Goal: Feedback & Contribution: Contribute content

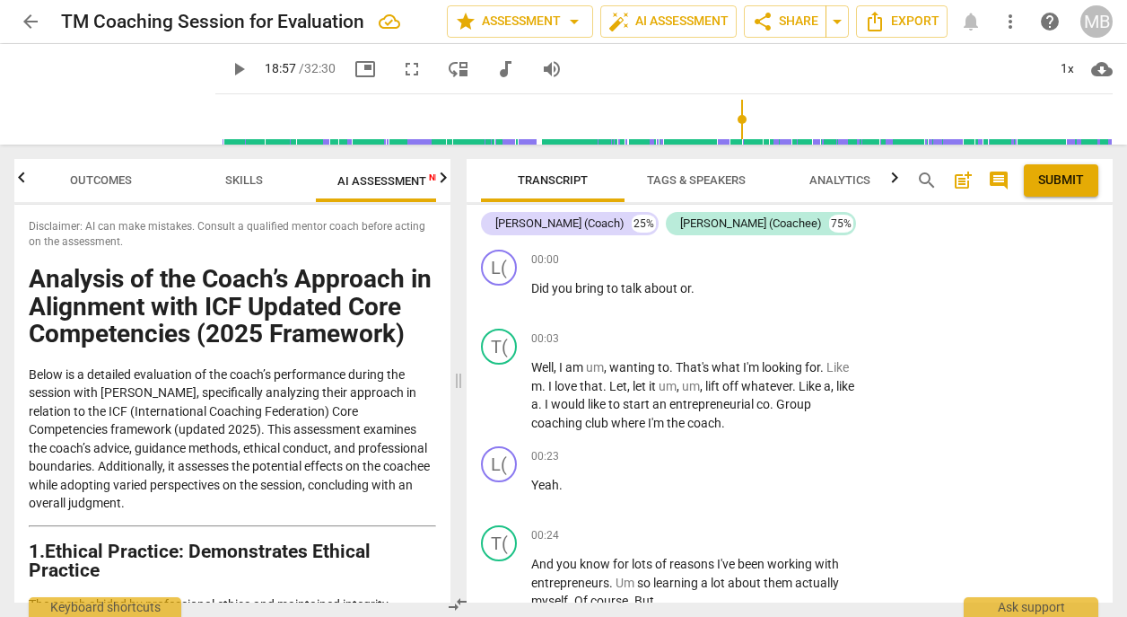
scroll to position [8936, 0]
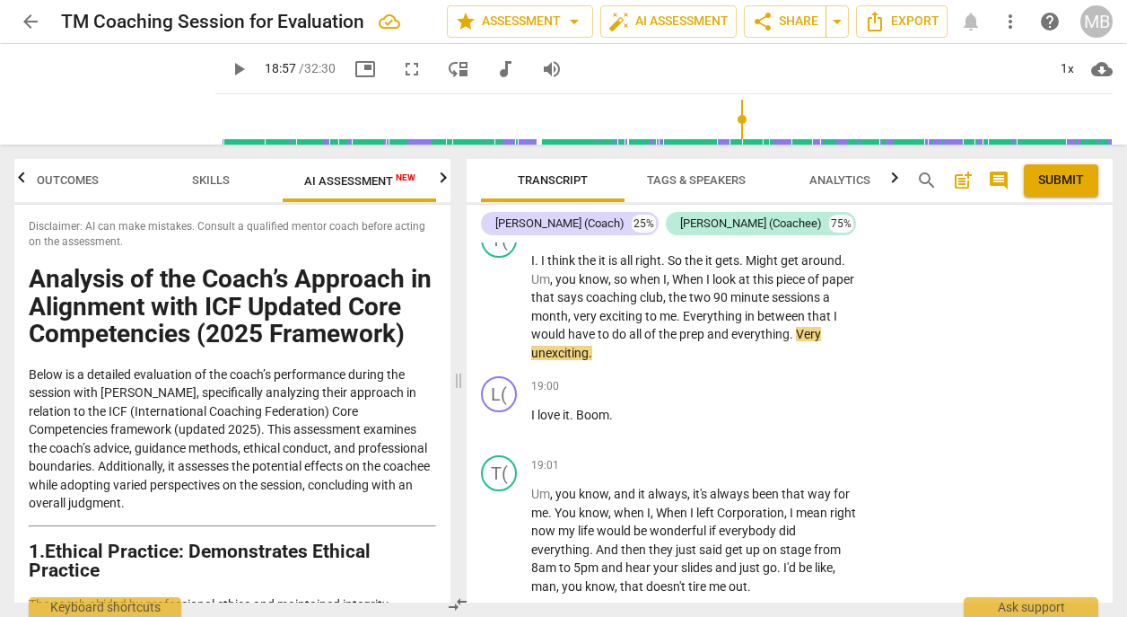
click at [228, 66] on span "play_arrow" at bounding box center [239, 69] width 22 height 22
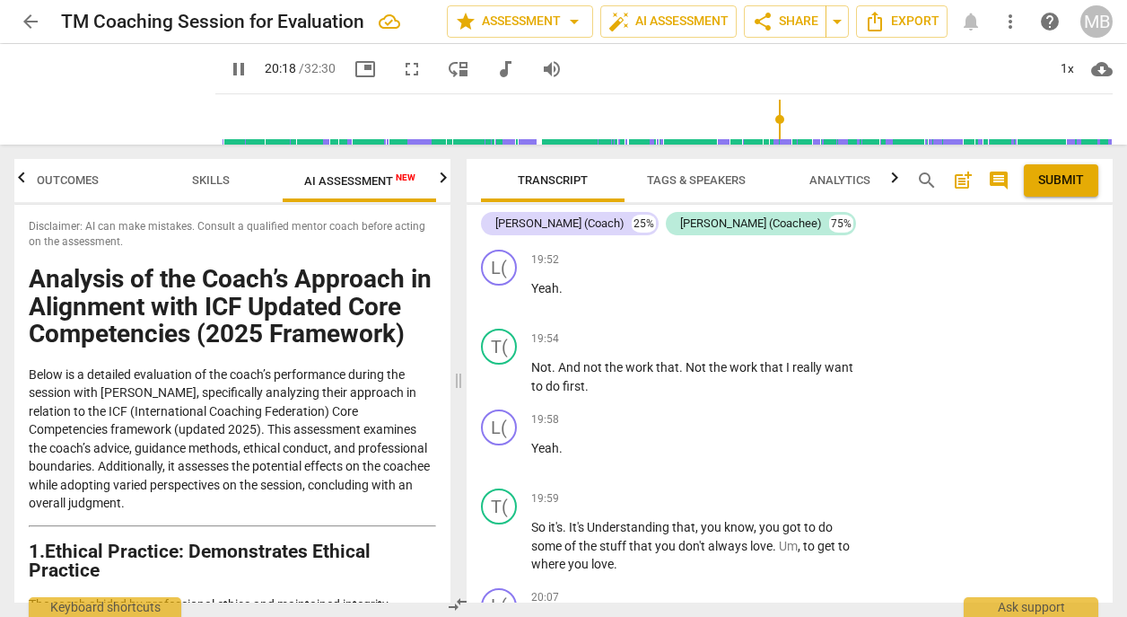
scroll to position [10141, 0]
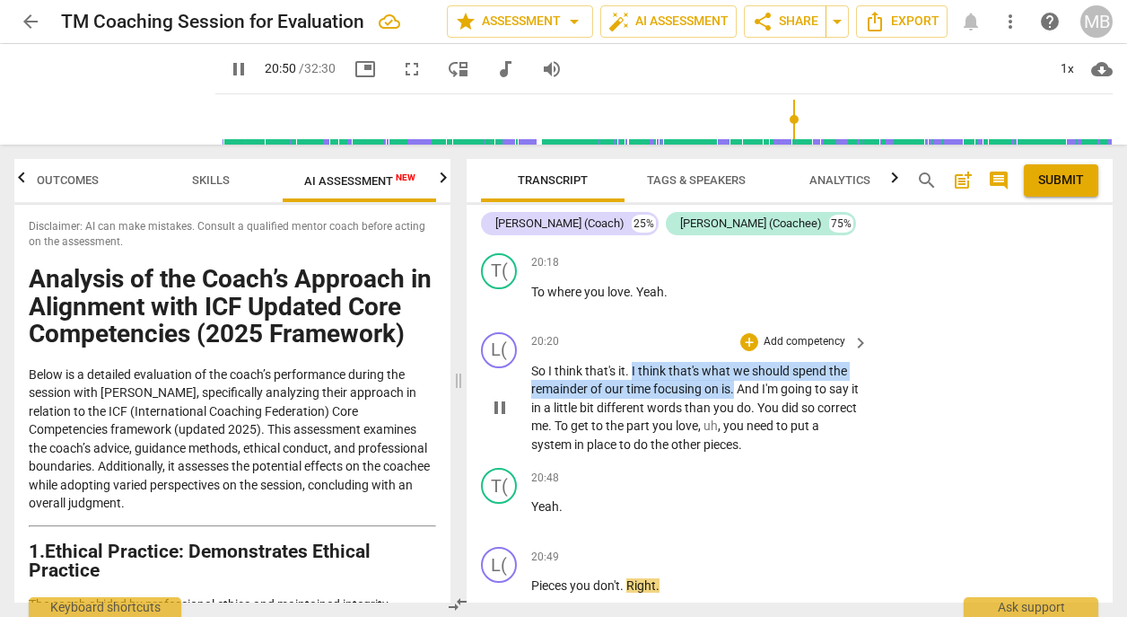
drag, startPoint x: 632, startPoint y: 323, endPoint x: 736, endPoint y: 343, distance: 106.0
click at [737, 362] on p "So I think that's it . I think that's what we should spend the remainder of our…" at bounding box center [695, 408] width 329 height 92
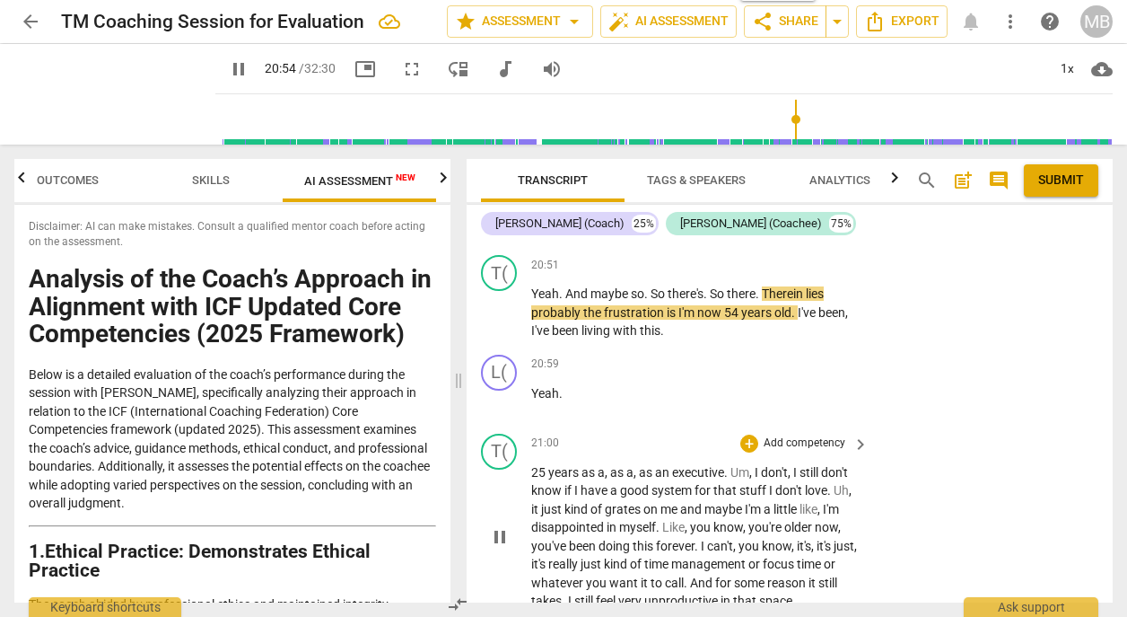
drag, startPoint x: 1105, startPoint y: 461, endPoint x: 1105, endPoint y: 447, distance: 14.4
click at [1105, 447] on div "T( play_arrow pause 21:00 + Add competency keyboard_arrow_right 25 years as a ,…" at bounding box center [790, 521] width 646 height 191
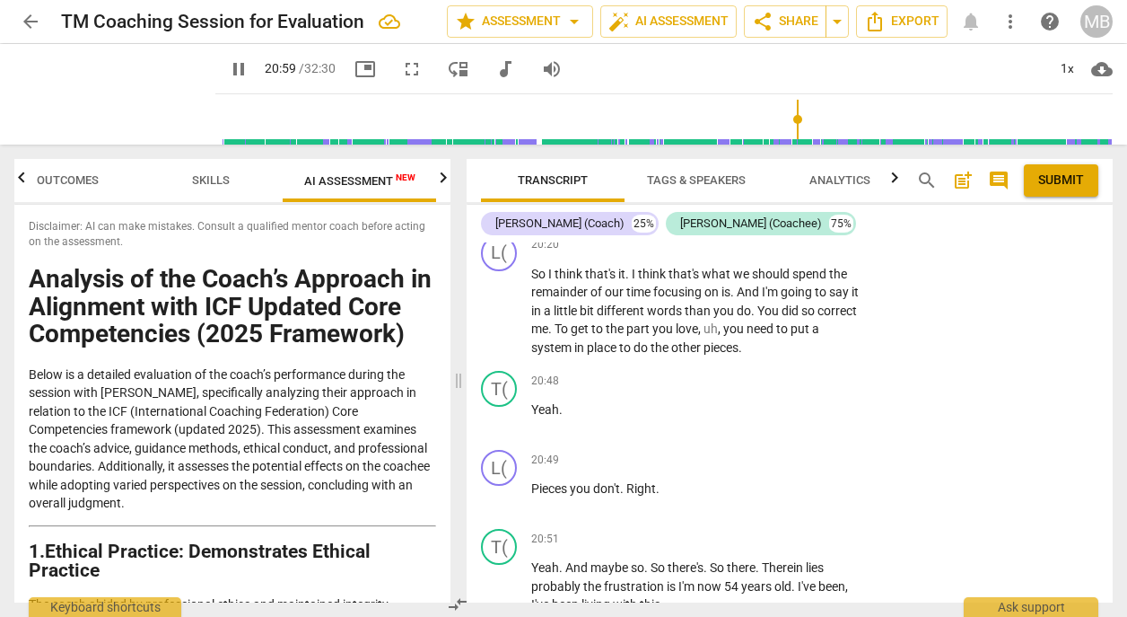
scroll to position [10281, 0]
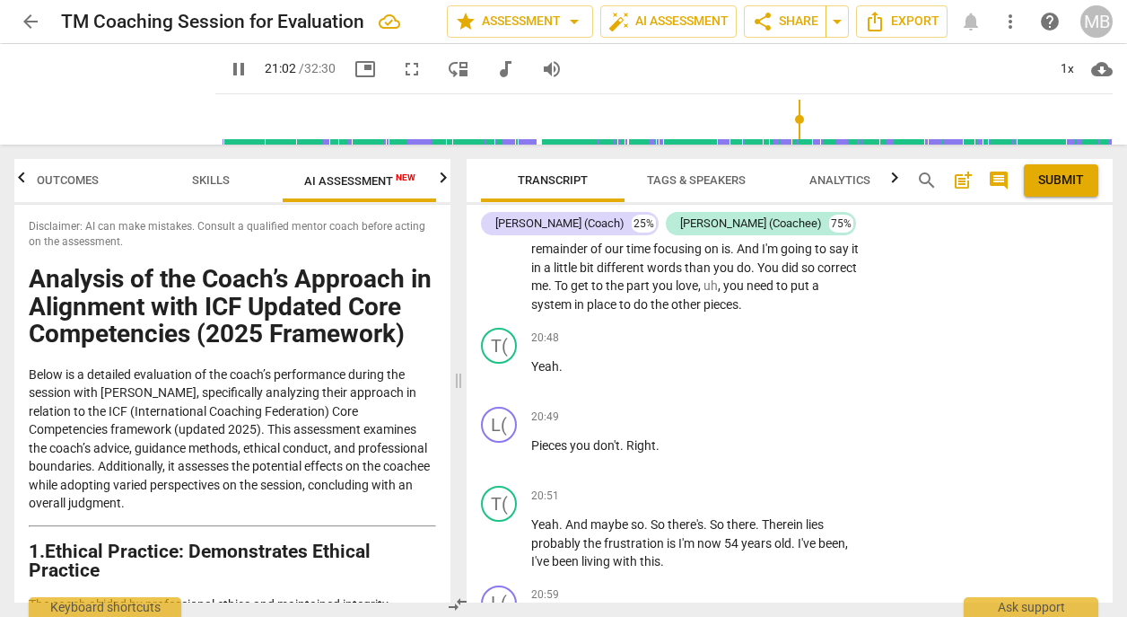
click at [228, 69] on span "pause" at bounding box center [239, 69] width 22 height 22
type input "1263"
click at [1107, 454] on div "L( play_arrow pause 00:00 + Add competency keyboard_arrow_right Did you bring t…" at bounding box center [790, 422] width 646 height 360
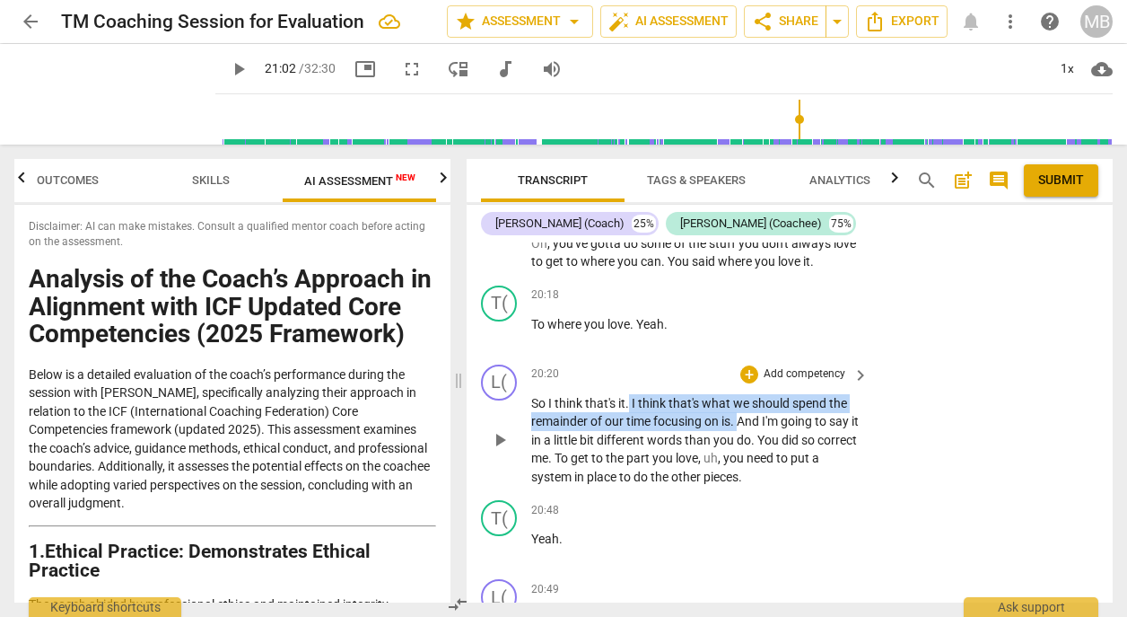
drag, startPoint x: 631, startPoint y: 361, endPoint x: 739, endPoint y: 382, distance: 109.8
click at [739, 394] on p "So I think that's it . I think that's what we should spend the remainder of our…" at bounding box center [695, 440] width 329 height 92
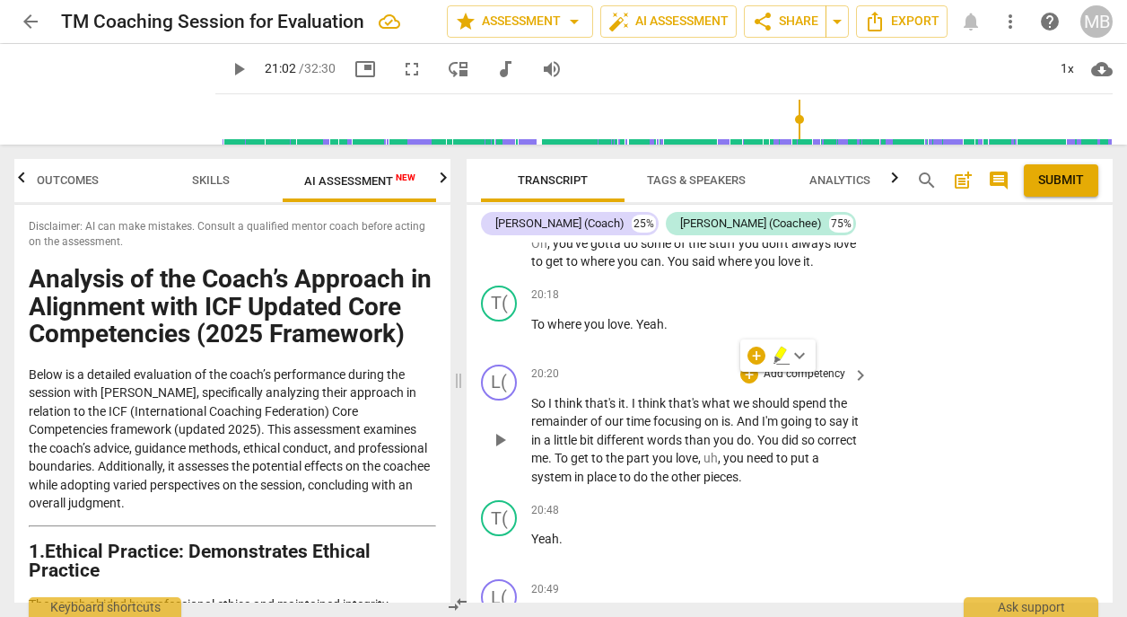
click at [802, 366] on p "Add competency" at bounding box center [804, 374] width 85 height 16
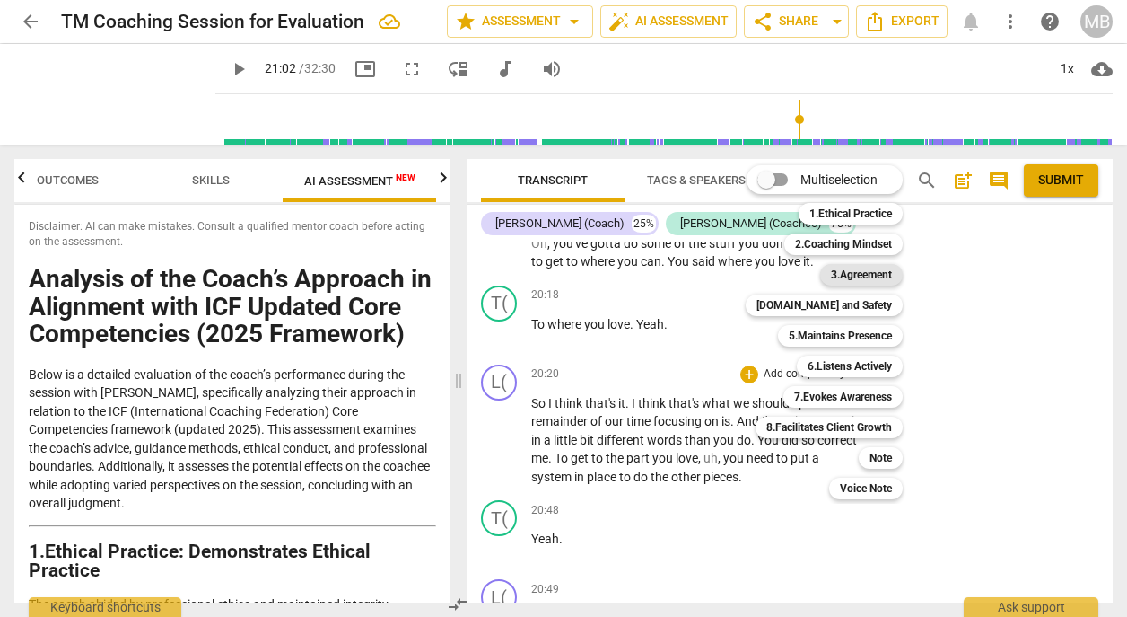
click at [857, 279] on b "3.Agreement" at bounding box center [861, 275] width 61 height 22
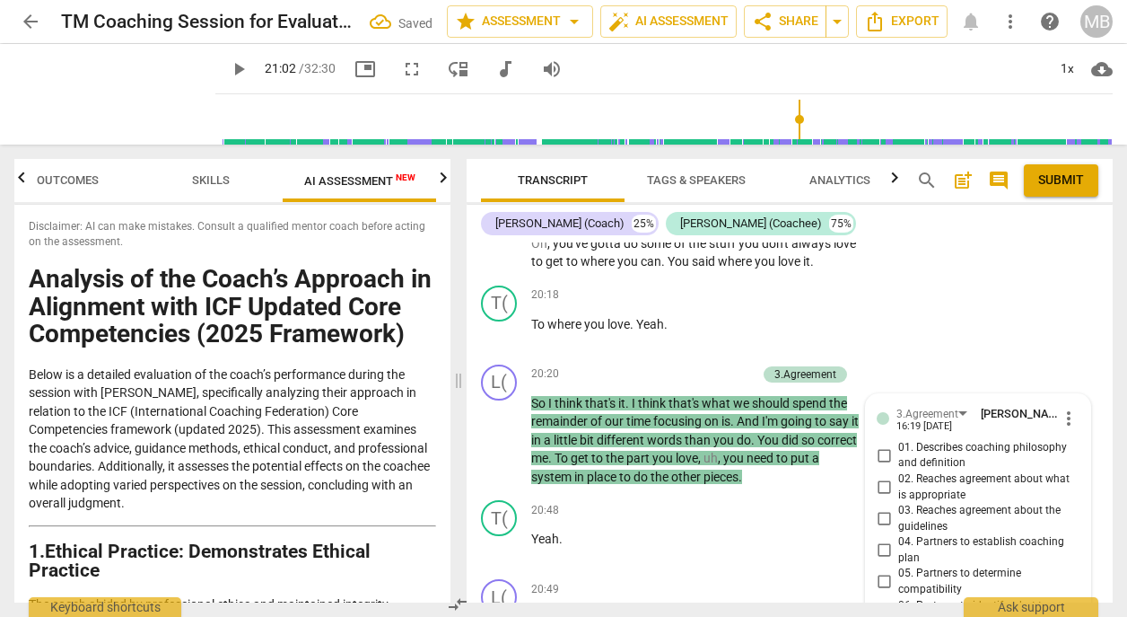
scroll to position [10471, 0]
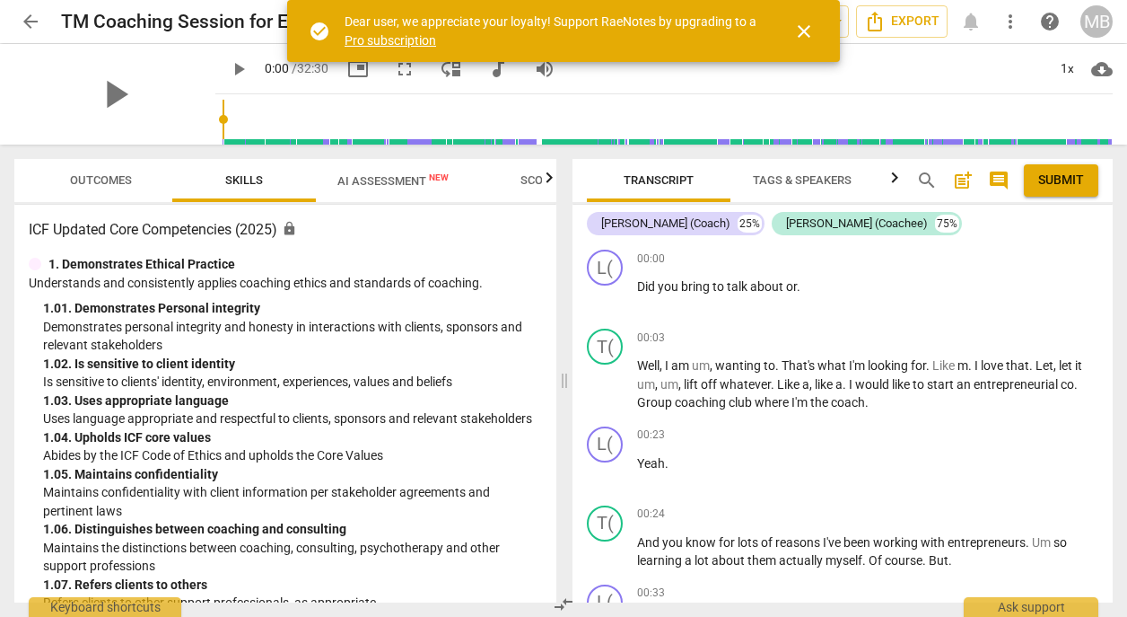
click at [806, 26] on span "close" at bounding box center [804, 32] width 22 height 22
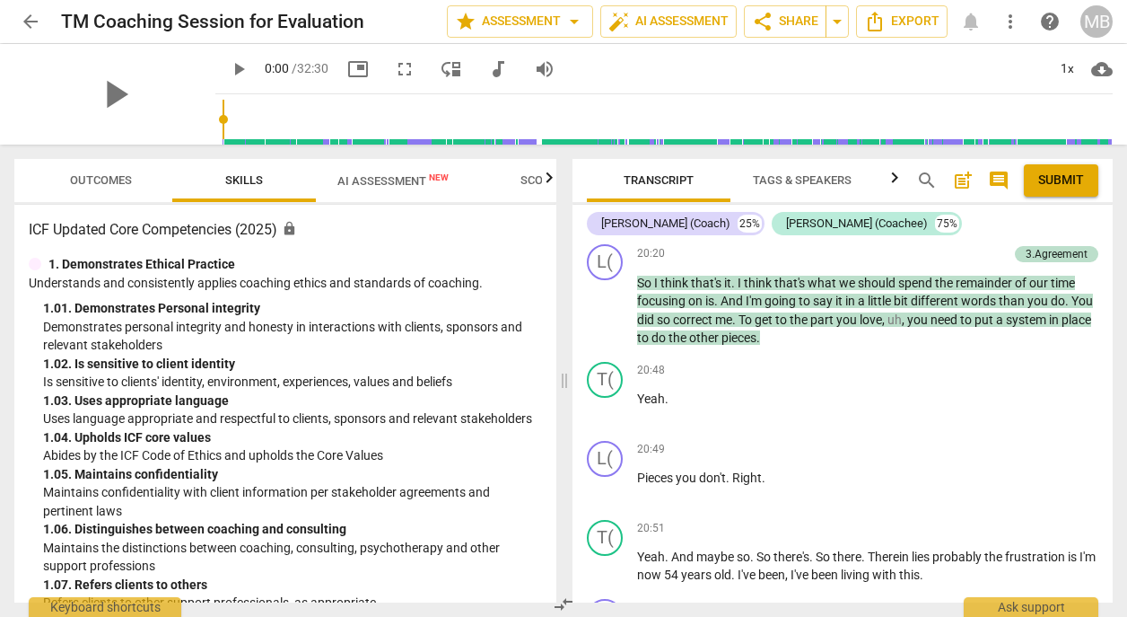
scroll to position [8603, 0]
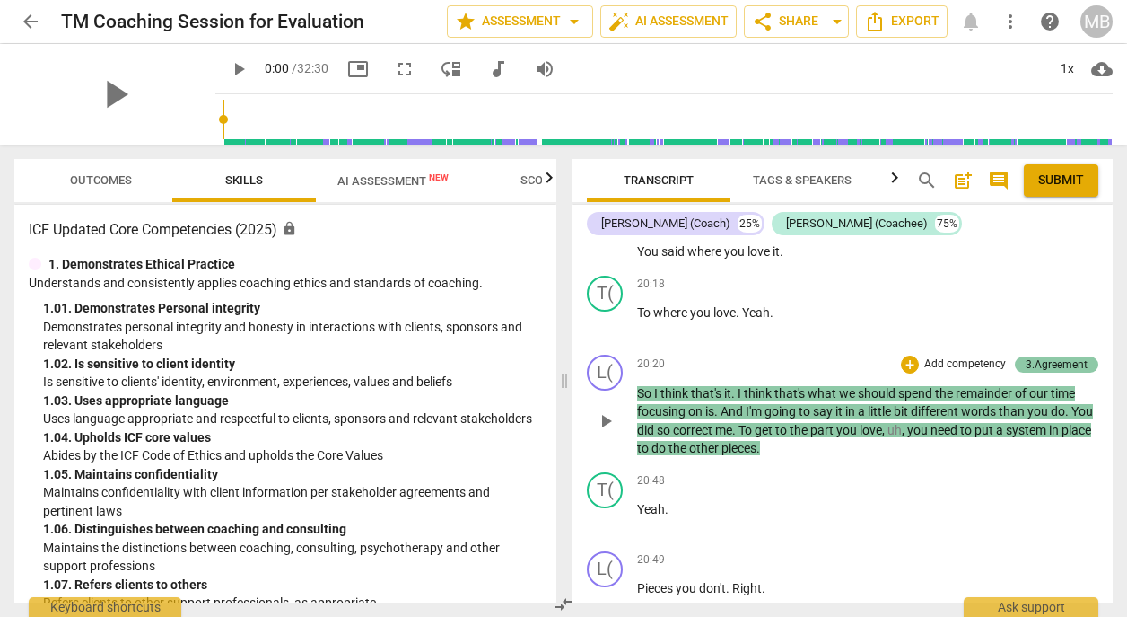
click at [1041, 356] on div "3.Agreement" at bounding box center [1057, 364] width 62 height 16
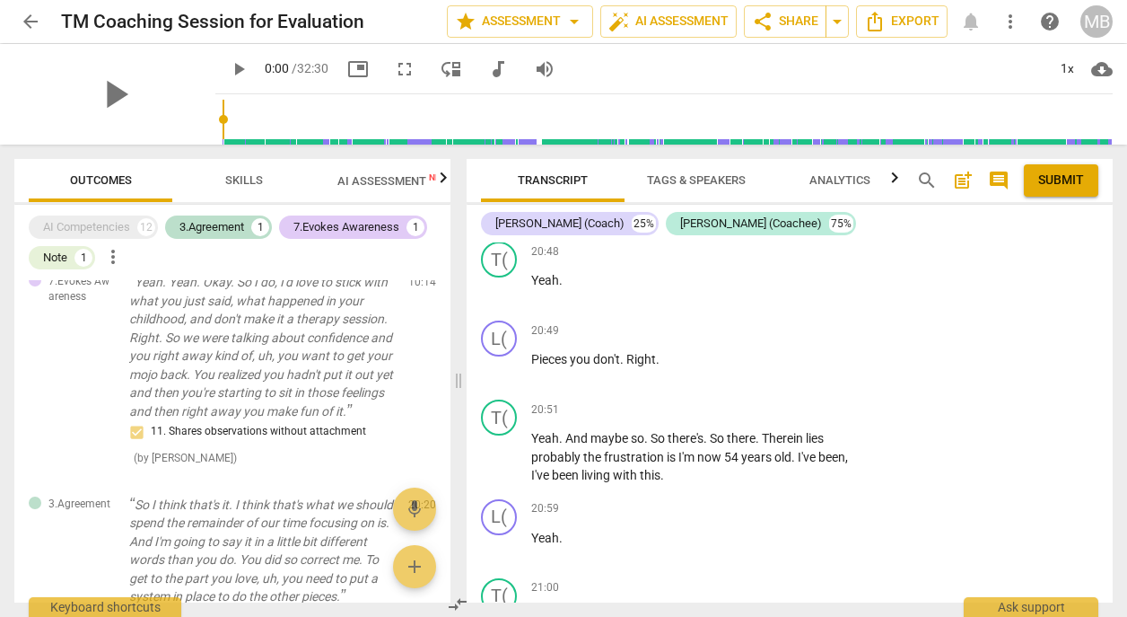
scroll to position [10070, 0]
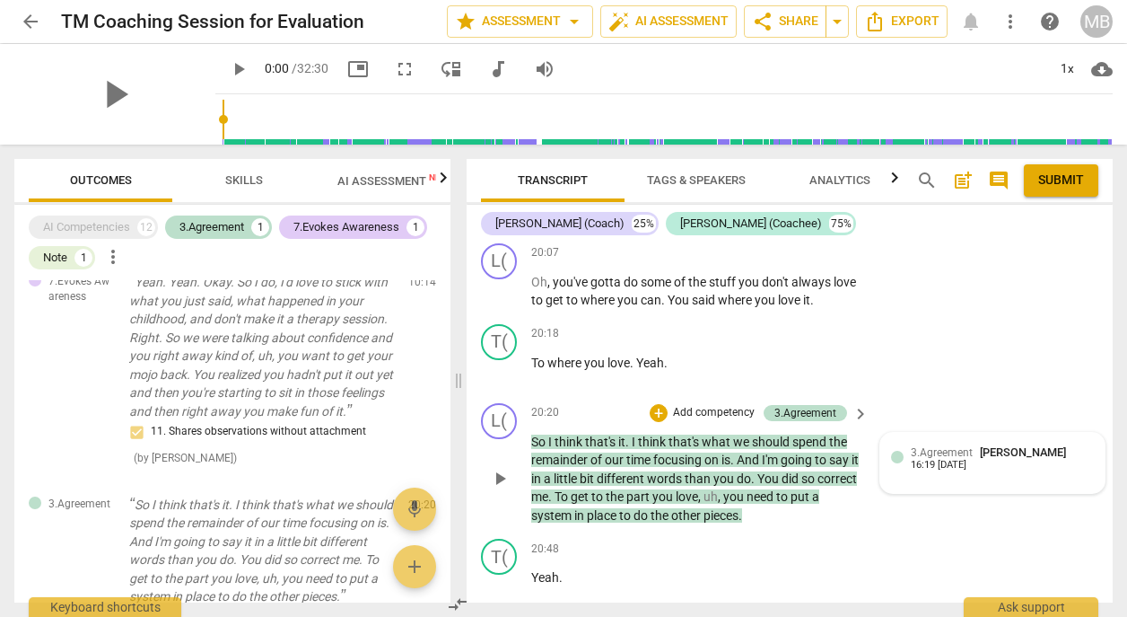
click at [944, 460] on div "16:19 [DATE]" at bounding box center [939, 466] width 56 height 12
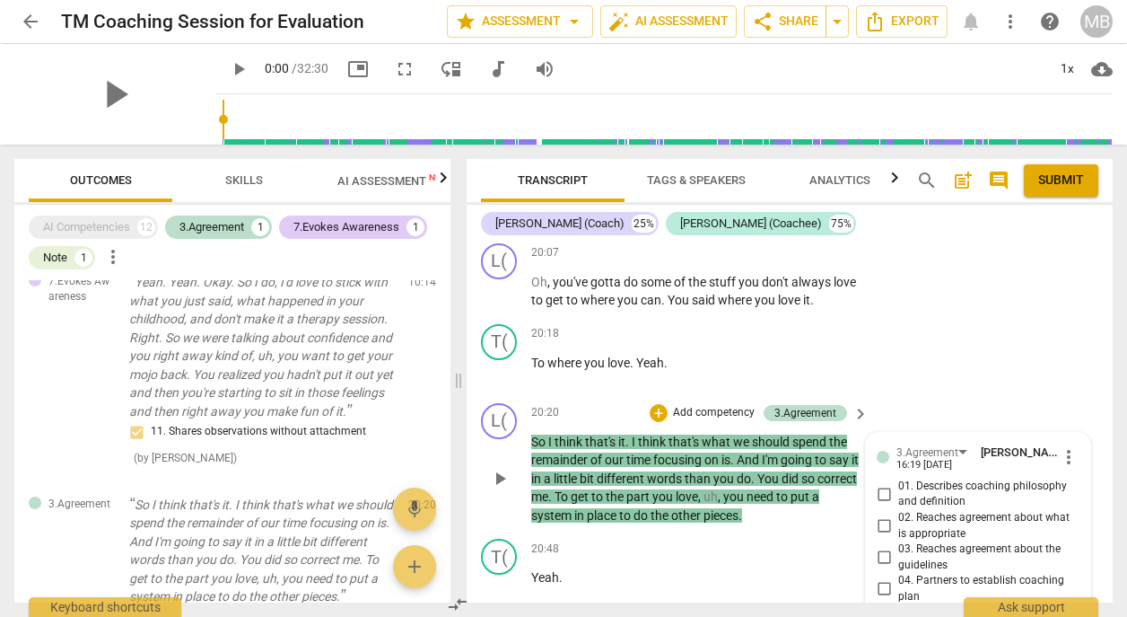
scroll to position [10471, 0]
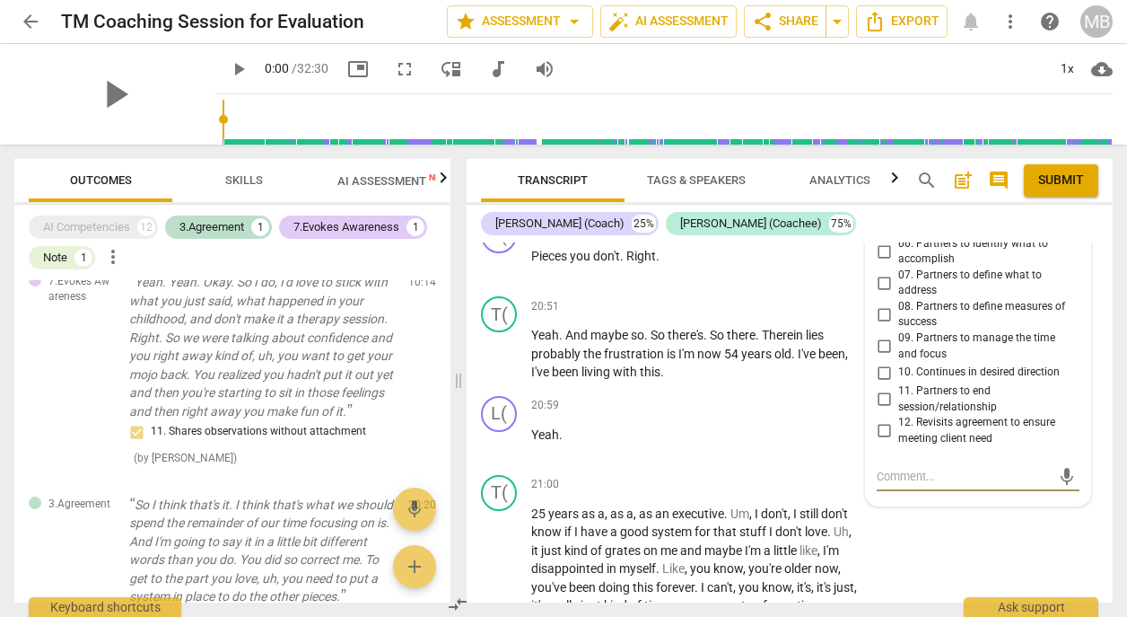
type textarea "L"
type textarea "Le"
type textarea "Lea"
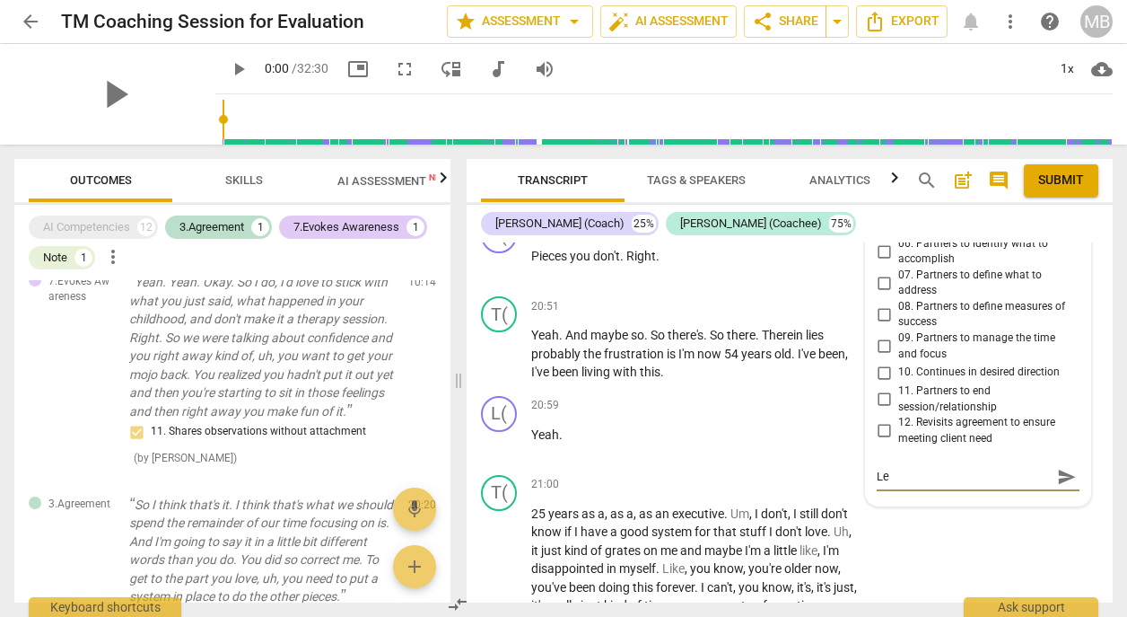
type textarea "Lea"
type textarea "Lead"
type textarea "Leadi"
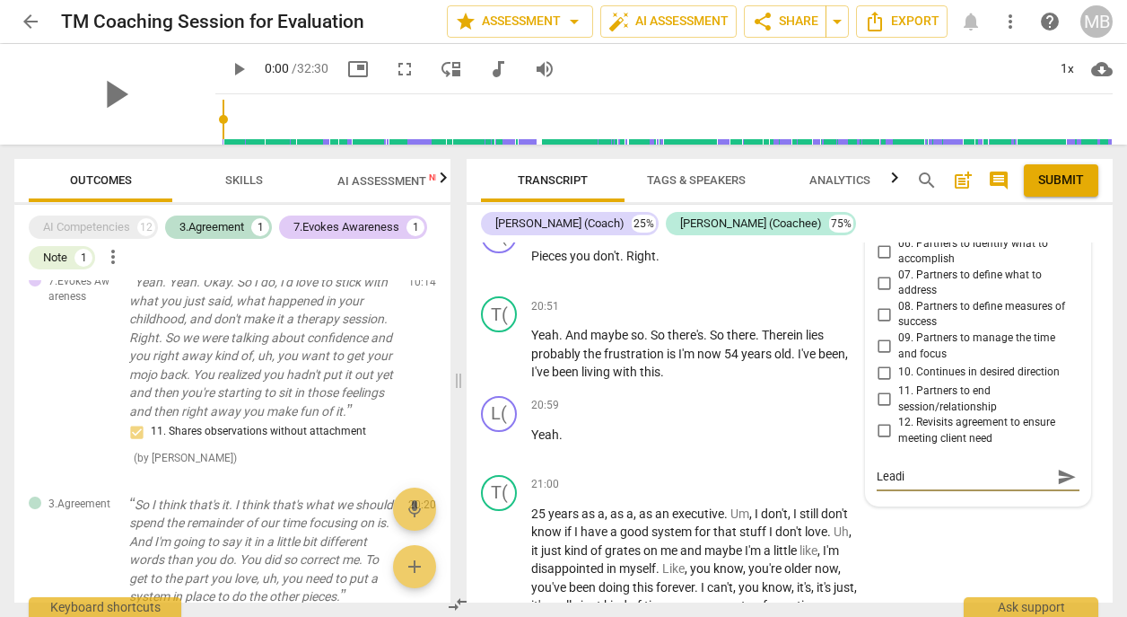
type textarea "Leadin"
type textarea "Leading"
click at [1064, 467] on span "send" at bounding box center [1067, 477] width 20 height 20
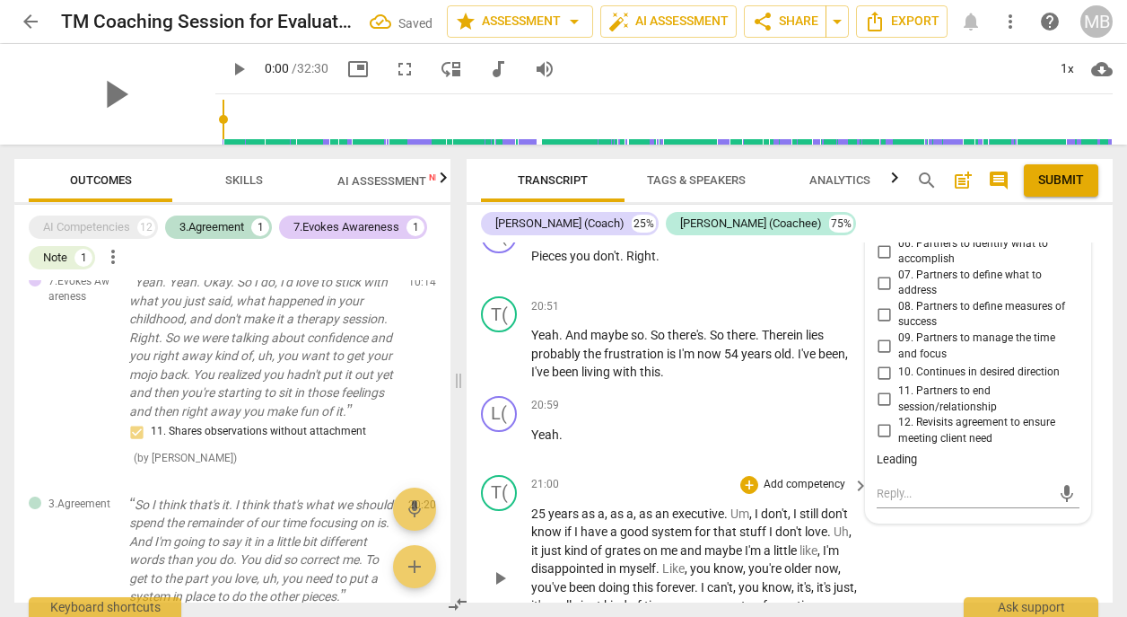
drag, startPoint x: 1106, startPoint y: 468, endPoint x: 1106, endPoint y: 457, distance: 10.8
click at [1106, 468] on div "T( play_arrow pause 21:00 + Add competency keyboard_arrow_right 25 years as a ,…" at bounding box center [790, 563] width 646 height 191
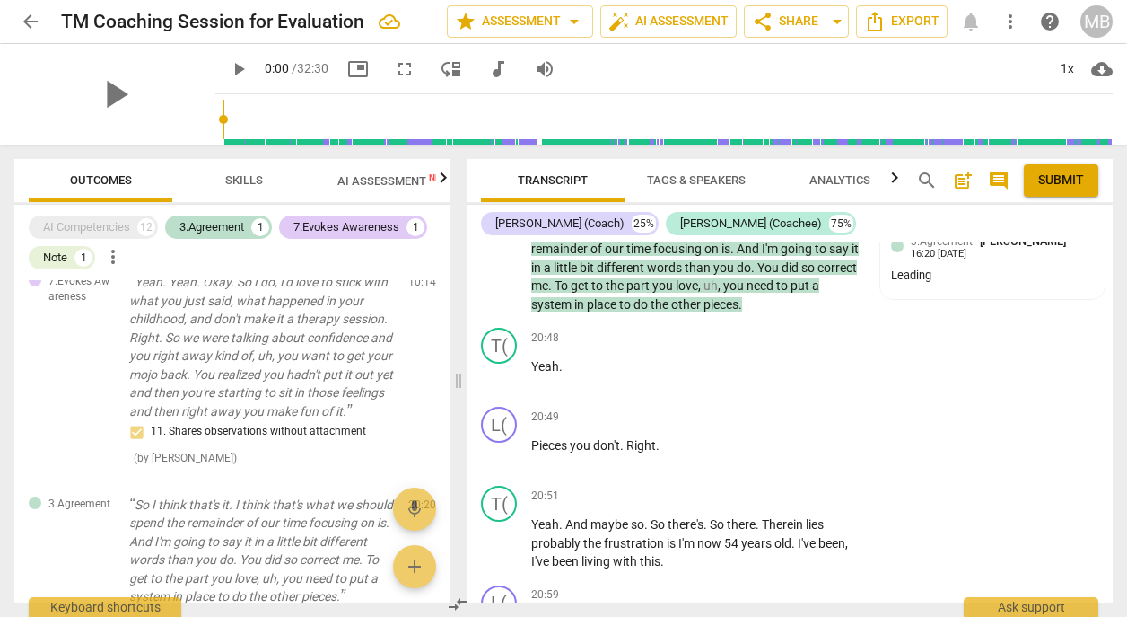
scroll to position [10195, 0]
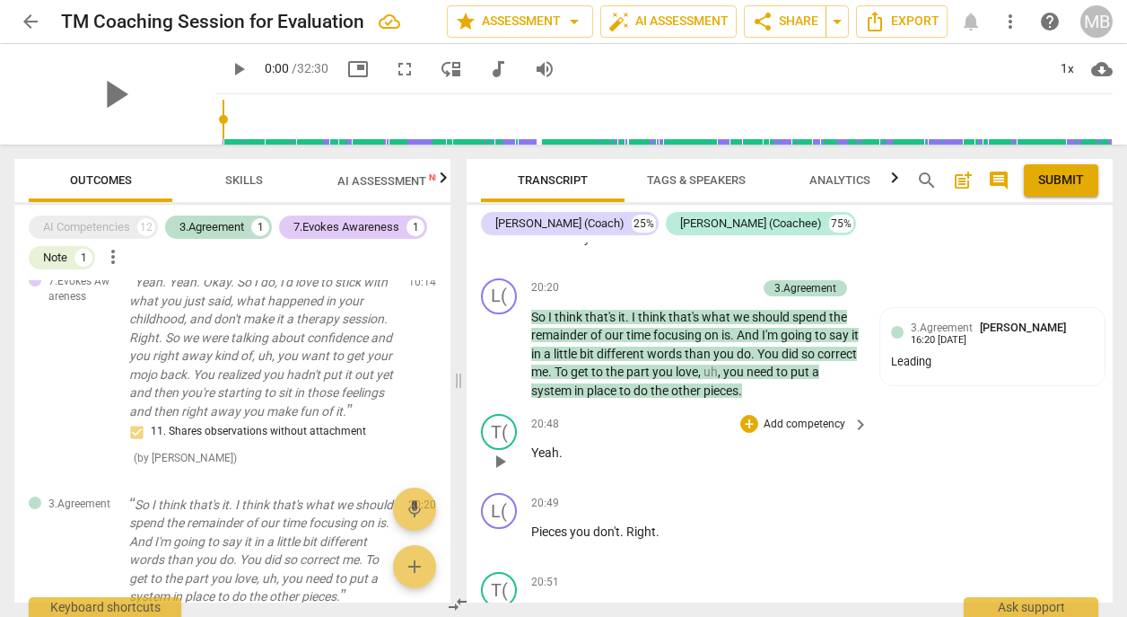
click at [531, 445] on span "Yeah" at bounding box center [545, 452] width 28 height 14
click at [504, 451] on span "pause" at bounding box center [500, 462] width 22 height 22
click at [503, 451] on span "play_arrow" at bounding box center [500, 462] width 22 height 22
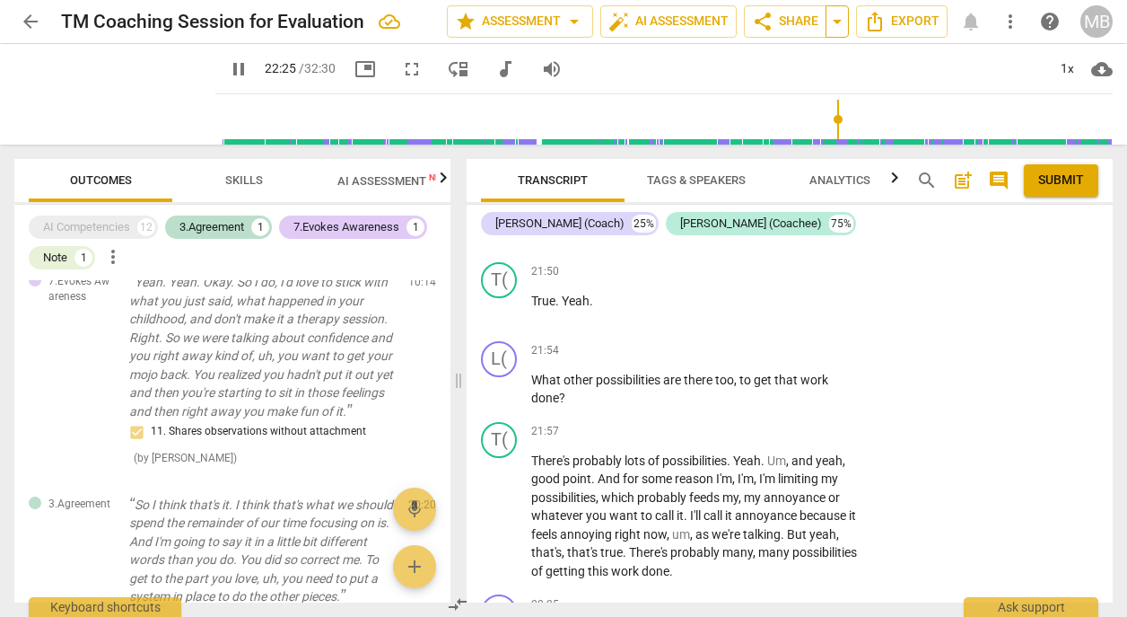
scroll to position [11400, 0]
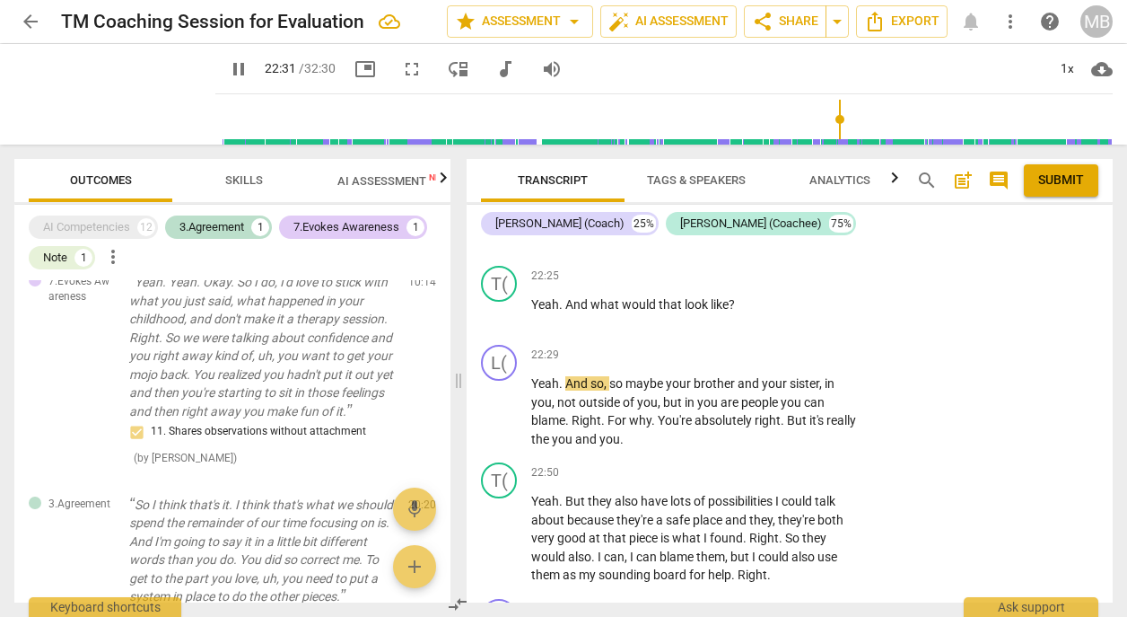
click at [228, 66] on span "pause" at bounding box center [239, 69] width 22 height 22
type input "1352"
click at [771, 347] on p "Add competency" at bounding box center [804, 355] width 85 height 16
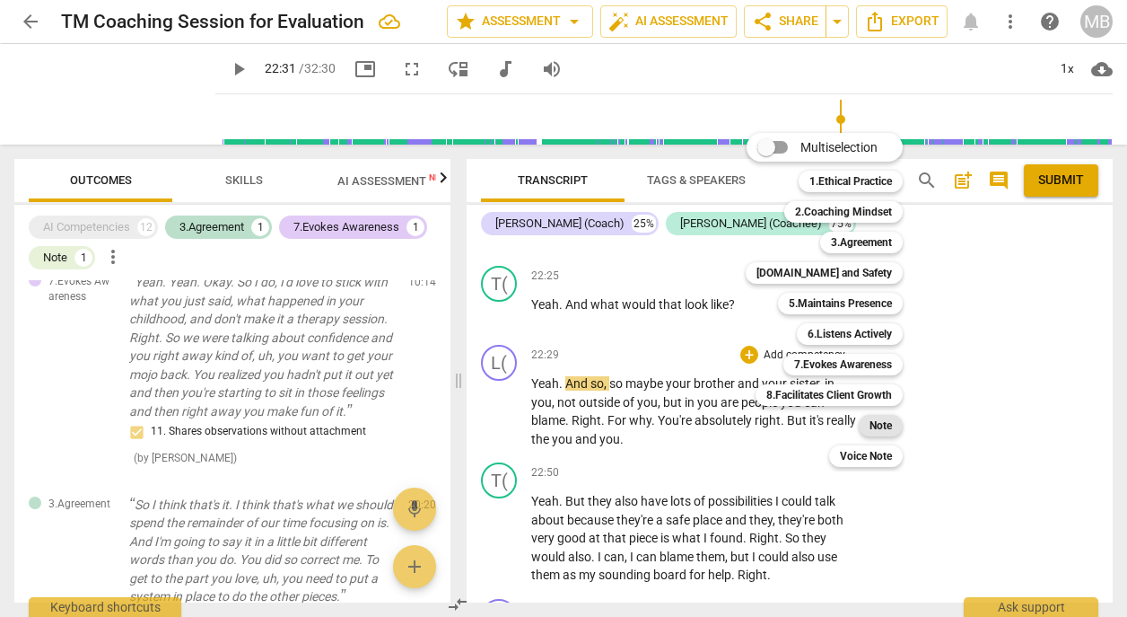
click at [870, 425] on b "Note" at bounding box center [881, 426] width 22 height 22
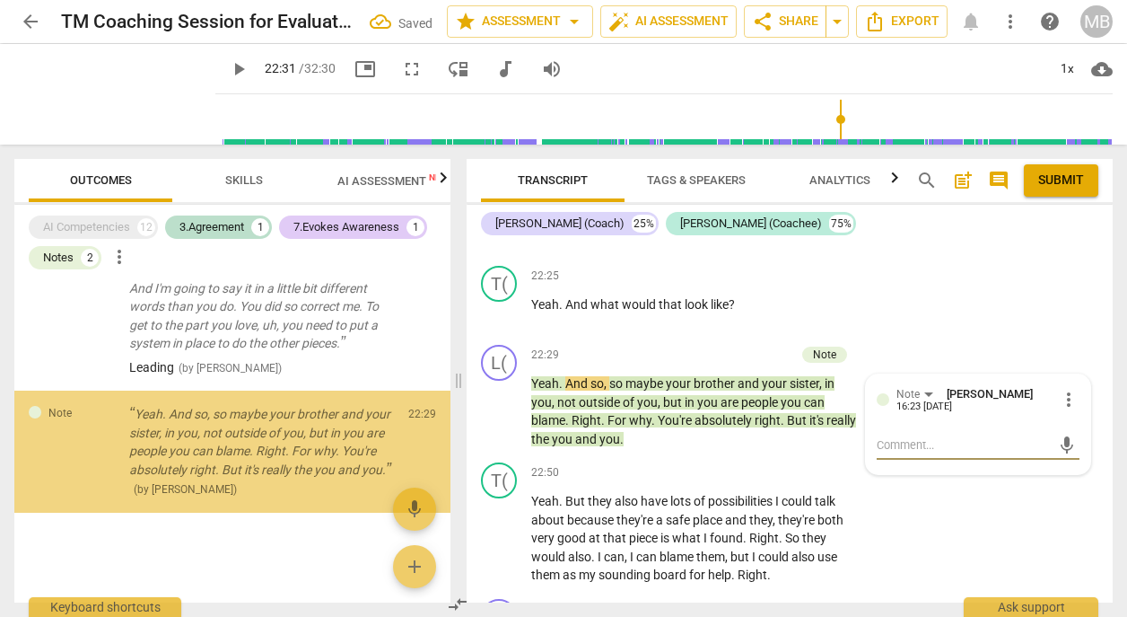
scroll to position [510, 0]
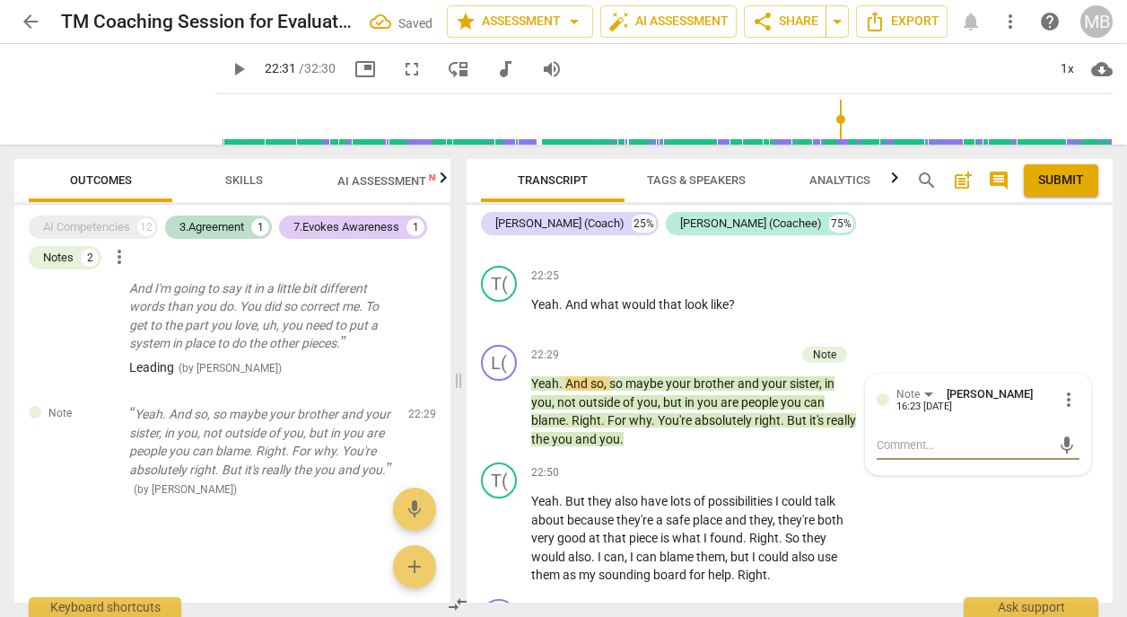
type textarea "W"
type textarea "Wh"
type textarea "Wha"
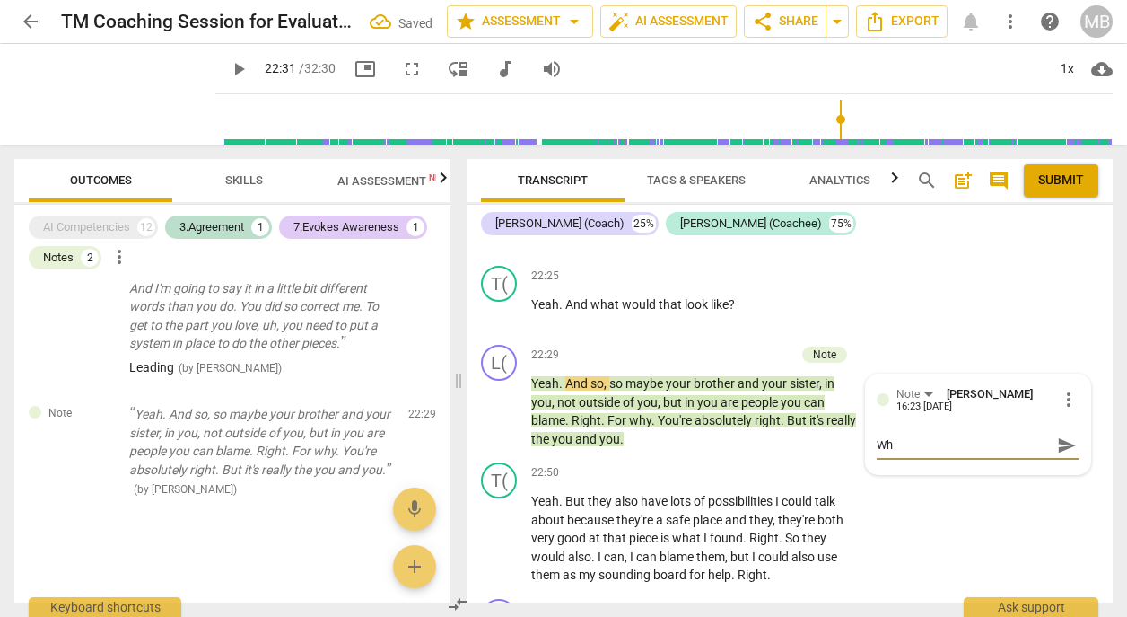
type textarea "Wha"
type textarea "What"
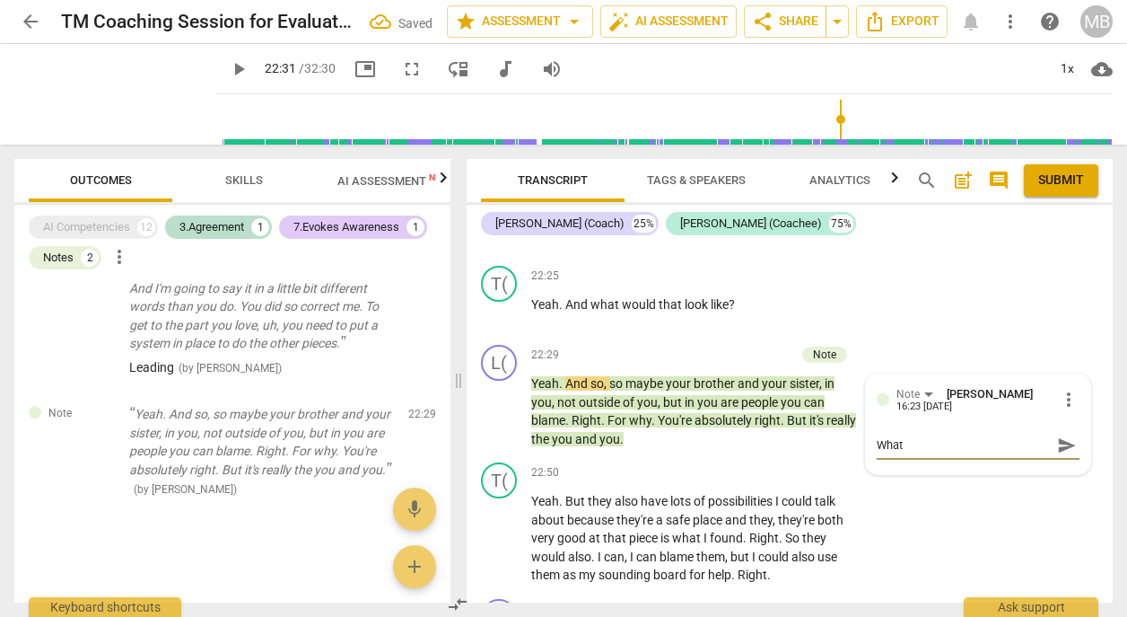
type textarea "What w"
type textarea "What wo"
type textarea "What wou"
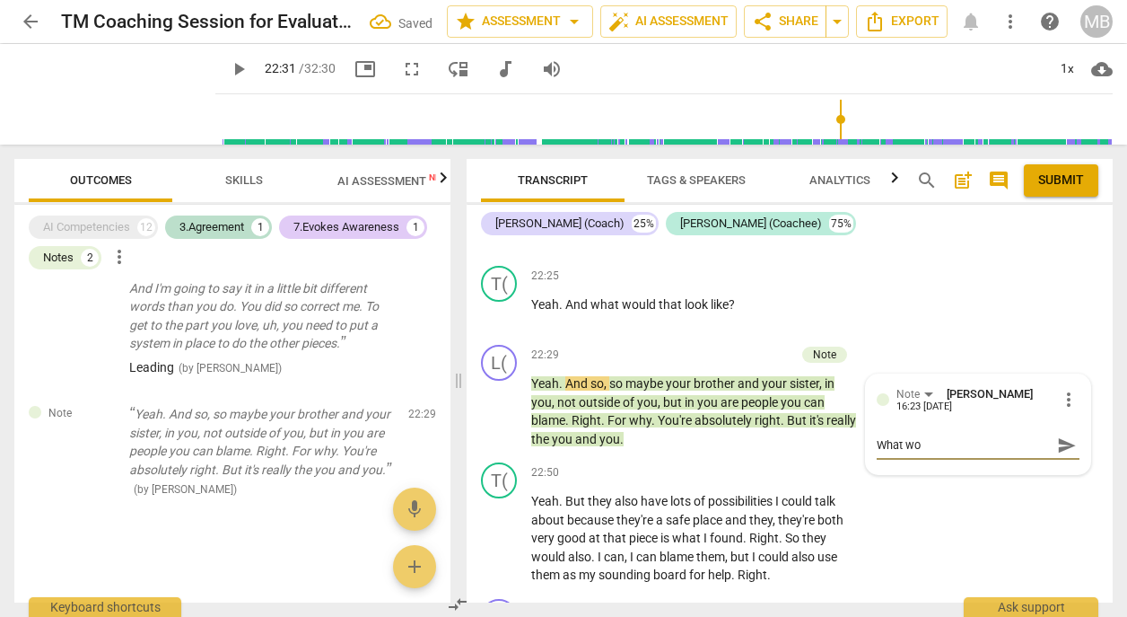
type textarea "What wou"
type textarea "What woul"
type textarea "What would"
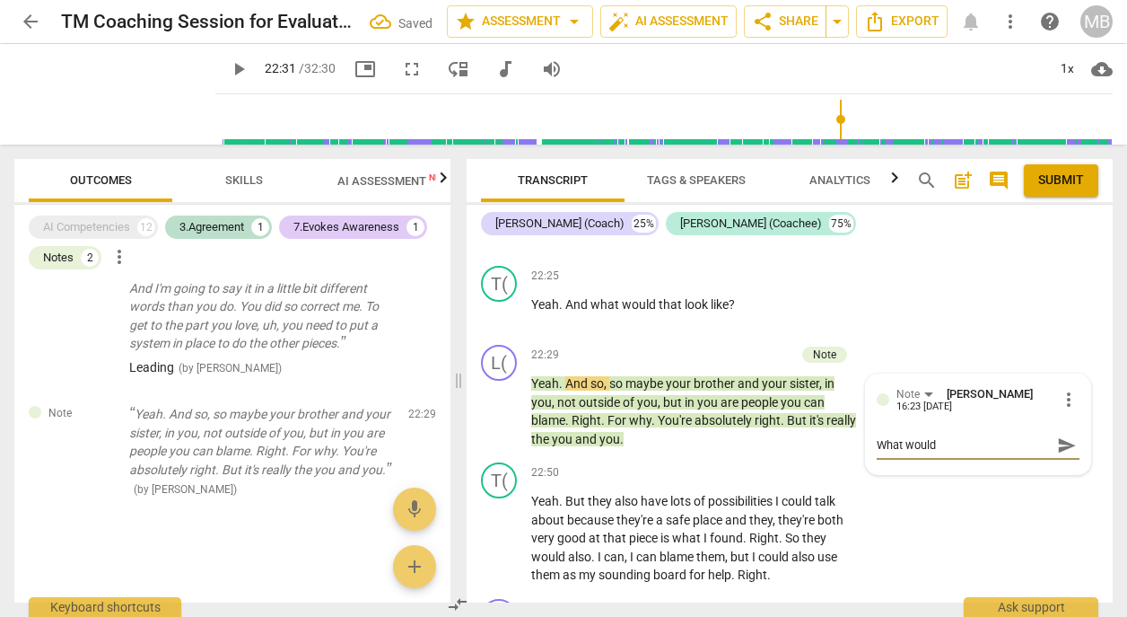
type textarea "What would"
type textarea "What would t"
type textarea "What would th"
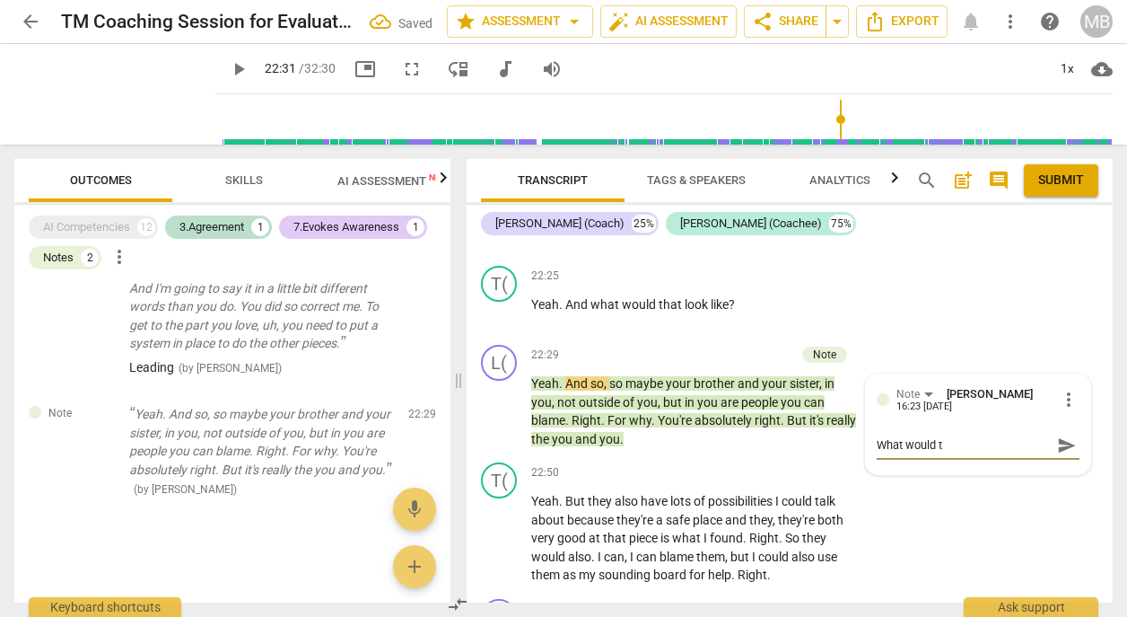
type textarea "What would th"
type textarea "What would tha"
type textarea "What would that"
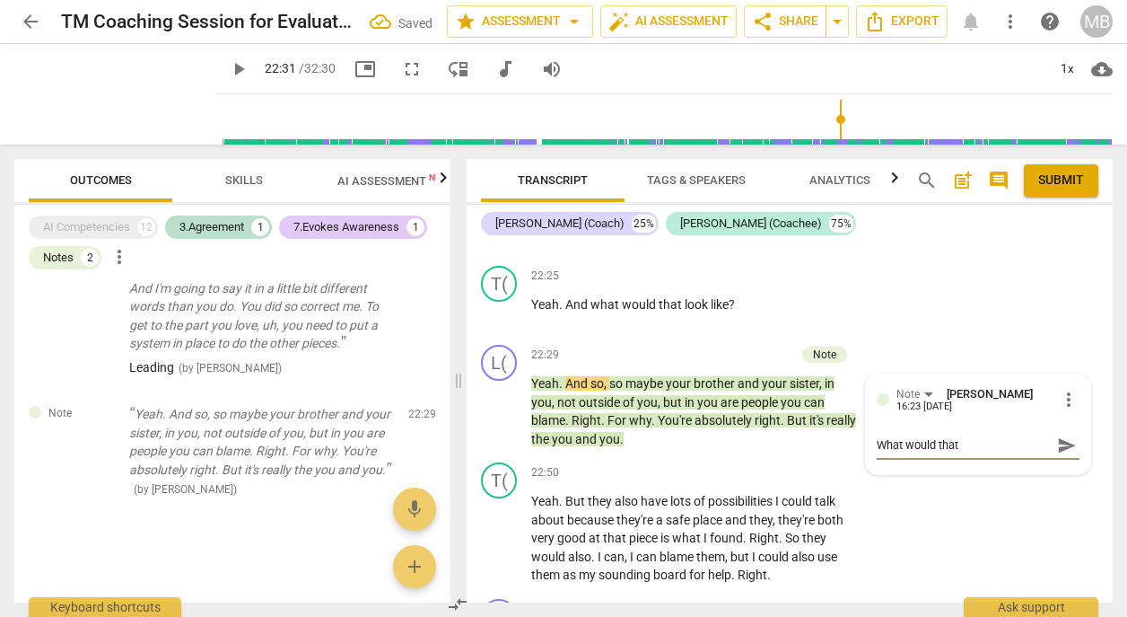
type textarea "What would that"
type textarea "What would that l"
type textarea "What would that lo"
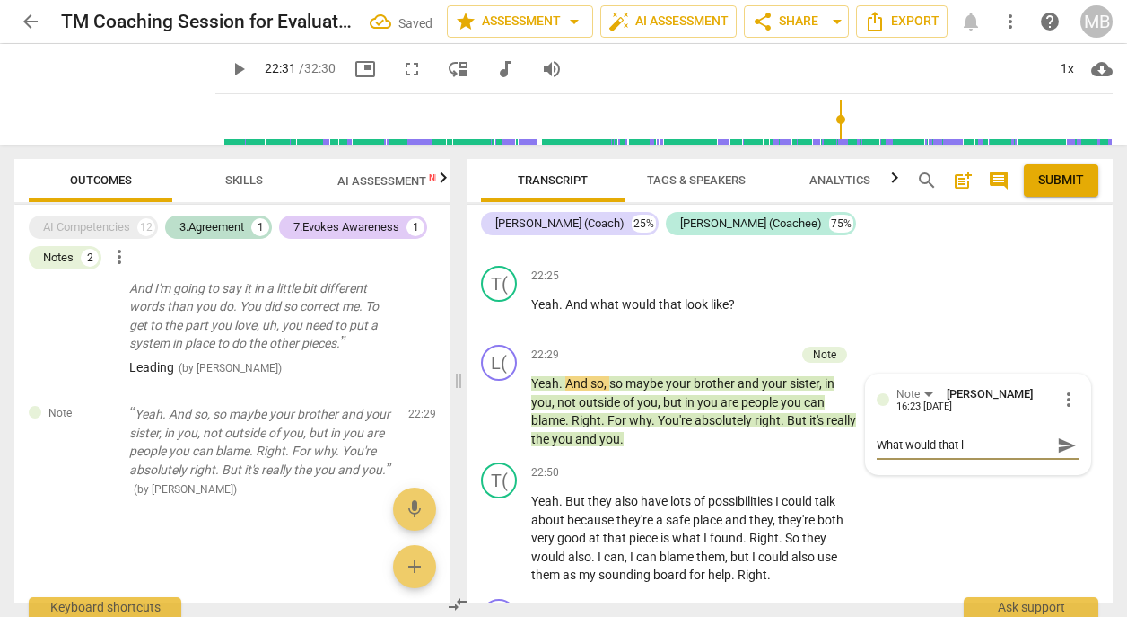
type textarea "What would that lo"
type textarea "What would that loo"
type textarea "What would that look"
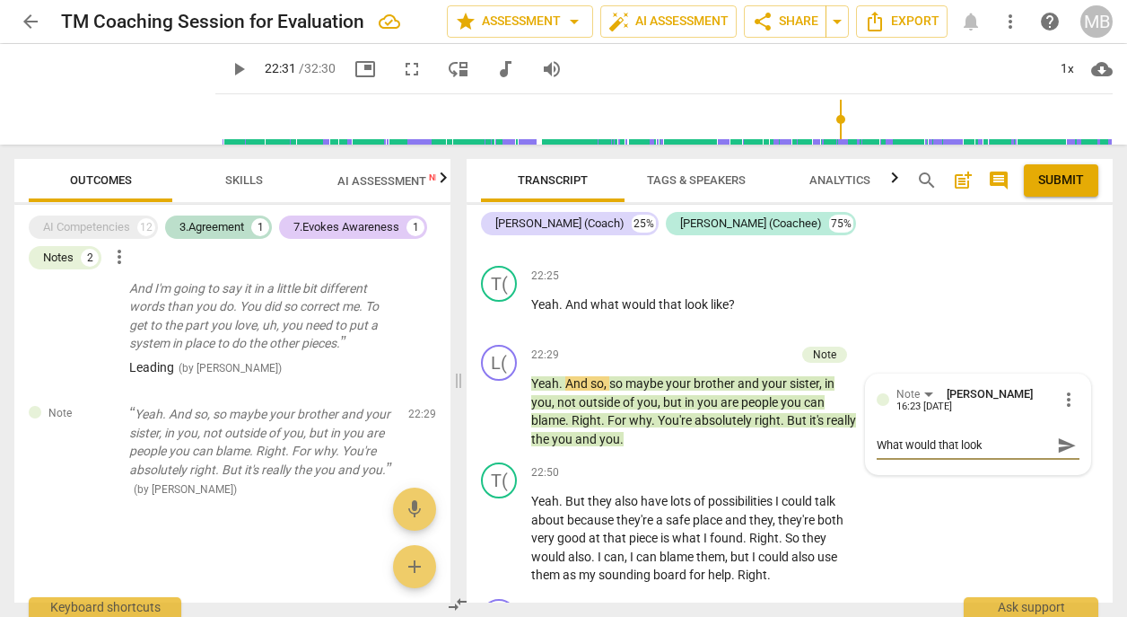
type textarea "What would that look"
type textarea "What would that look l"
type textarea "What would that look li"
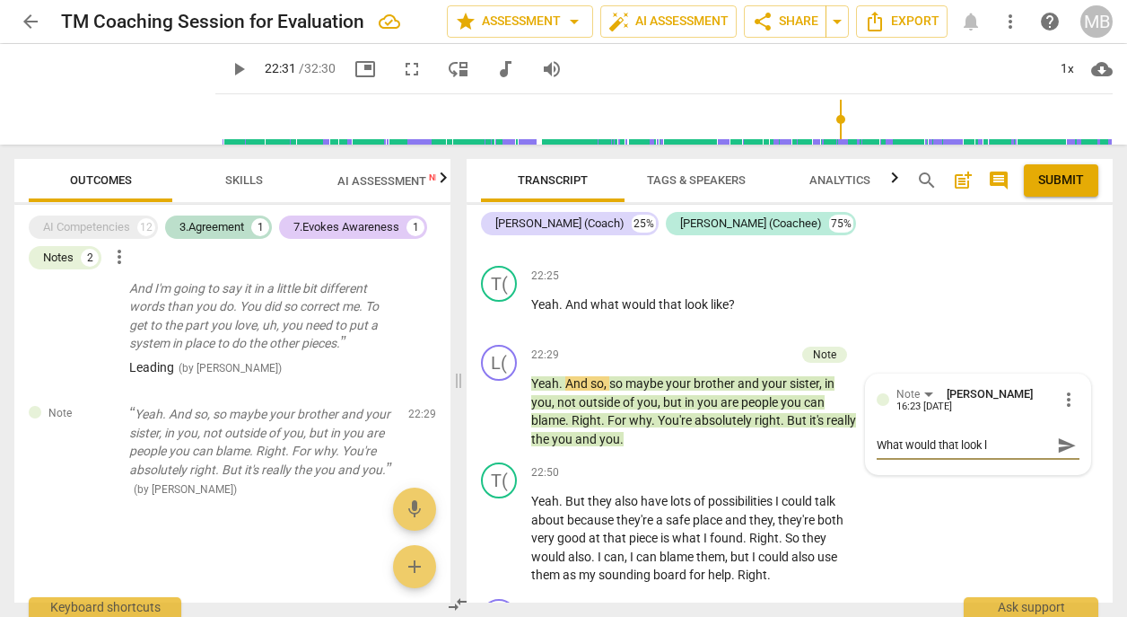
type textarea "What would that look li"
type textarea "What would that look lik"
type textarea "What would that look like"
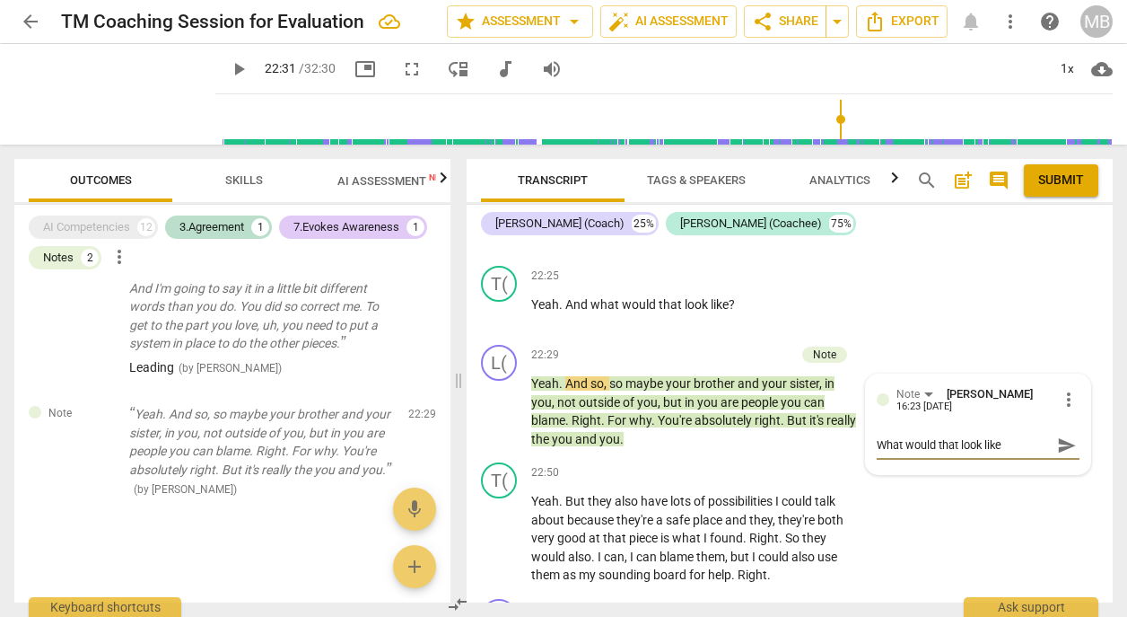
type textarea "What would that look like?"
click at [1063, 435] on span "send" at bounding box center [1067, 445] width 20 height 20
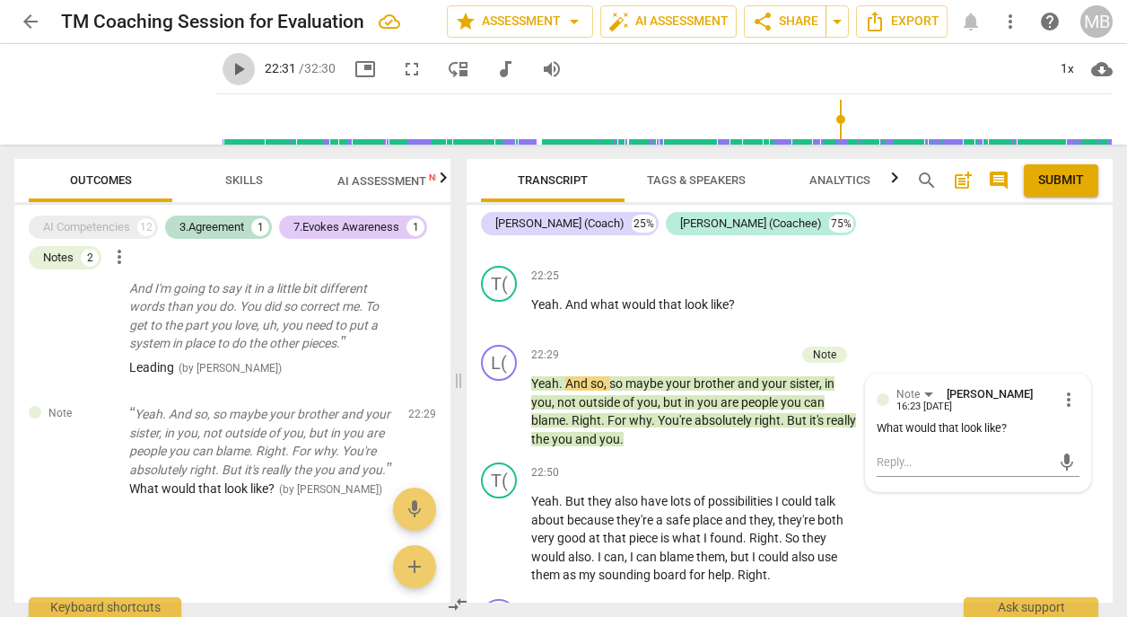
click at [228, 65] on span "play_arrow" at bounding box center [239, 69] width 22 height 22
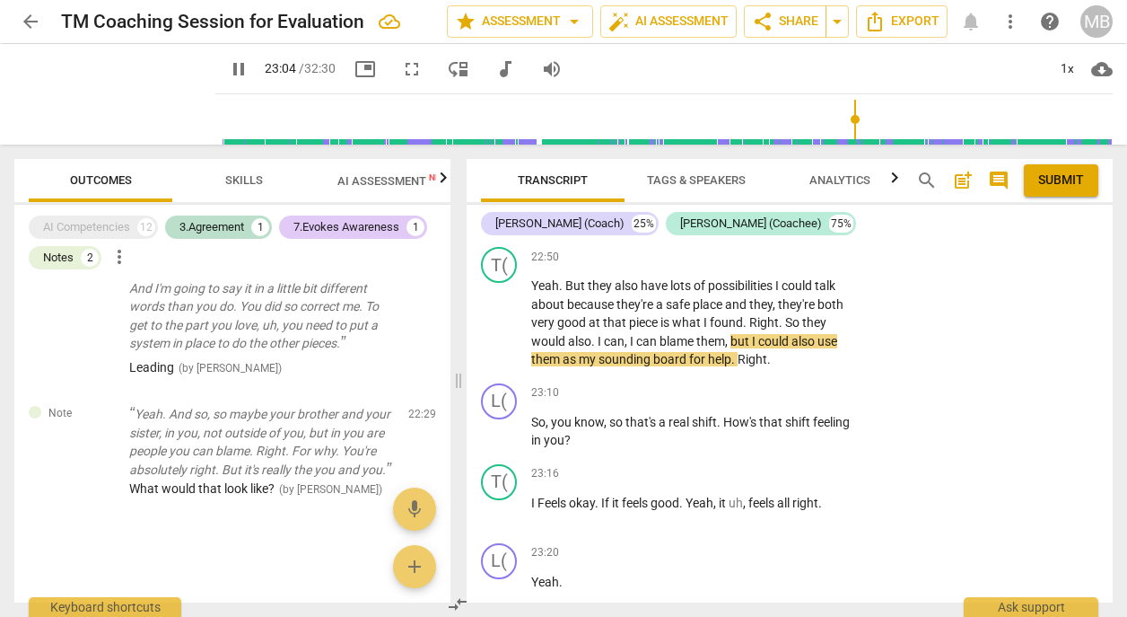
scroll to position [11529, 0]
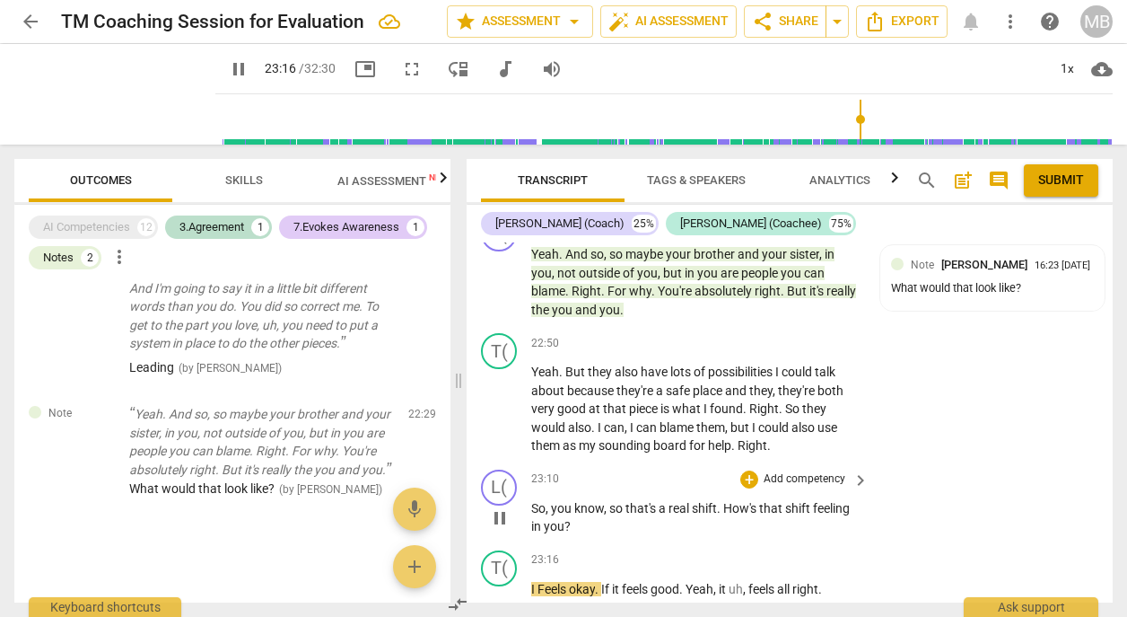
click at [502, 507] on span "pause" at bounding box center [500, 518] width 22 height 22
type input "1397"
drag, startPoint x: 627, startPoint y: 447, endPoint x: 724, endPoint y: 447, distance: 97.8
click at [724, 499] on p "So , you know , so that's a real shift . How's that shift feeling in you ?" at bounding box center [695, 517] width 329 height 37
click at [837, 471] on p "Add competency" at bounding box center [804, 479] width 85 height 16
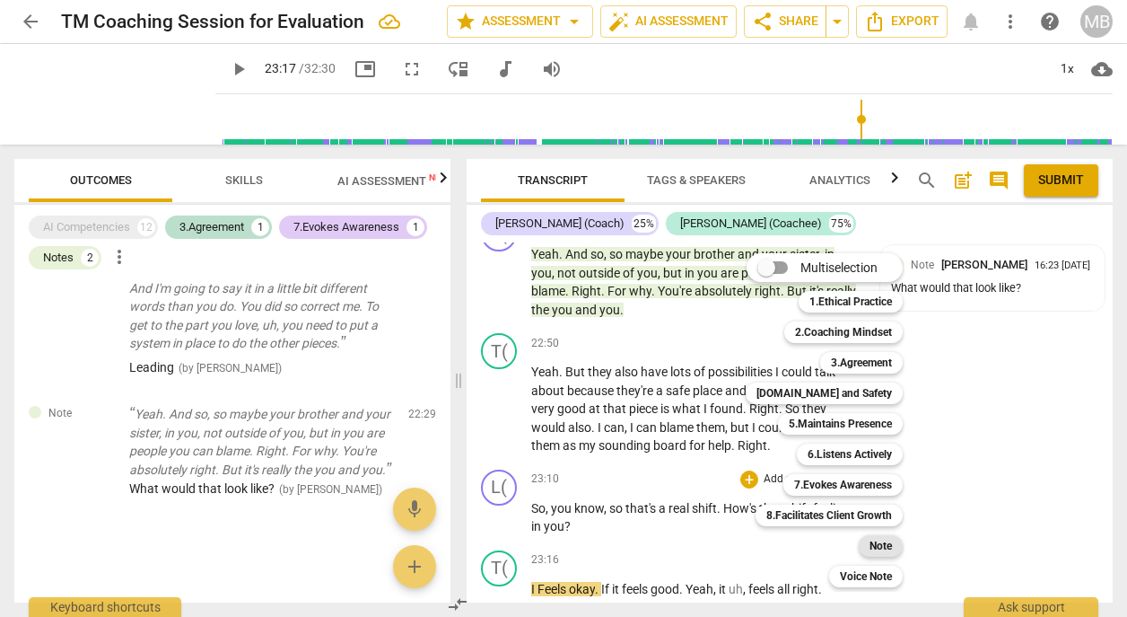
click at [880, 545] on b "Note" at bounding box center [881, 546] width 22 height 22
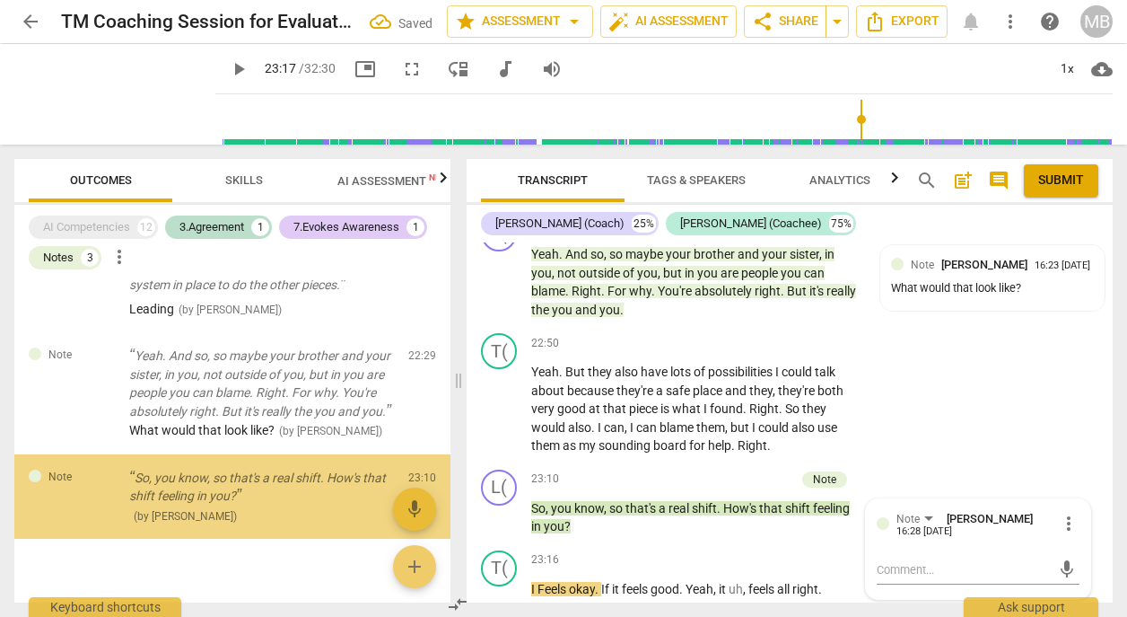
scroll to position [593, 0]
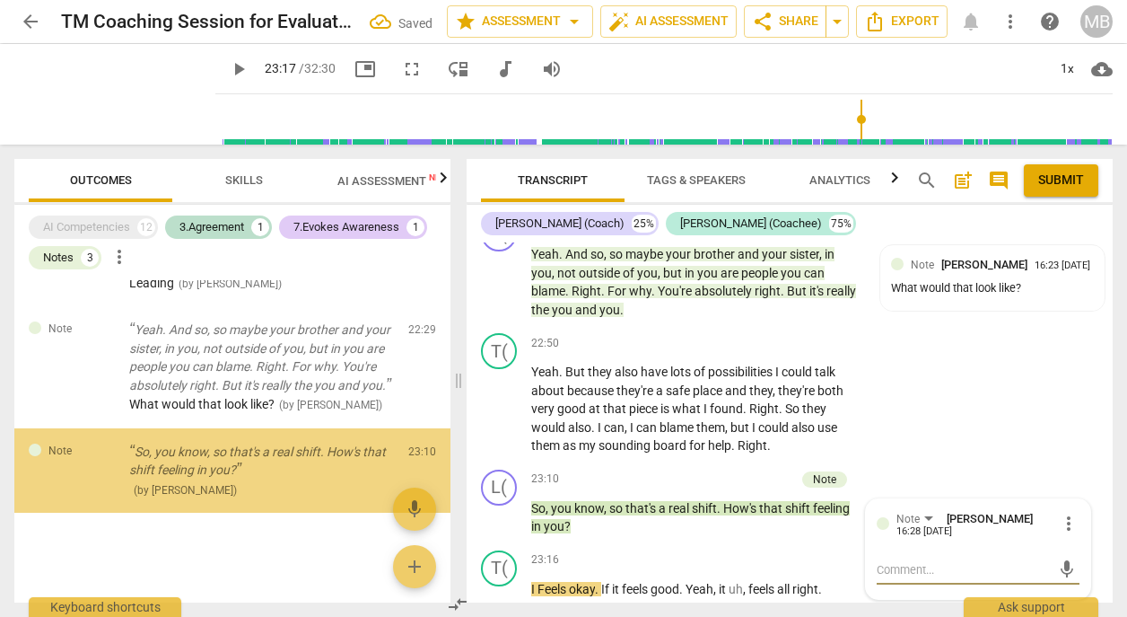
type textarea "w"
type textarea "wh"
type textarea "wha"
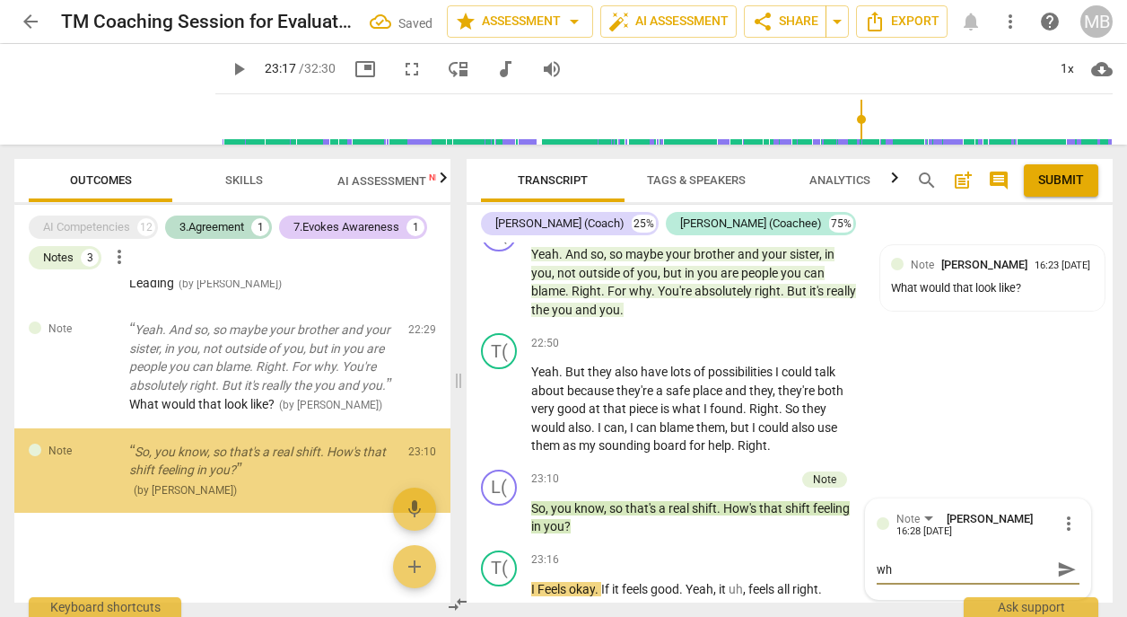
type textarea "wha"
type textarea "what"
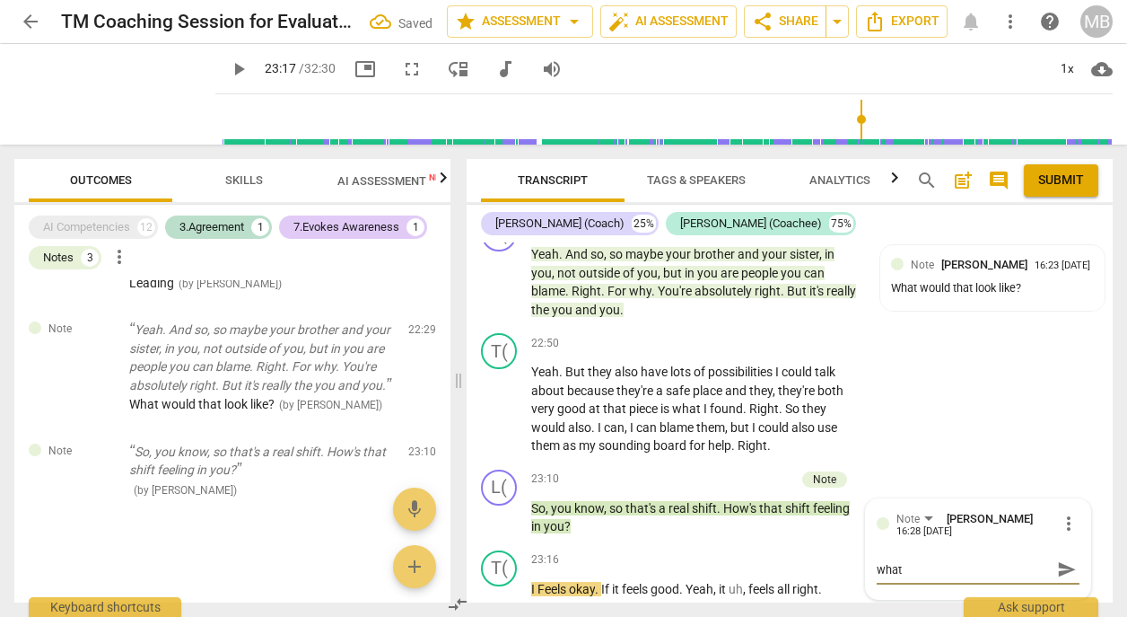
type textarea "what'"
type textarea "what's"
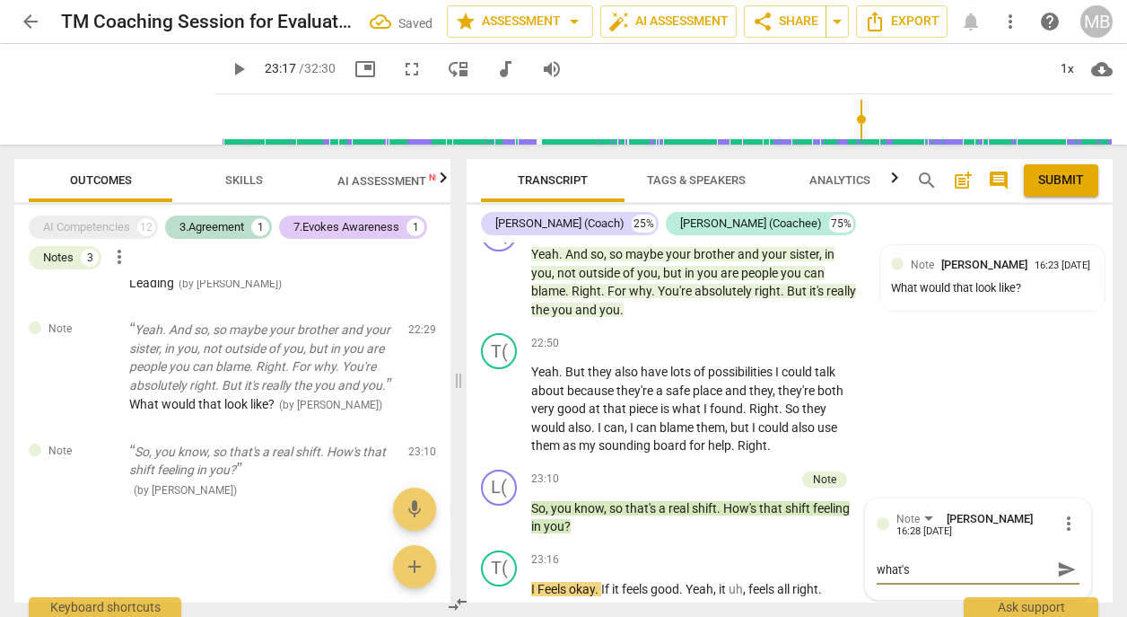
type textarea "what's"
type textarea "what's t"
type textarea "what's th"
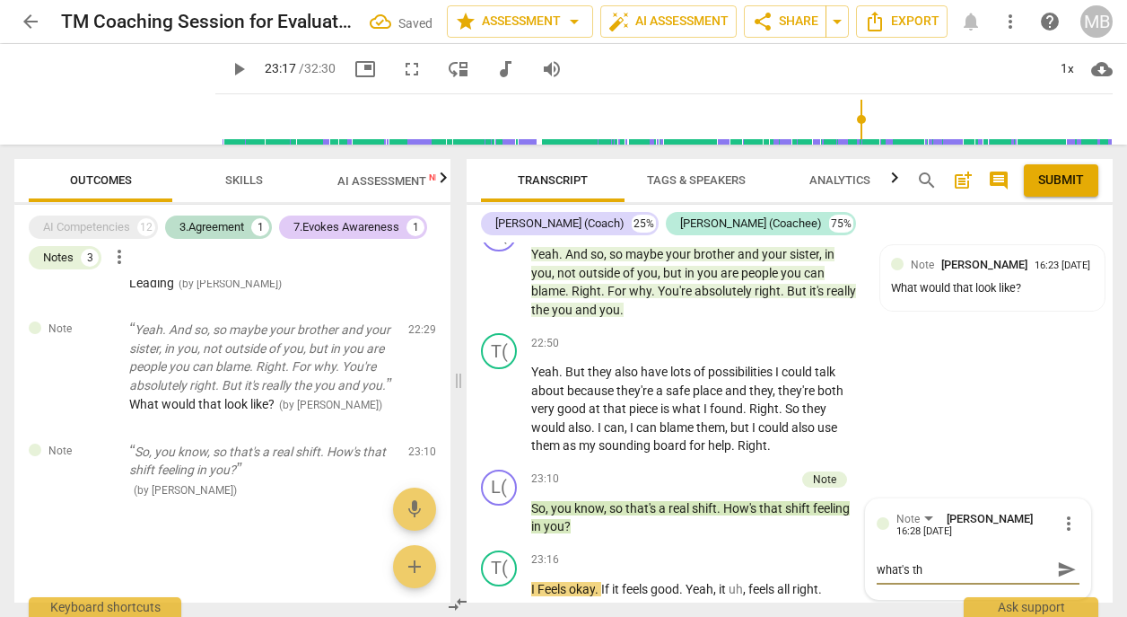
type textarea "what's the"
type textarea "what's the s"
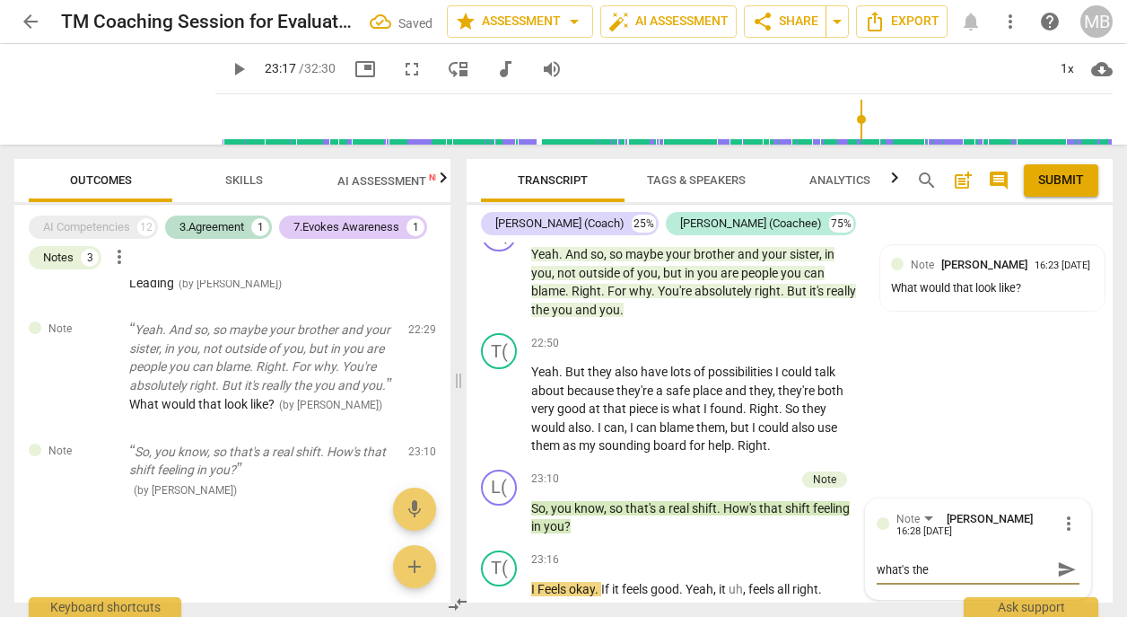
type textarea "what's the s"
type textarea "what's the sh"
type textarea "what's the shi"
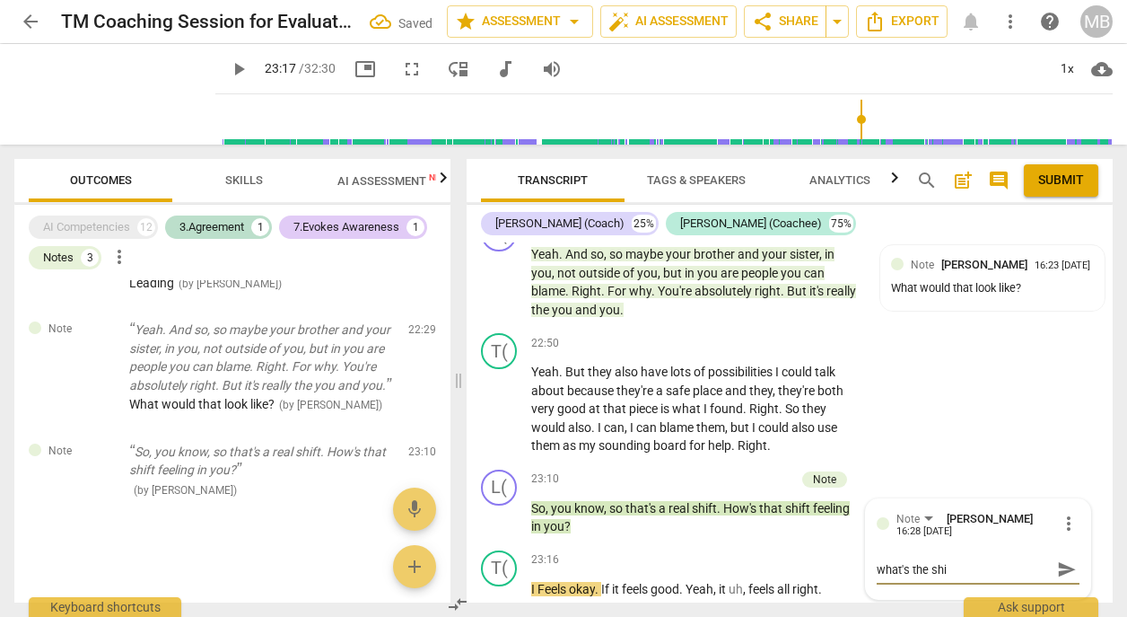
type textarea "what's the shif"
type textarea "what's the shift"
type textarea "what's the shift""
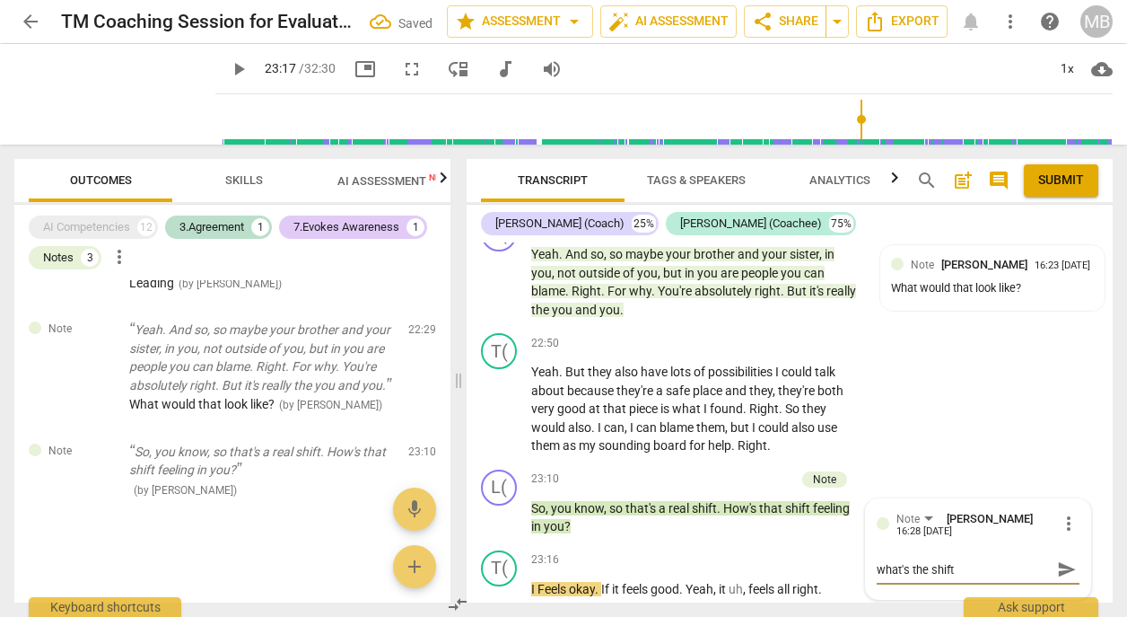
type textarea "what's the shift""
type textarea "what's the shift" b"
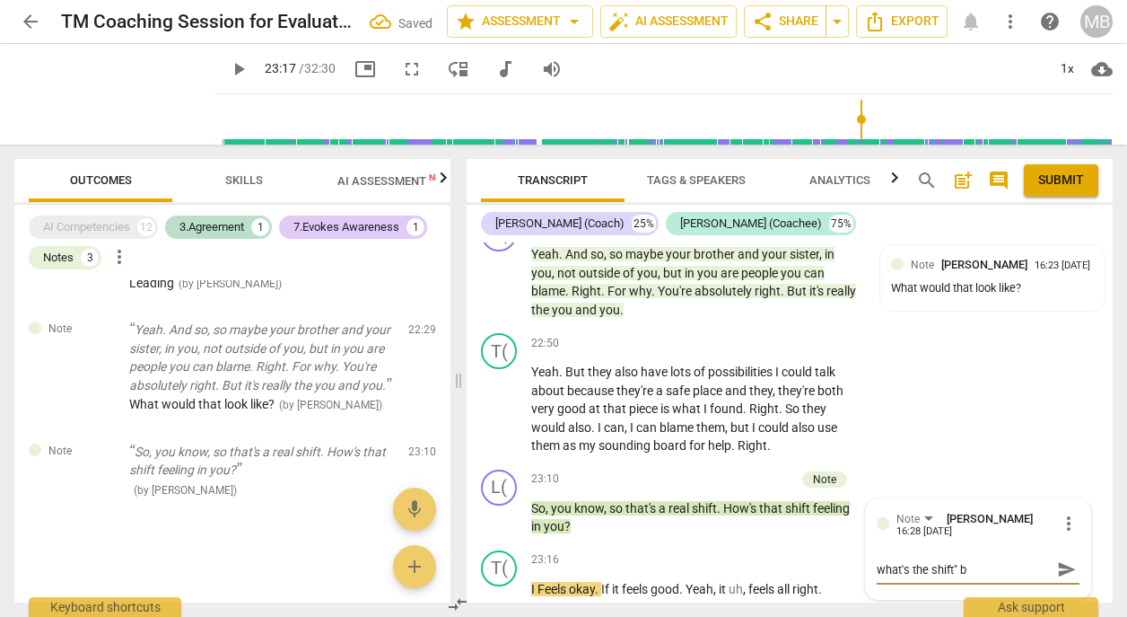
type textarea "what's the shift" be"
type textarea "what's the shift" be p"
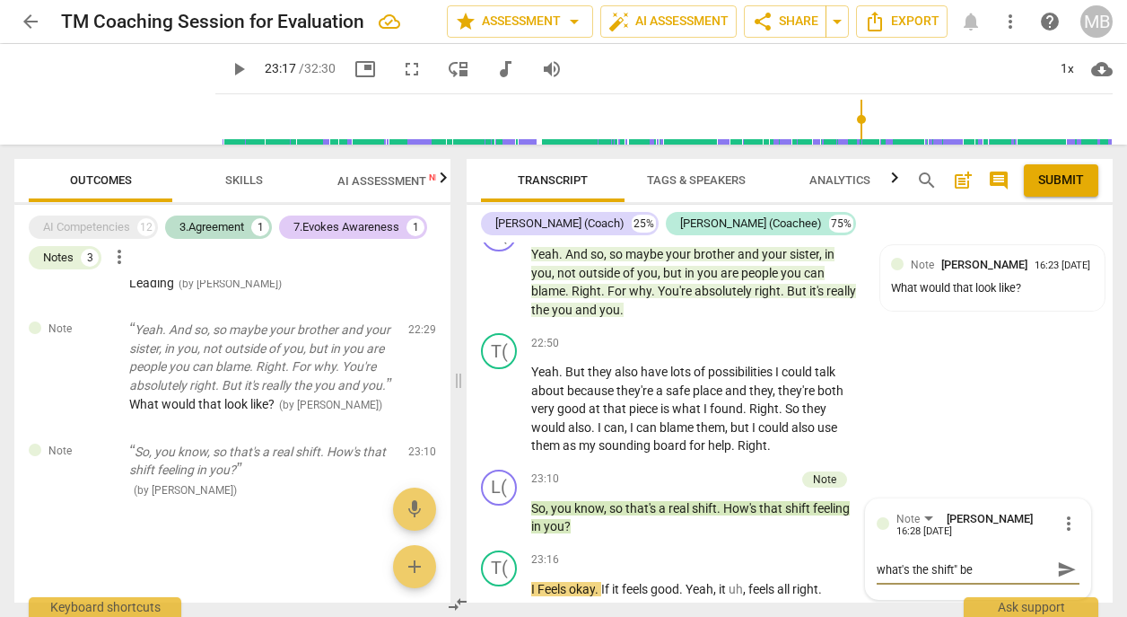
type textarea "what's the shift" be p"
type textarea "what's the shift" be pr"
type textarea "what's the shift" be pre"
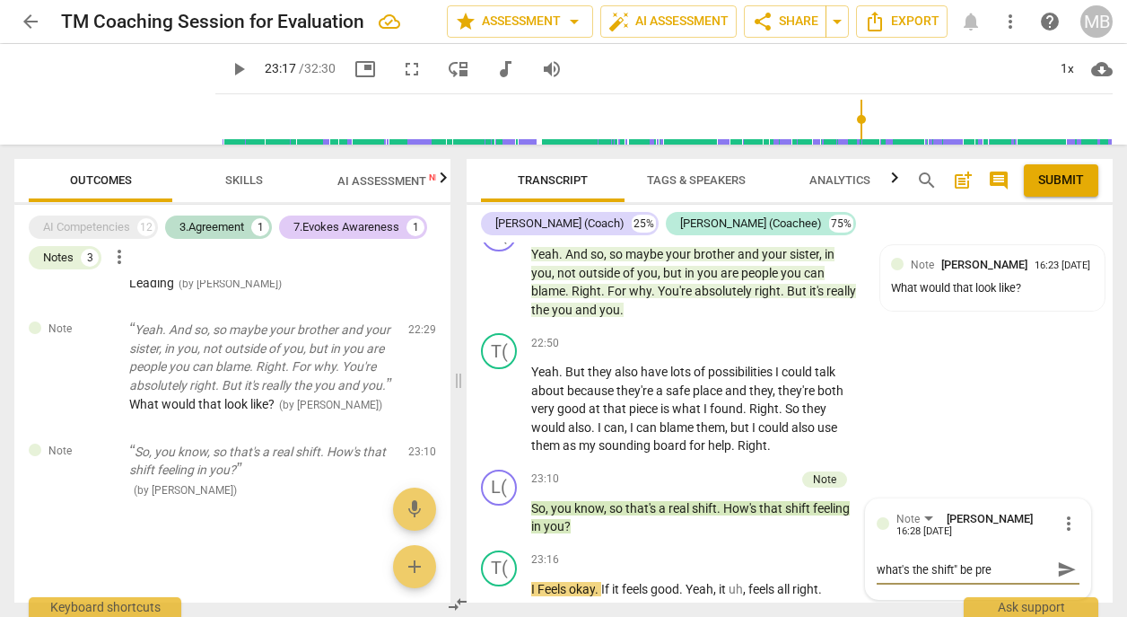
type textarea "what's the shift" be prec"
type textarea "what's the shift" be preci"
type textarea "what's the shift" be precis"
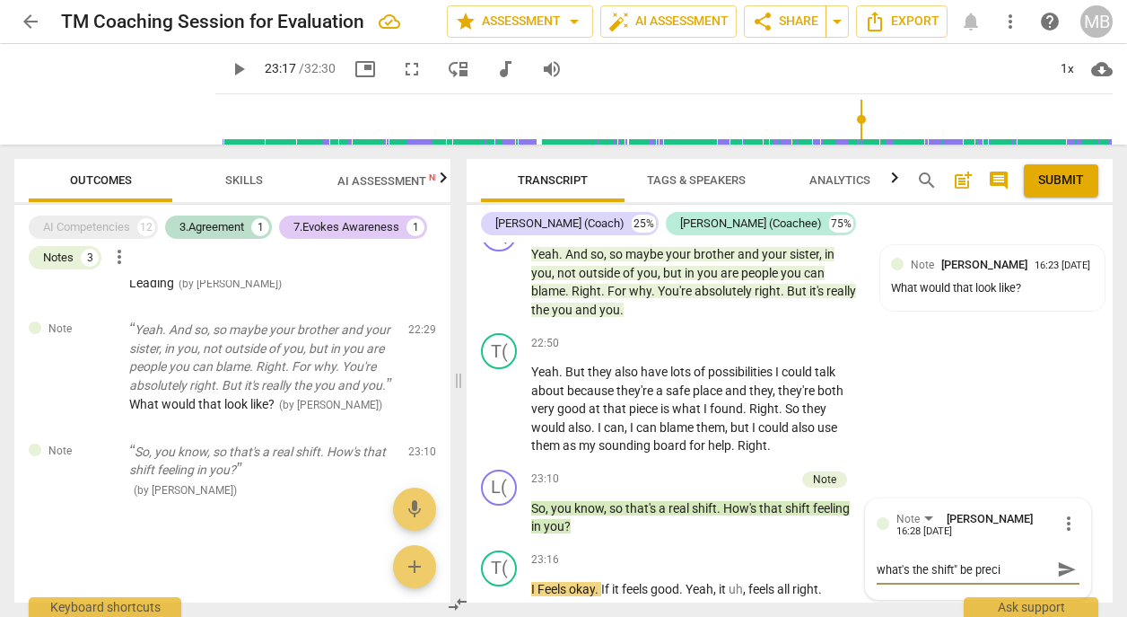
type textarea "what's the shift" be precis"
type textarea "what's the shift" be precise"
type textarea "what's the shift" be precise,"
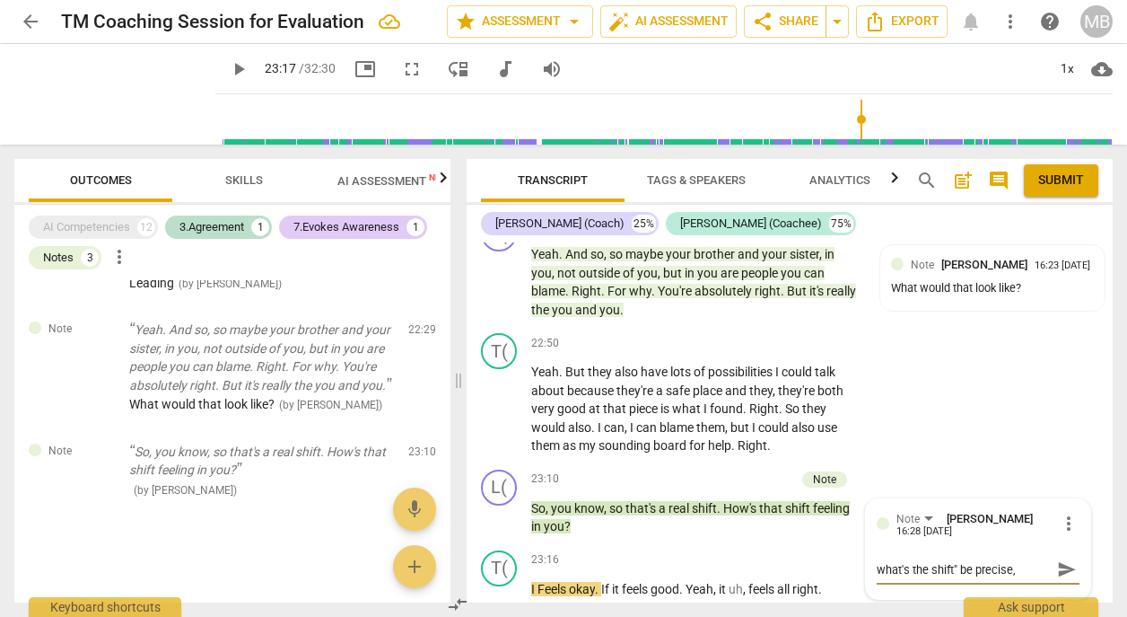
type textarea "what's the shift" be precise,"
type textarea "what's the shift" be precise, s"
type textarea "what's the shift" be precise, sa"
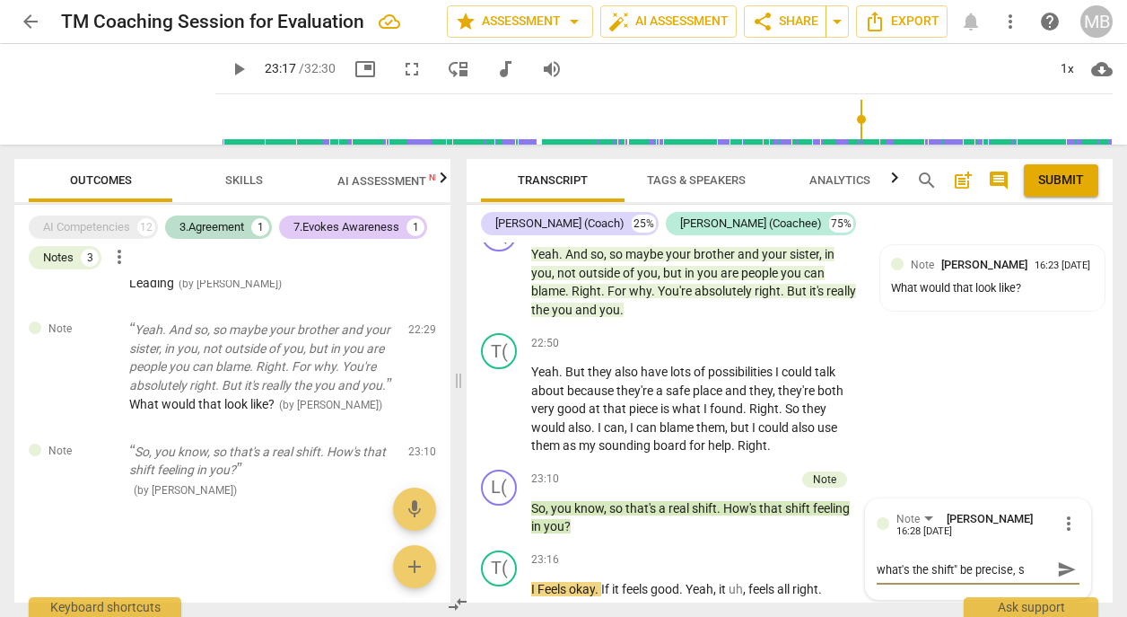
type textarea "what's the shift" be precise, sa"
type textarea "what's the shift" be precise, say"
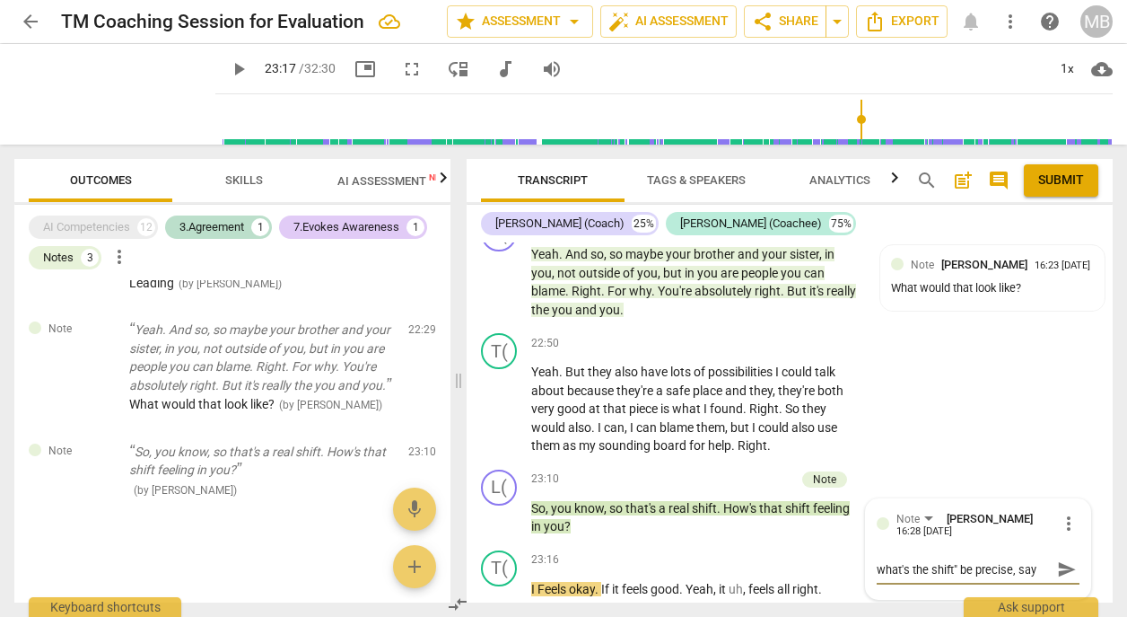
type textarea "what's the shift" be precise, say i"
type textarea "what's the shift" be precise, say it"
type textarea "what's the shift" be precise, say i"
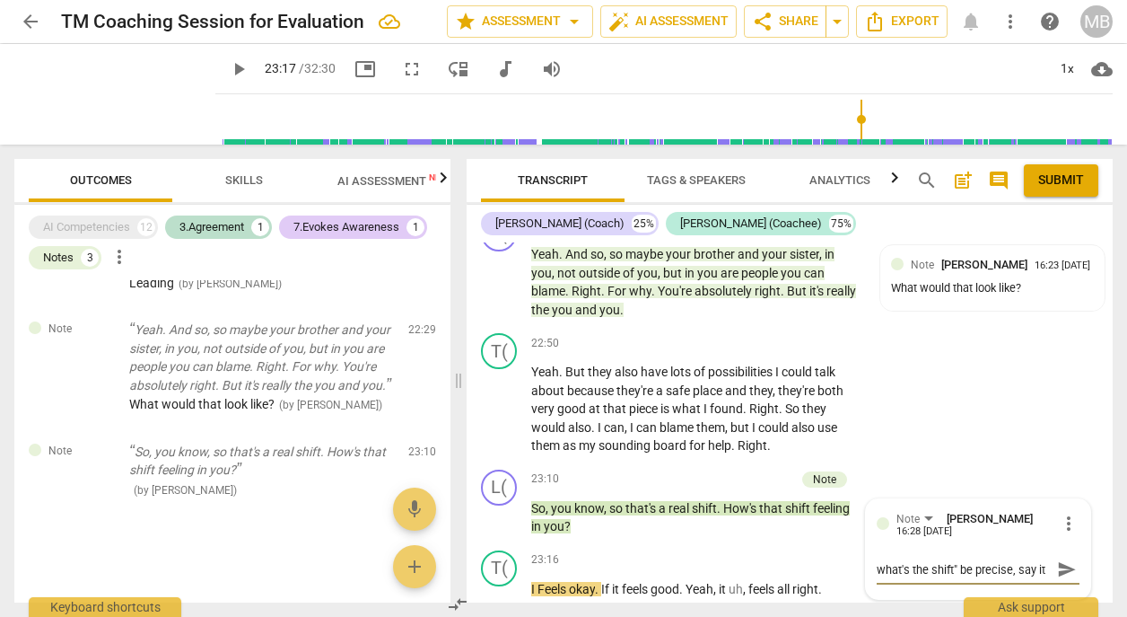
type textarea "what's the shift" be precise, say i"
type textarea "what's the shift" be precise, say"
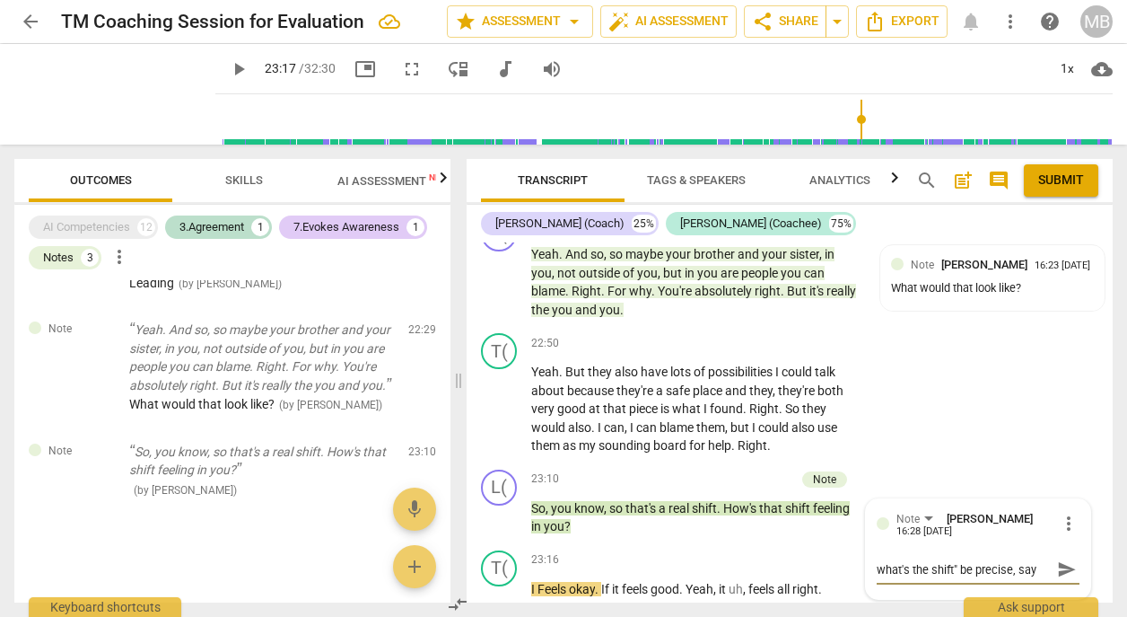
type textarea "what's the shift" be precise, sa"
type textarea "what's the shift" be precise, s"
type textarea "what's the shift" be precise,"
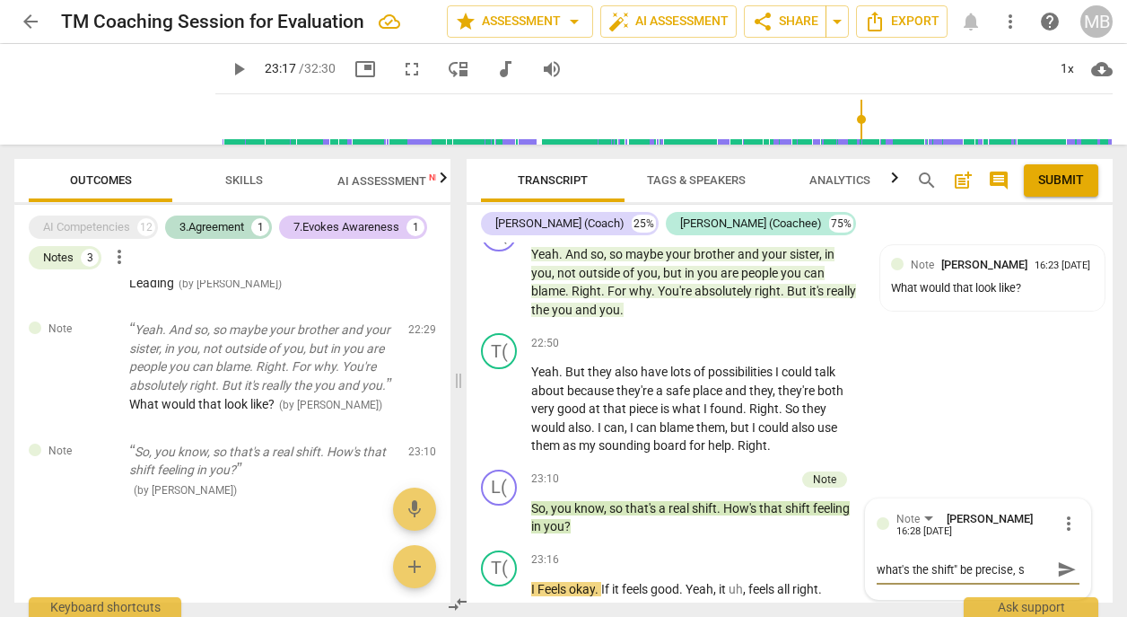
type textarea "what's the shift" be precise,"
type textarea "what's the shift" be precise, s"
type textarea "what's the shift" be precise, sa"
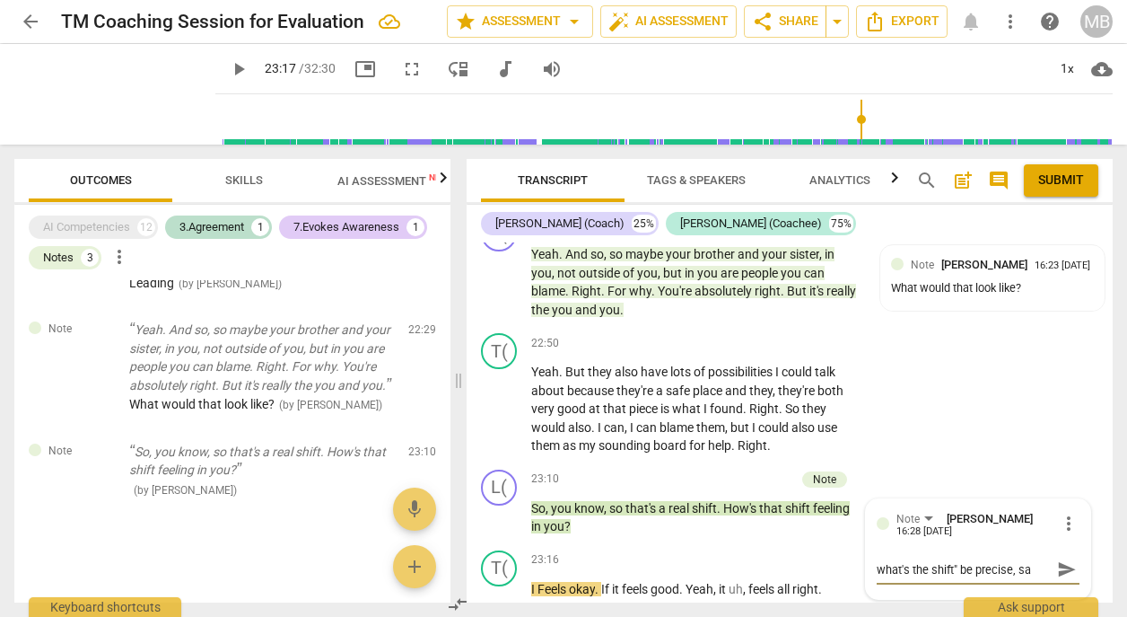
type textarea "what's the shift" be precise, sai"
type textarea "what's the shift" be precise, sa"
type textarea "what's the shift" be precise, s"
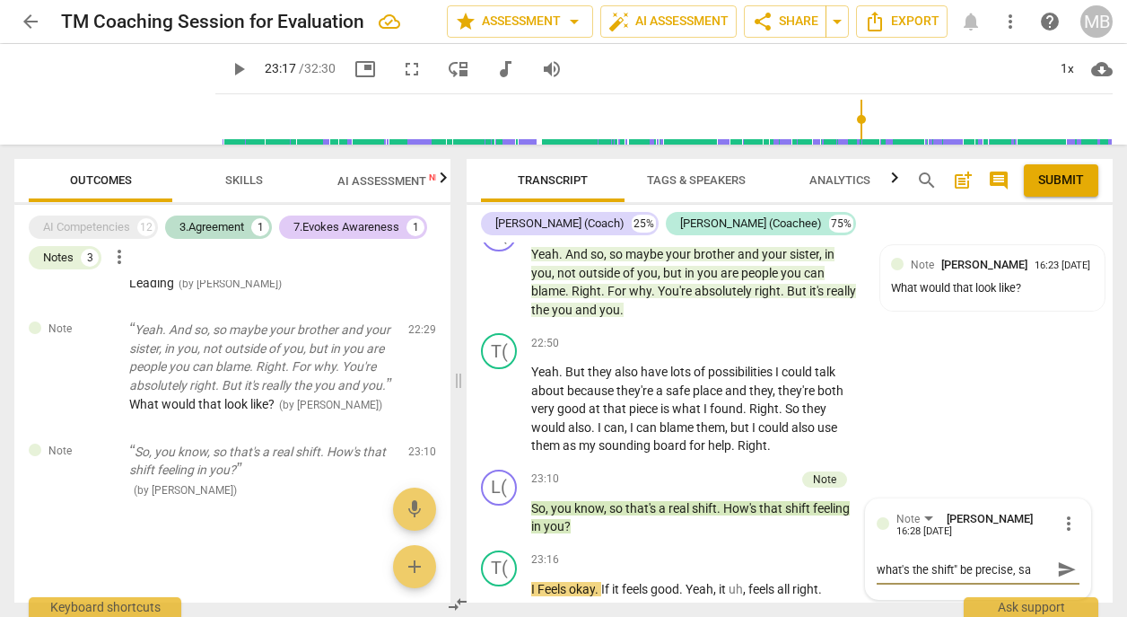
type textarea "what's the shift" be precise, s"
type textarea "what's the shift" be precise,"
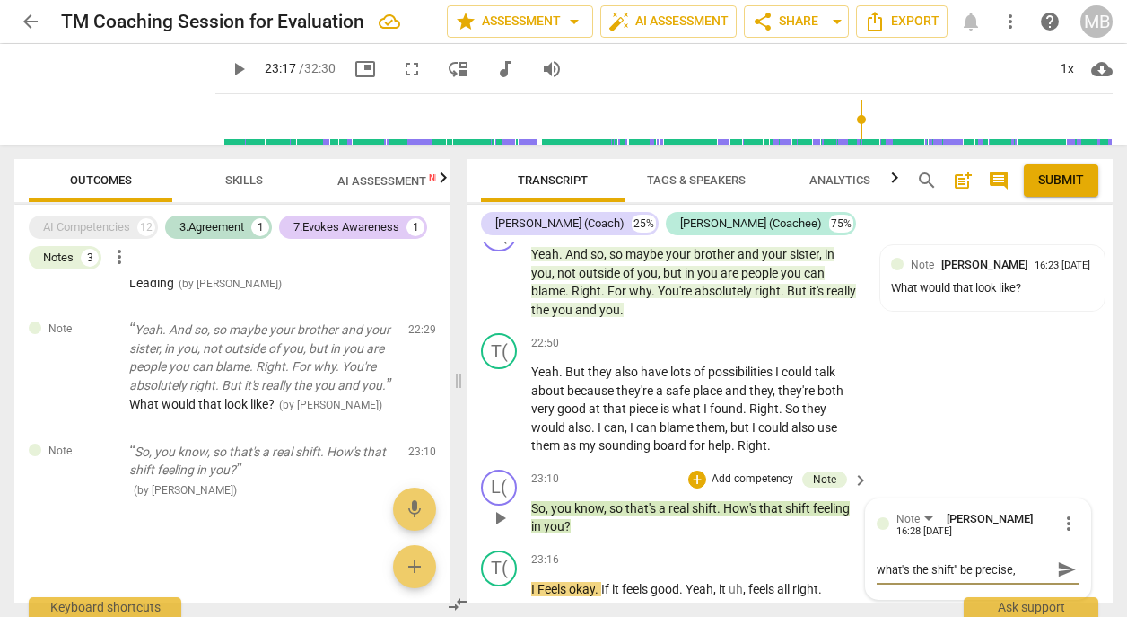
click at [929, 561] on textarea "what's the shift" be precise," at bounding box center [964, 569] width 174 height 17
type textarea "what's the "shift" be precise,"
click at [959, 561] on textarea "what's the "shift" be precise," at bounding box center [964, 569] width 174 height 17
type textarea "what's the "shift"? be precise,"
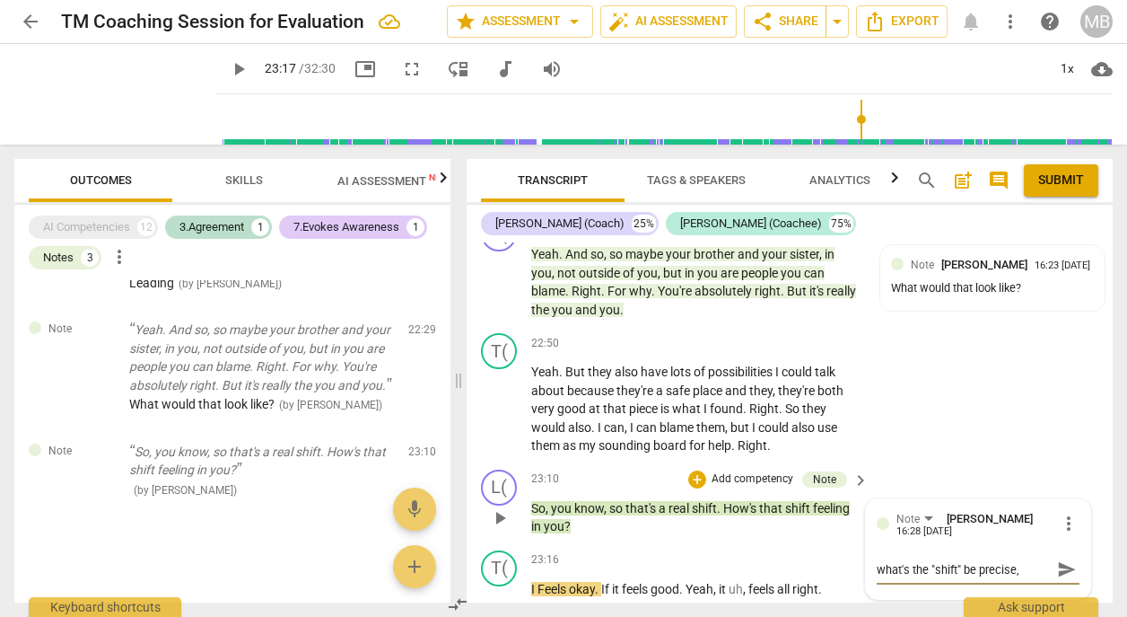
type textarea "what's the "shift"? be precise,"
click at [1026, 561] on textarea "what's the "shift"? be precise," at bounding box center [964, 569] width 174 height 17
type textarea "what's the "shift"? be precise"
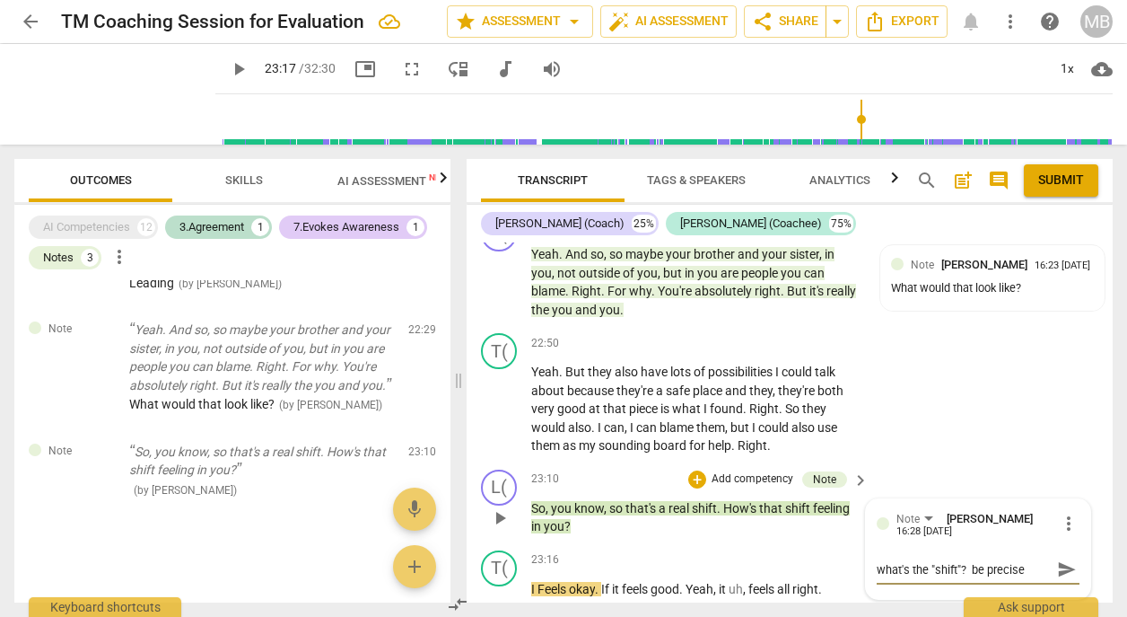
type textarea "what's the "shift"? be precise"
click at [1058, 559] on span "send" at bounding box center [1067, 569] width 20 height 20
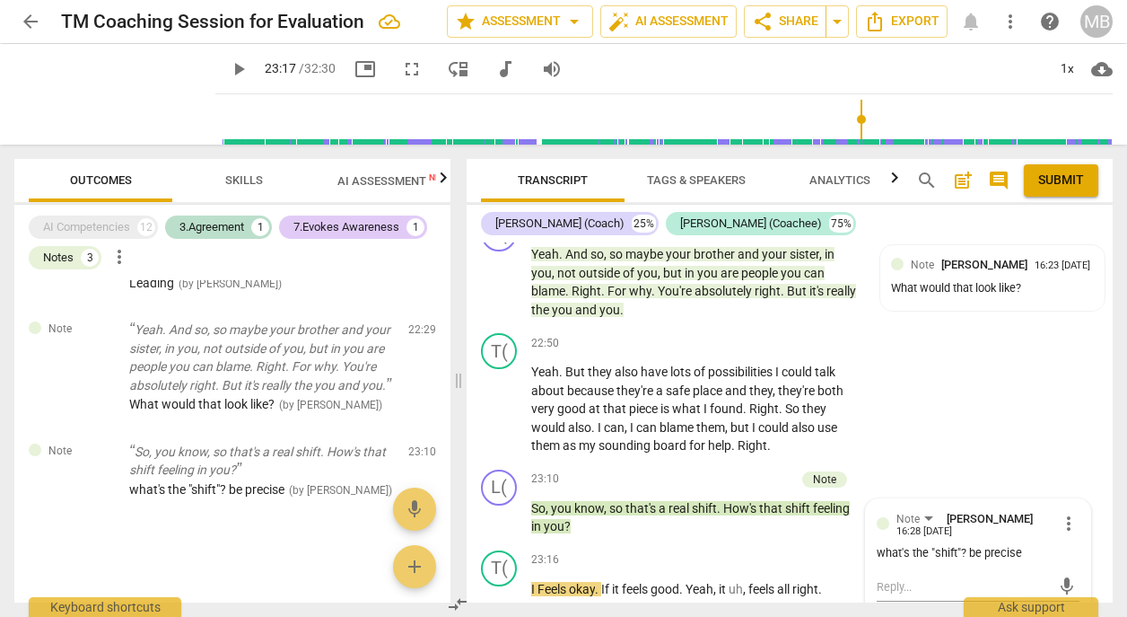
click at [228, 70] on span "play_arrow" at bounding box center [239, 69] width 22 height 22
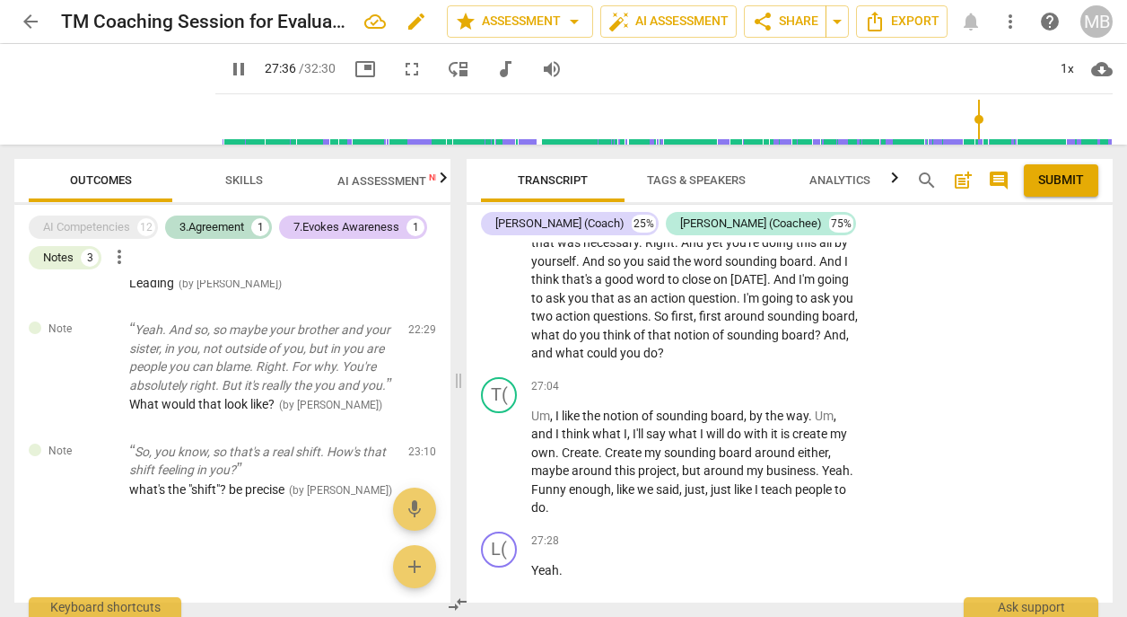
scroll to position [14108, 0]
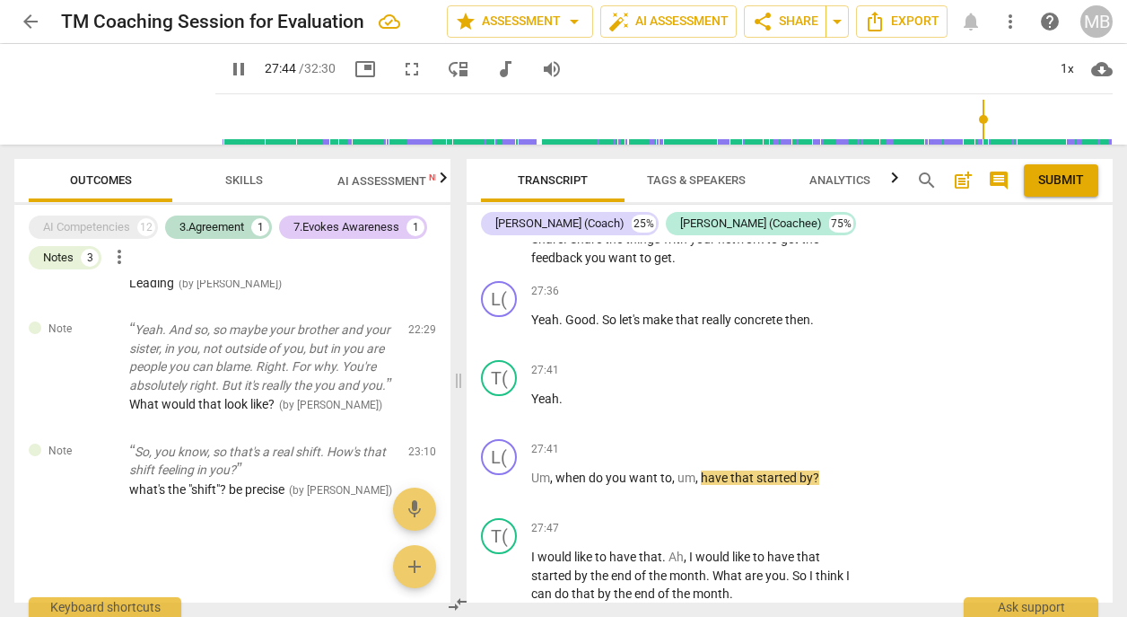
click at [228, 69] on span "pause" at bounding box center [239, 69] width 22 height 22
type input "1665"
drag, startPoint x: 557, startPoint y: 408, endPoint x: 807, endPoint y: 411, distance: 250.5
click at [807, 469] on p "Um , when do you want to , um , have that started by ?" at bounding box center [695, 478] width 329 height 19
click at [794, 439] on div "+ Add competency keyboard_arrow_right" at bounding box center [804, 449] width 134 height 20
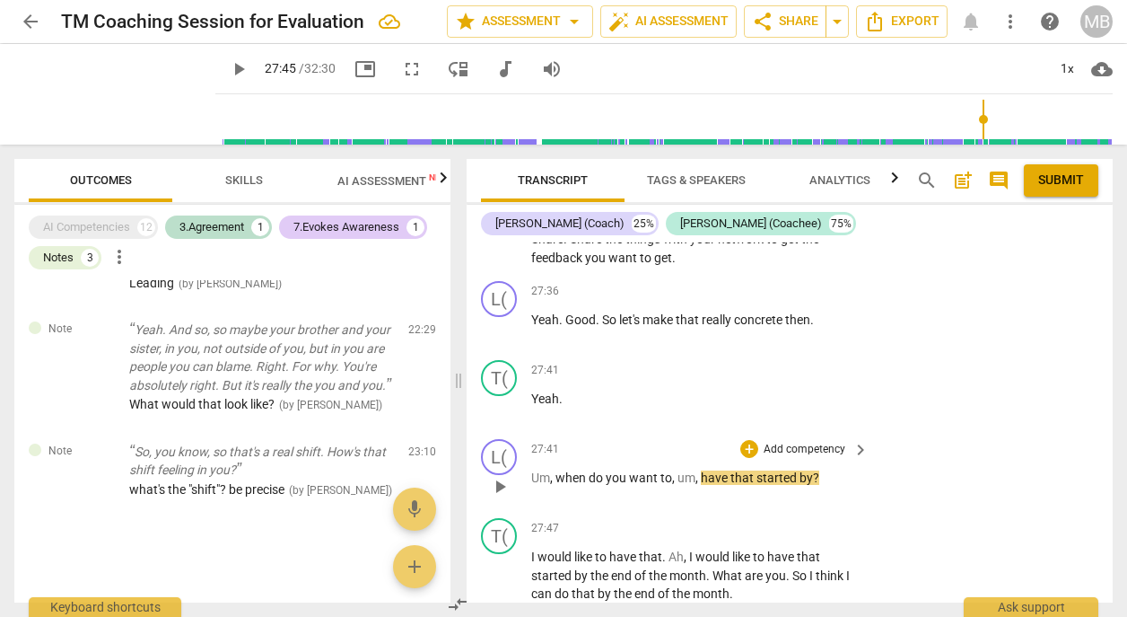
click at [797, 442] on p "Add competency" at bounding box center [804, 450] width 85 height 16
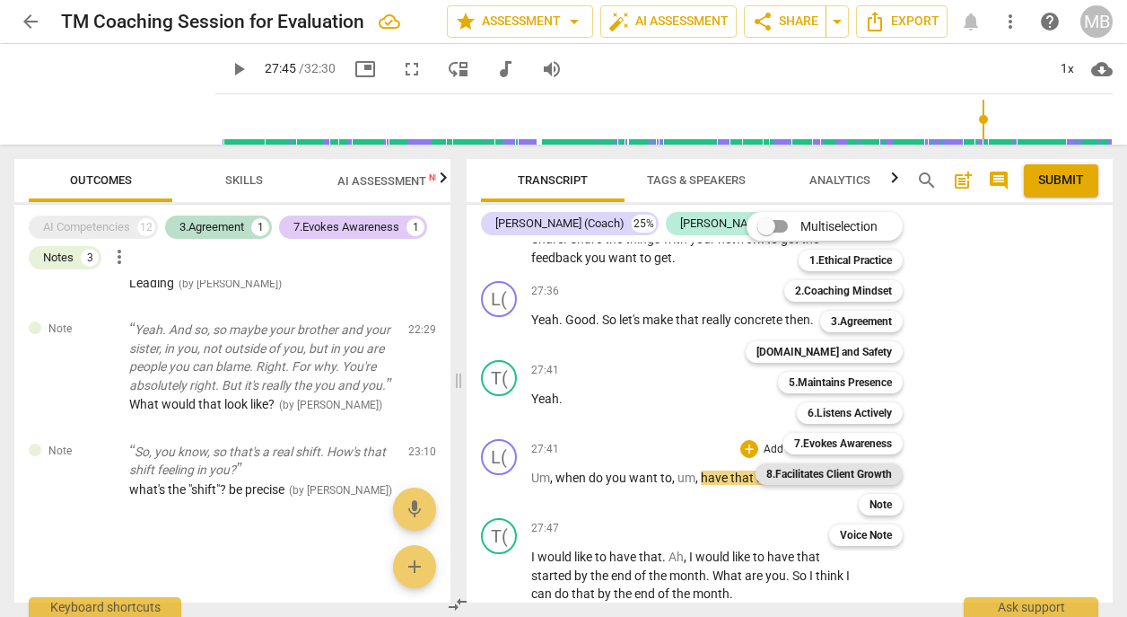
click at [877, 476] on b "8.Facilitates Client Growth" at bounding box center [830, 474] width 126 height 22
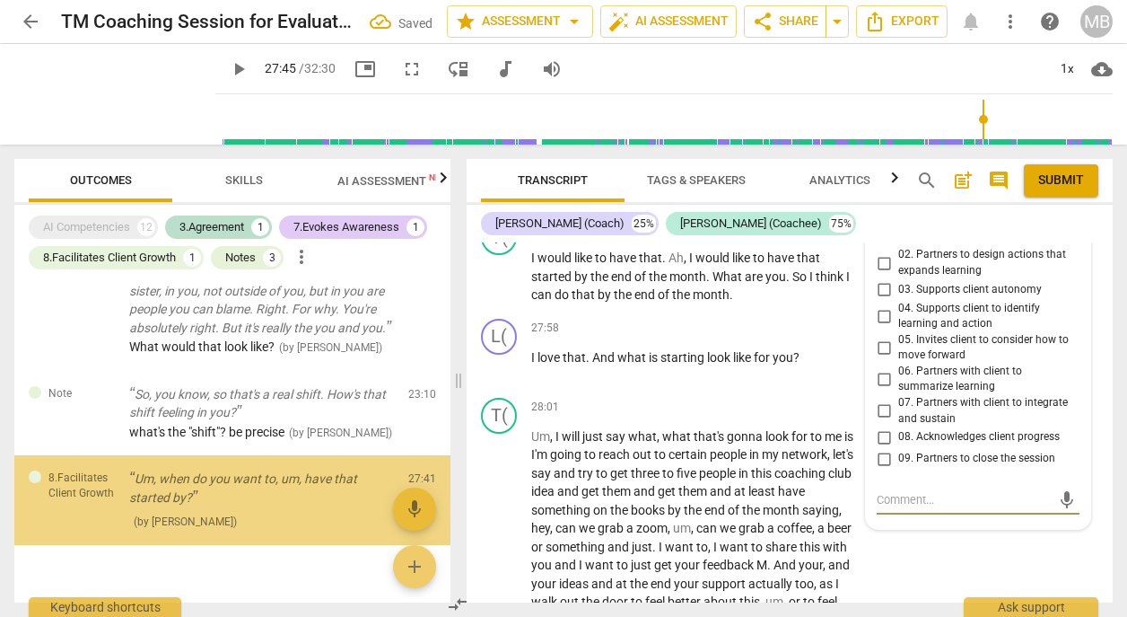
scroll to position [681, 0]
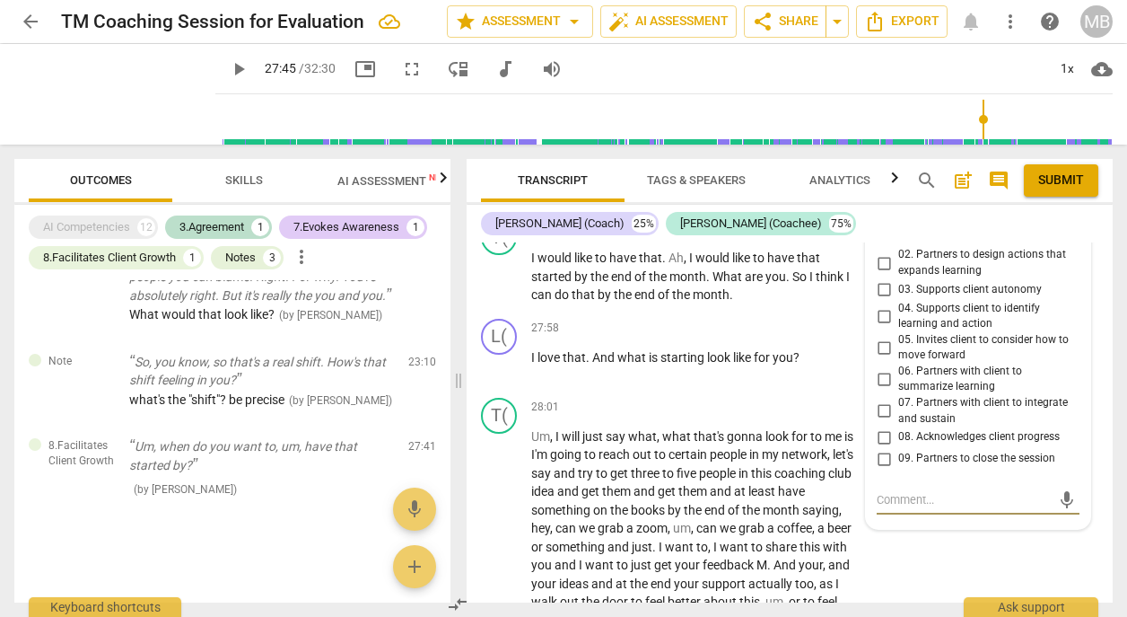
click at [881, 337] on input "05. Invites client to consider how to move forward" at bounding box center [884, 348] width 29 height 22
checkbox input "true"
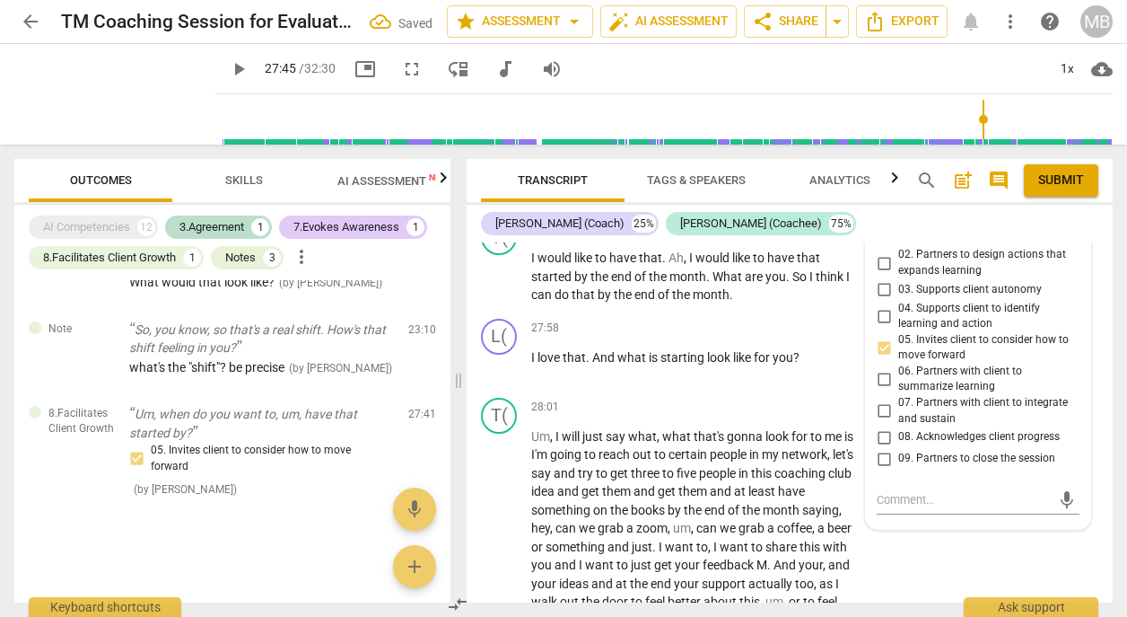
scroll to position [14239, 0]
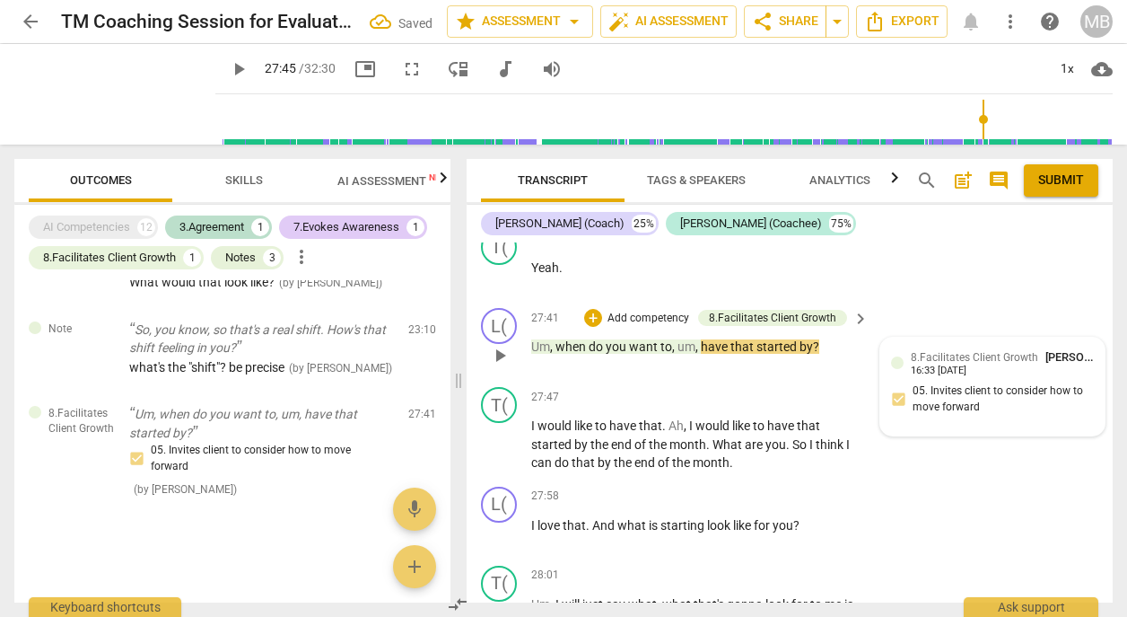
click at [990, 348] on div "8.Facilitates Client Growth [PERSON_NAME] 16:33 [DATE]" at bounding box center [1002, 362] width 183 height 28
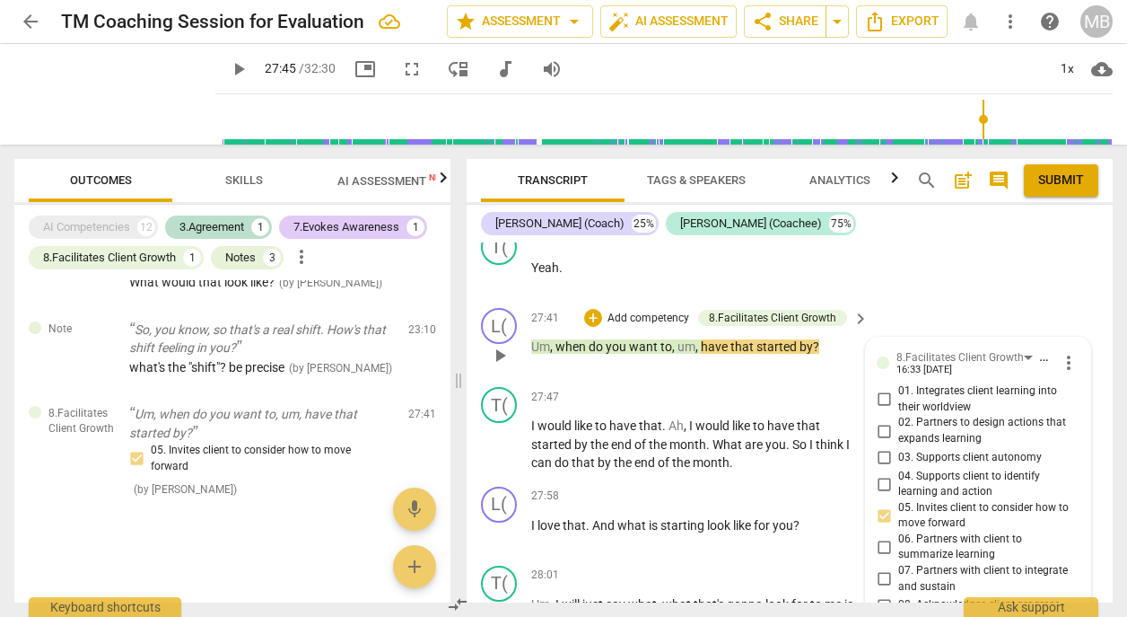
click at [877, 447] on input "03. Supports client autonomy" at bounding box center [884, 458] width 29 height 22
checkbox input "true"
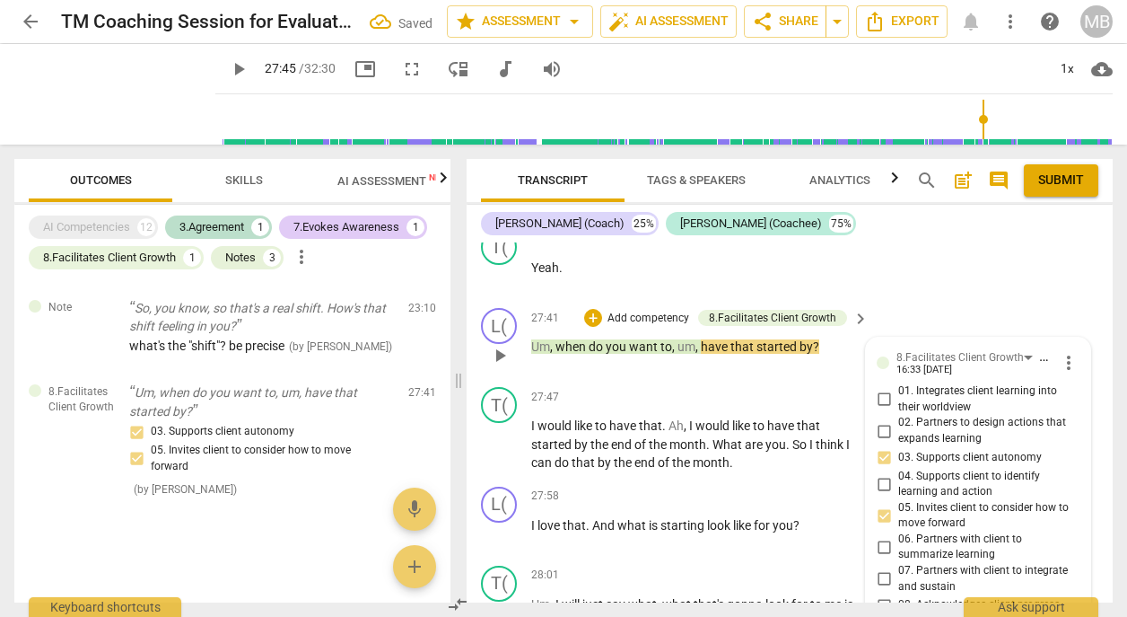
click at [917, 301] on div "L( play_arrow pause 27:41 + Add competency 8.Facilitates Client Growth keyboard…" at bounding box center [790, 340] width 646 height 79
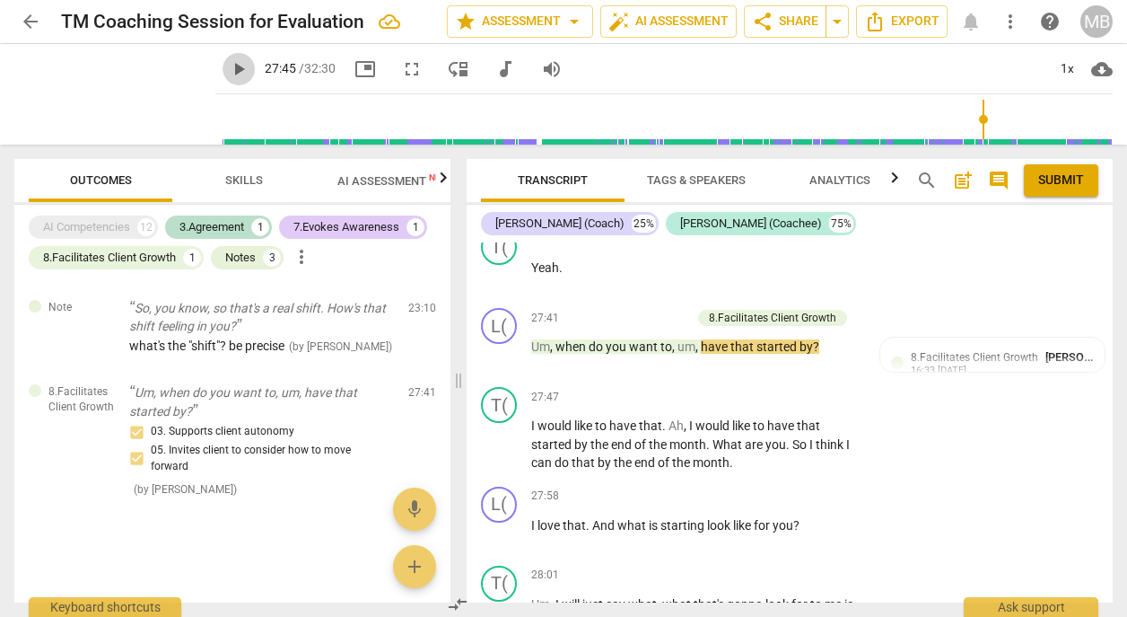
click at [228, 66] on span "play_arrow" at bounding box center [239, 69] width 22 height 22
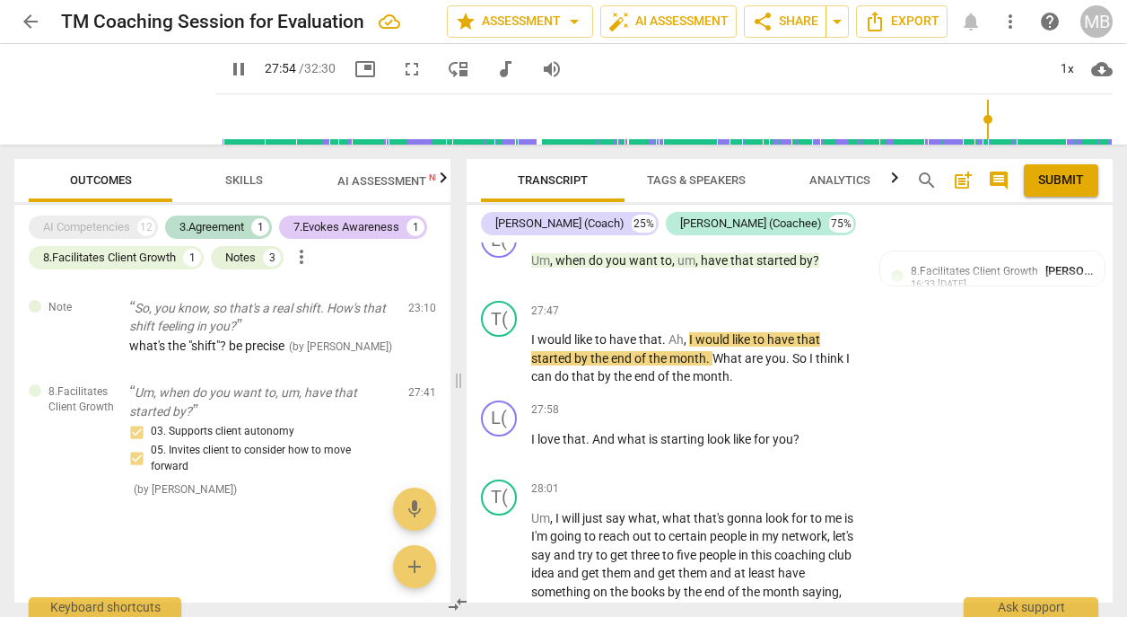
scroll to position [14282, 0]
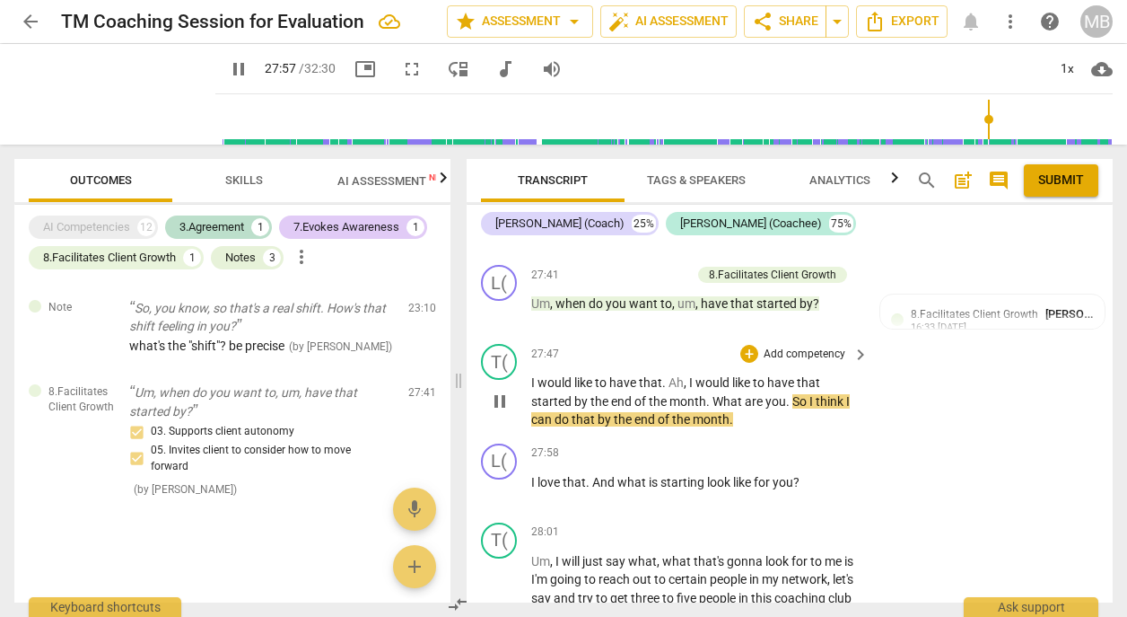
click at [504, 390] on span "pause" at bounding box center [500, 401] width 22 height 22
click at [228, 68] on span "play_arrow" at bounding box center [239, 69] width 22 height 22
click at [228, 69] on span "play_arrow" at bounding box center [239, 69] width 22 height 22
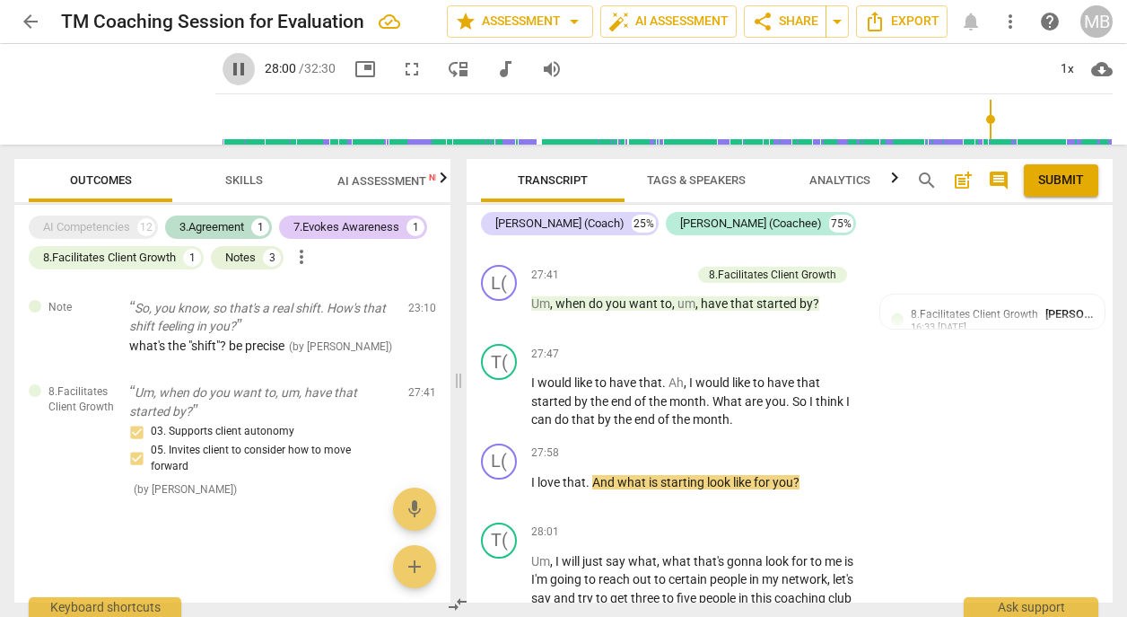
click at [228, 70] on span "pause" at bounding box center [239, 69] width 22 height 22
type input "1681"
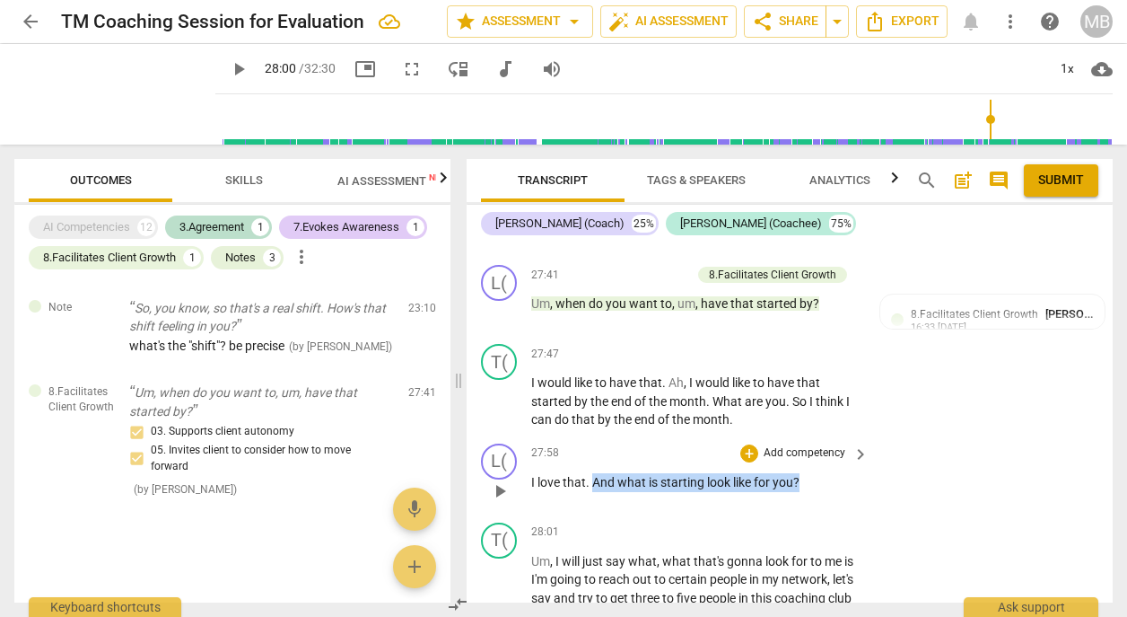
drag, startPoint x: 592, startPoint y: 410, endPoint x: 803, endPoint y: 412, distance: 211.8
click at [803, 473] on p "I love that . And what is starting look like for you ?" at bounding box center [695, 482] width 329 height 19
click at [743, 444] on div "+" at bounding box center [750, 453] width 18 height 18
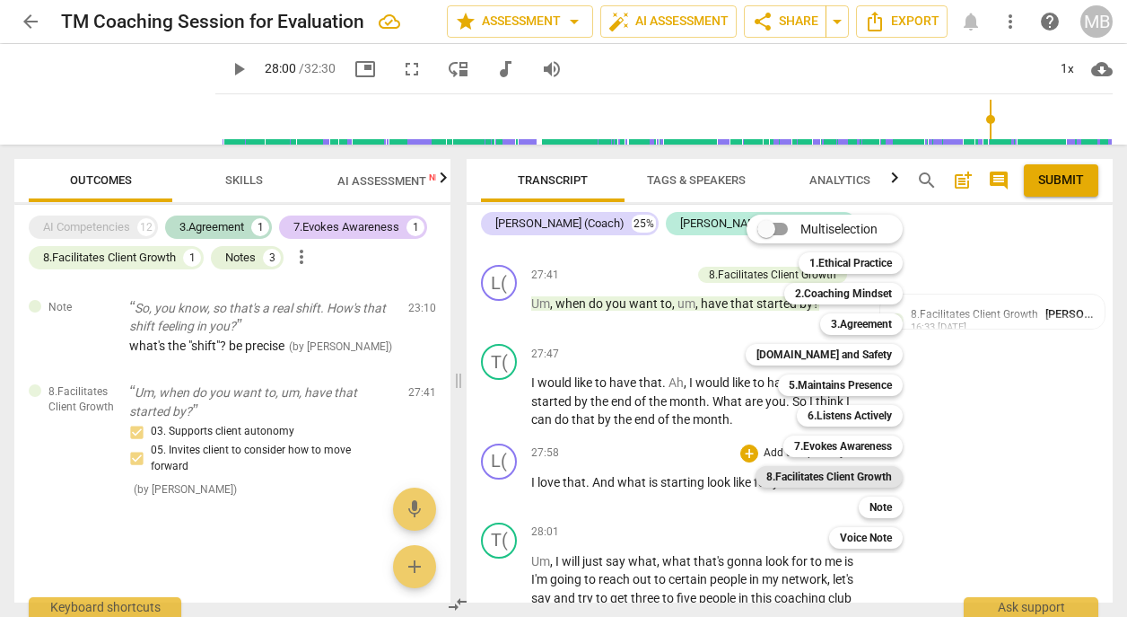
click at [832, 476] on b "8.Facilitates Client Growth" at bounding box center [830, 477] width 126 height 22
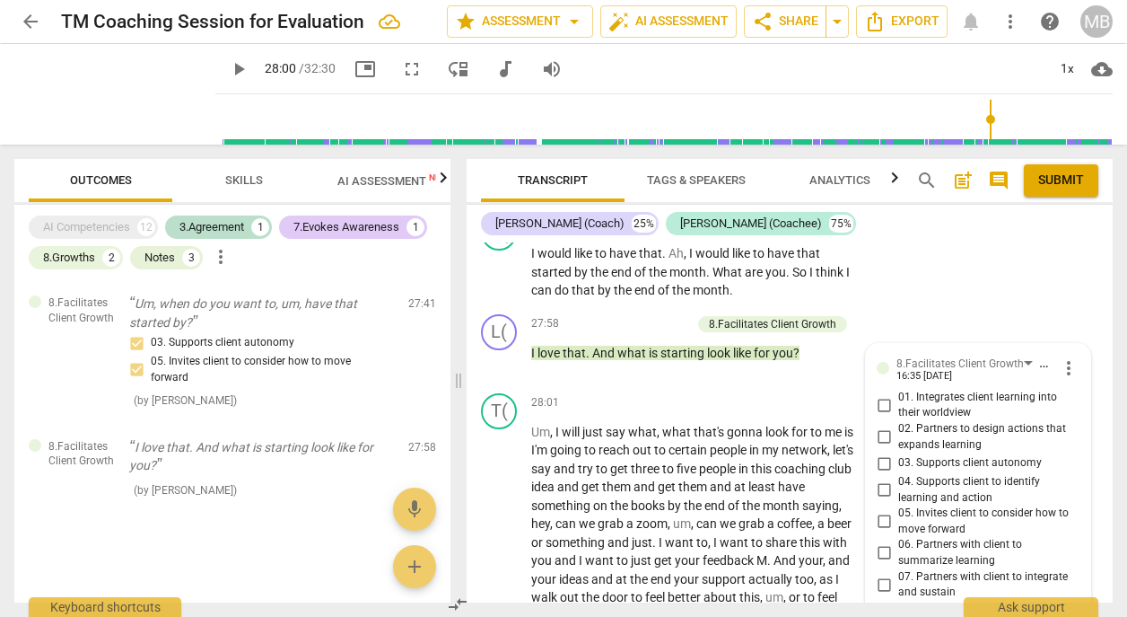
scroll to position [14368, 0]
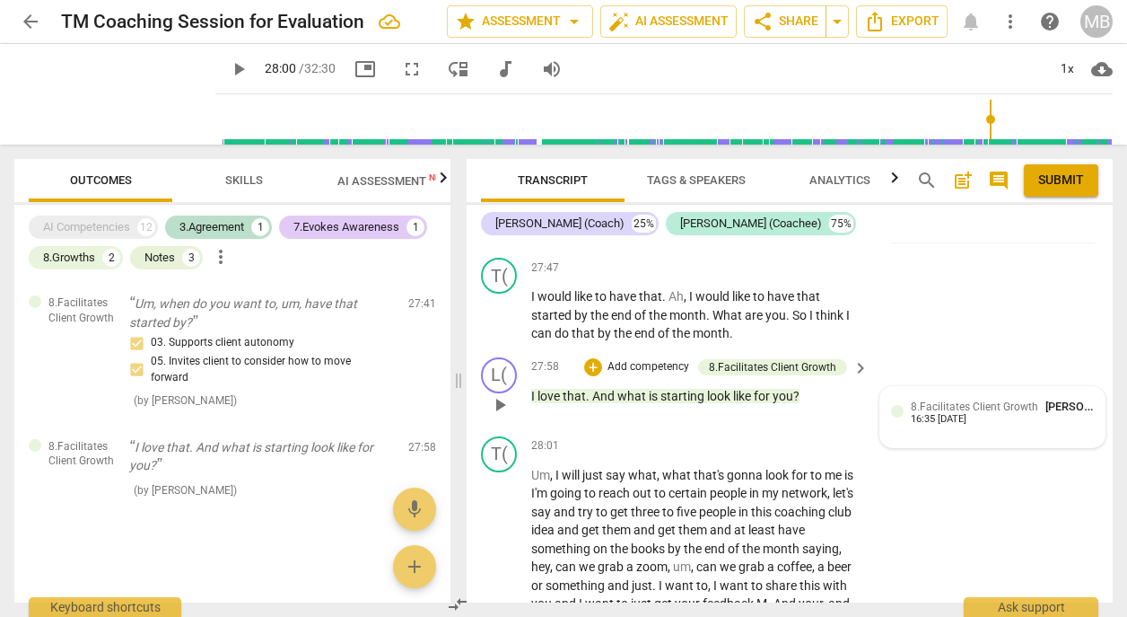
click at [1016, 400] on span "8.Facilitates Client Growth" at bounding box center [974, 406] width 127 height 13
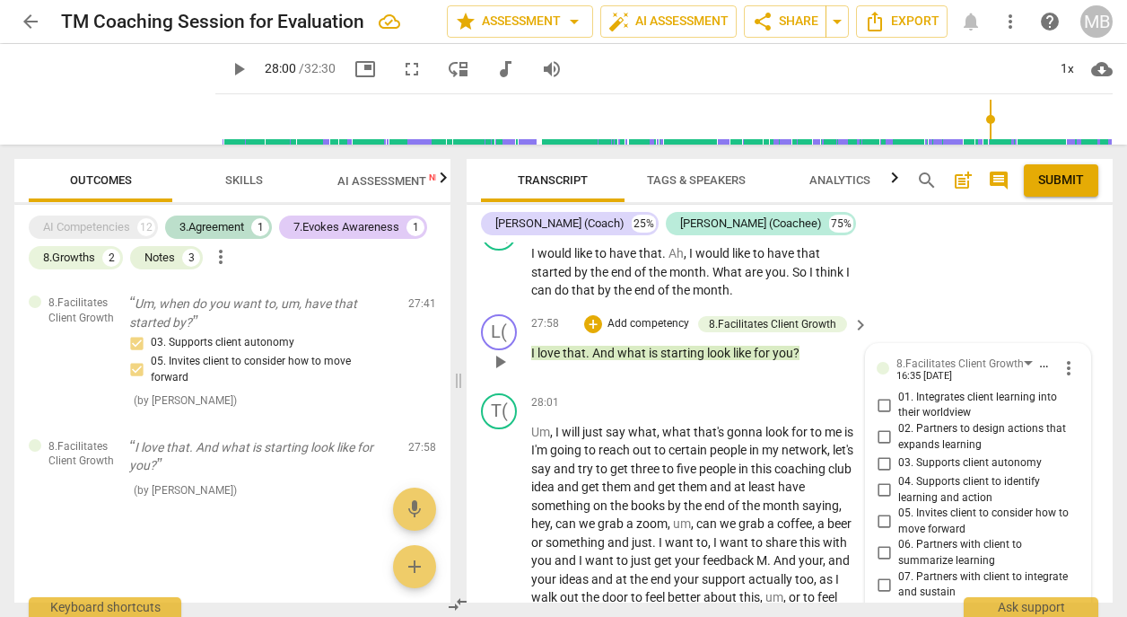
scroll to position [14282, 0]
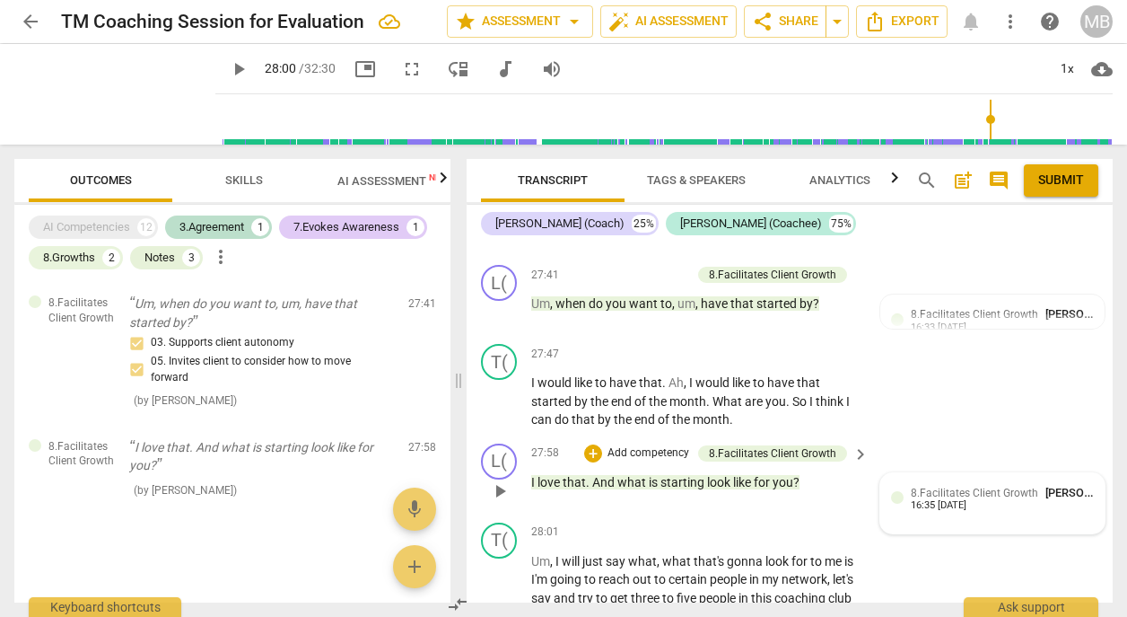
click at [1054, 484] on div "8.Facilitates Client Growth [PERSON_NAME] 16:35 [DATE]" at bounding box center [1002, 498] width 183 height 28
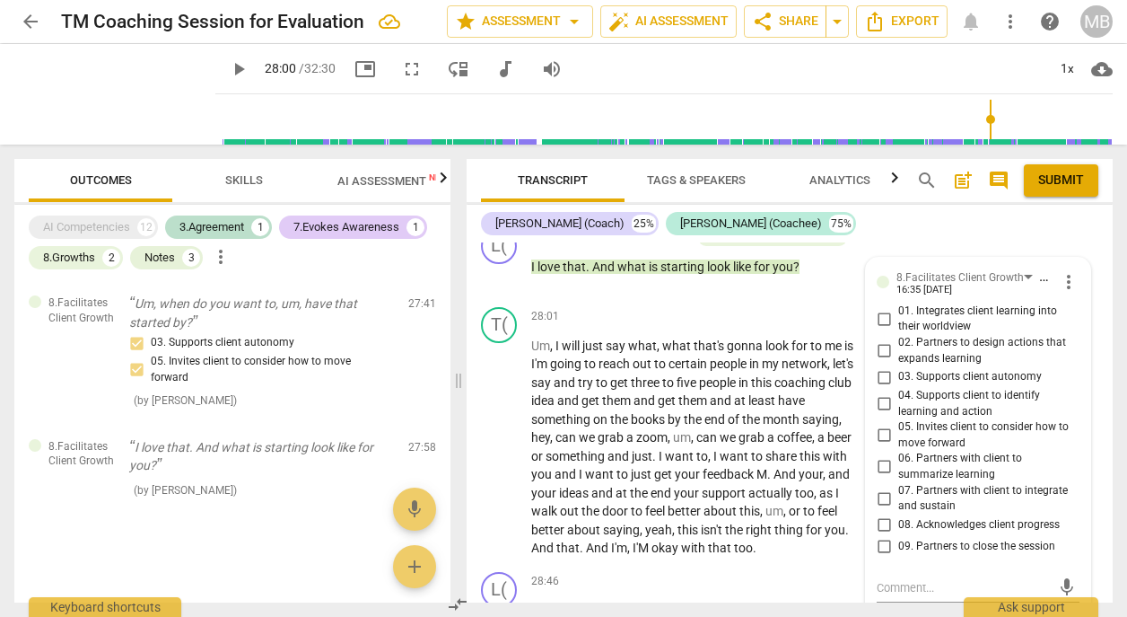
scroll to position [14454, 0]
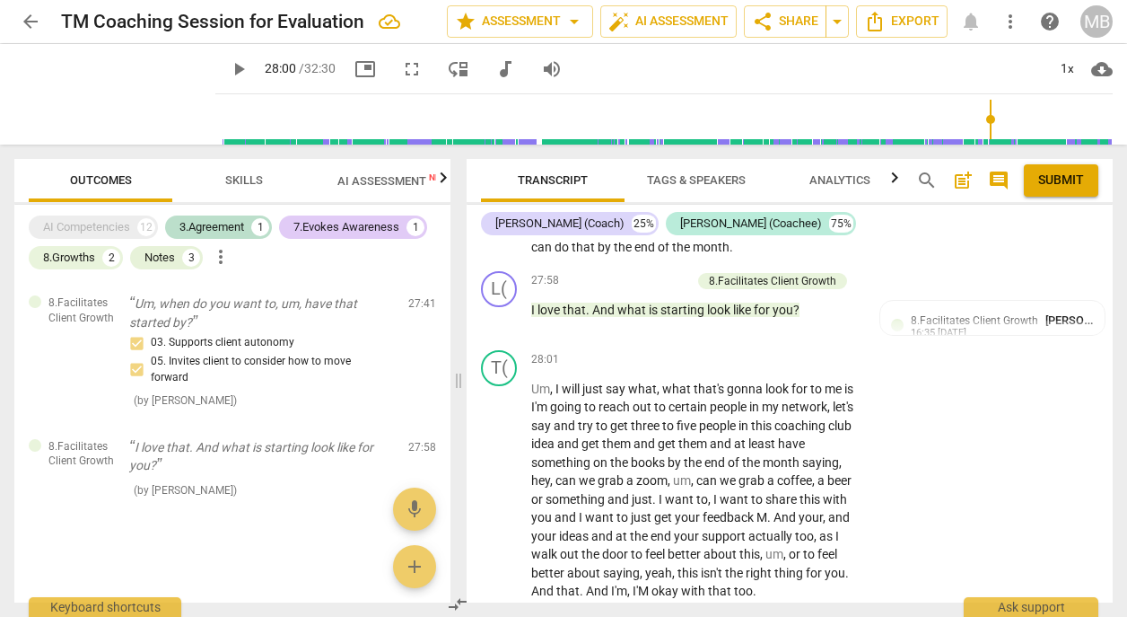
click at [1046, 313] on span "[PERSON_NAME]" at bounding box center [1089, 319] width 86 height 13
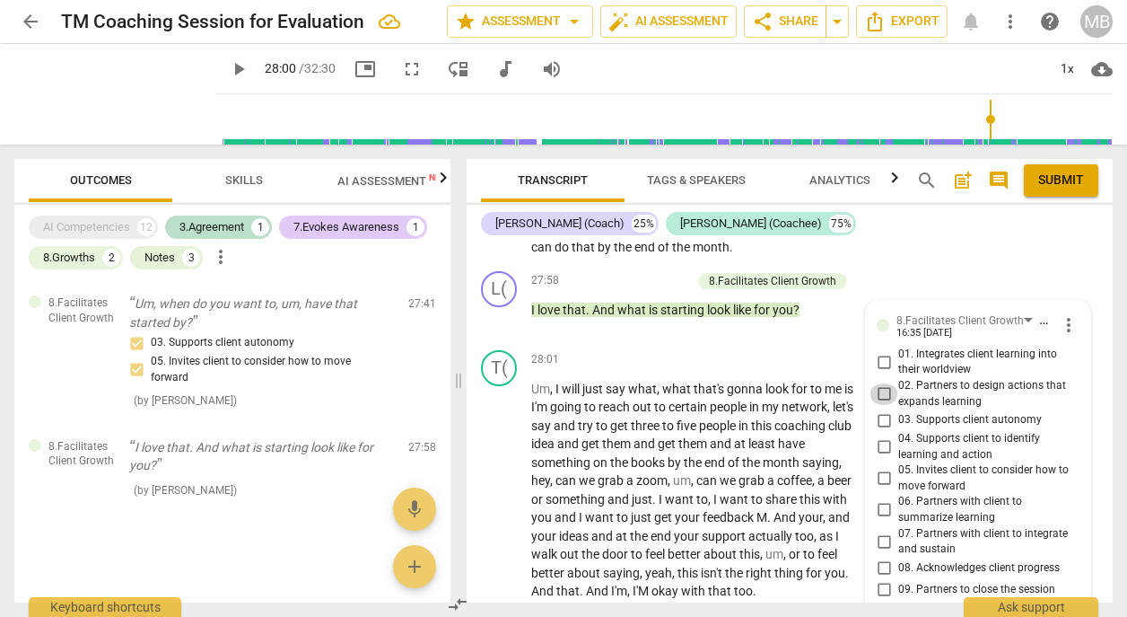
click at [883, 383] on input "02. Partners to design actions that expands learning" at bounding box center [884, 394] width 29 height 22
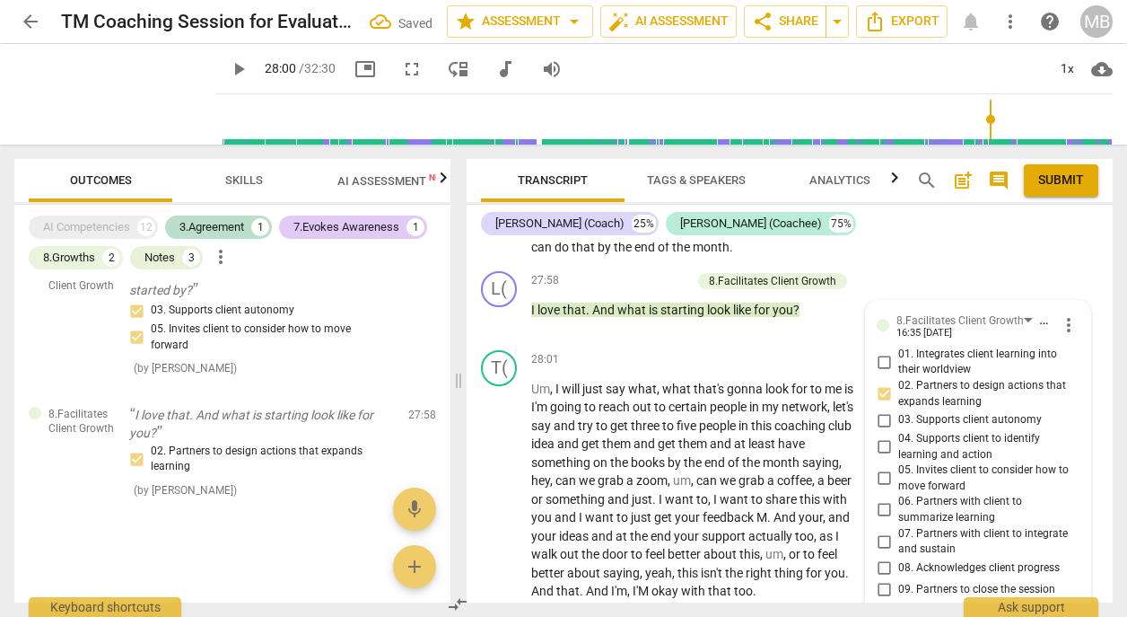
click at [883, 383] on input "02. Partners to design actions that expands learning" at bounding box center [884, 394] width 29 height 22
checkbox input "true"
click at [880, 436] on input "04. Supports client to identify learning and action" at bounding box center [884, 447] width 29 height 22
checkbox input "true"
click at [882, 383] on input "02. Partners to design actions that expands learning" at bounding box center [884, 394] width 29 height 22
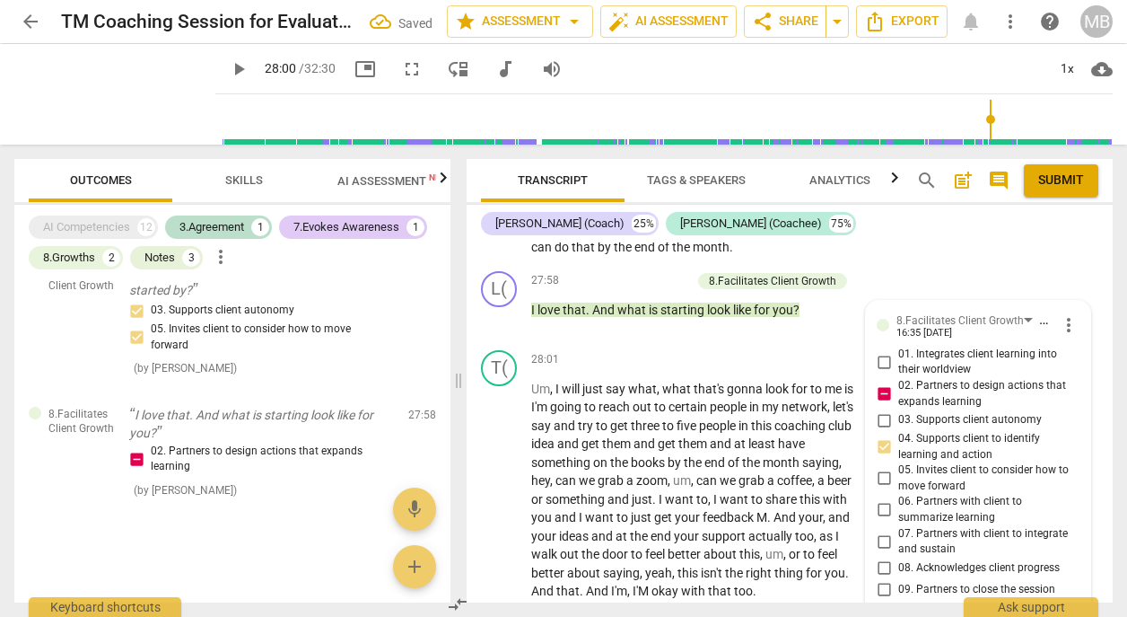
checkbox input "false"
click at [881, 468] on input "05. Invites client to consider how to move forward" at bounding box center [884, 479] width 29 height 22
checkbox input "true"
click at [790, 271] on div "27:58 + Add competency 8.Facilitates Client Growth keyboard_arrow_right I love …" at bounding box center [700, 303] width 339 height 65
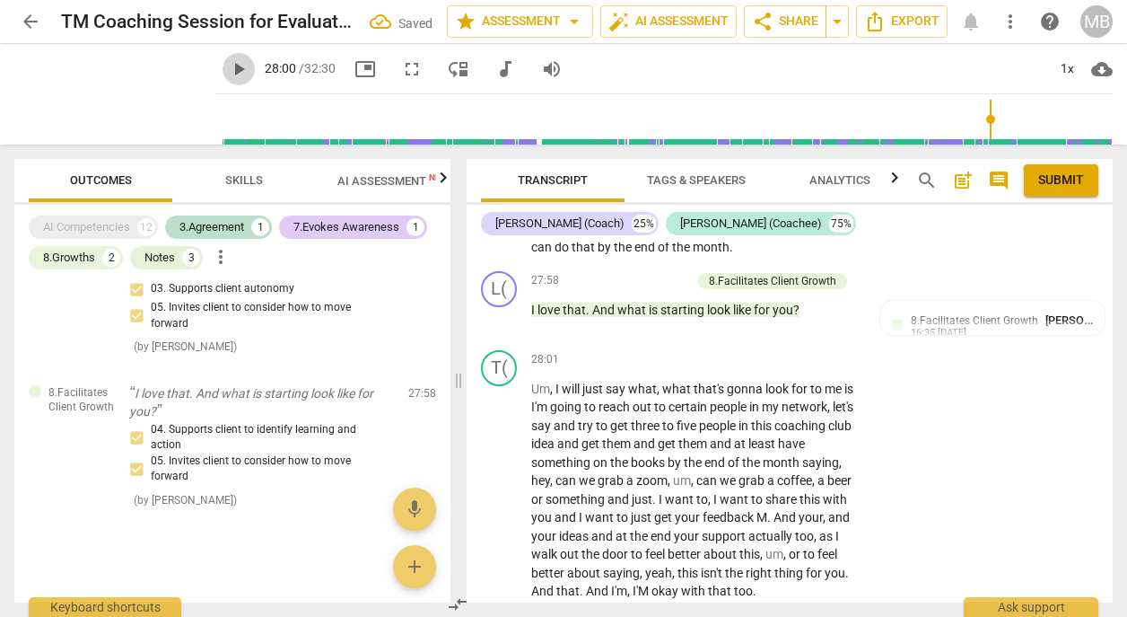
click at [228, 66] on span "play_arrow" at bounding box center [239, 69] width 22 height 22
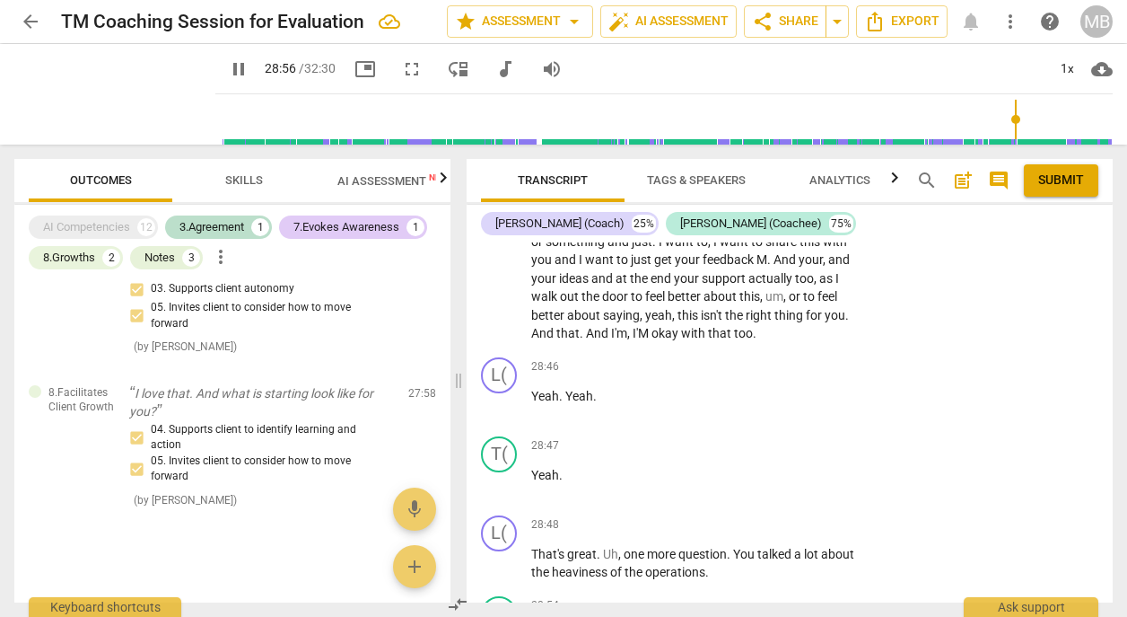
scroll to position [15098, 0]
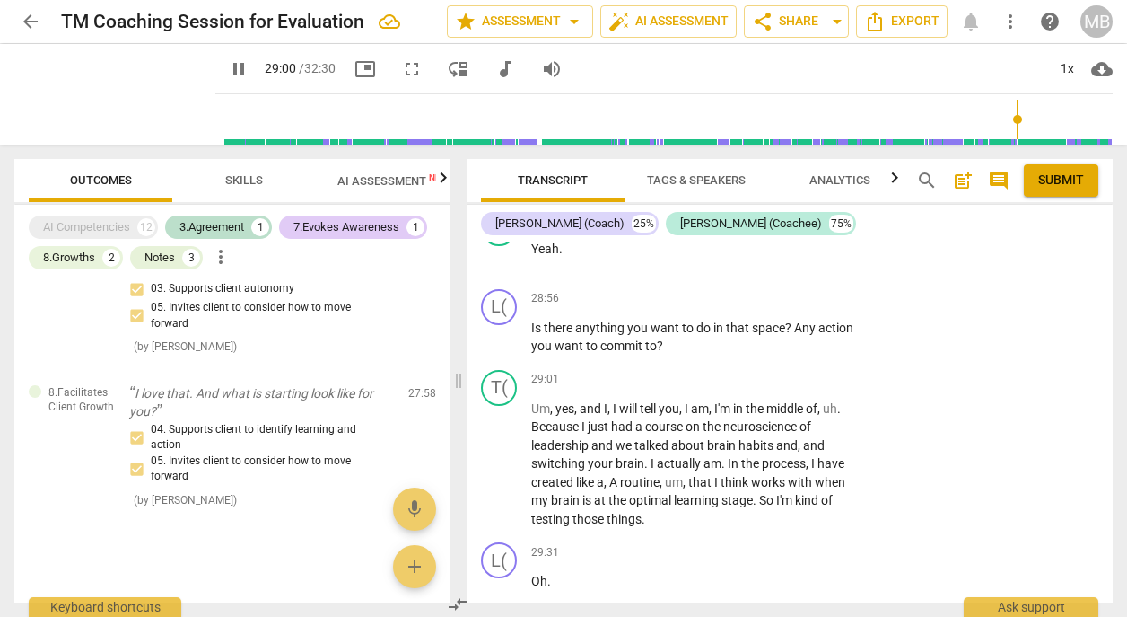
click at [228, 66] on span "pause" at bounding box center [239, 69] width 22 height 22
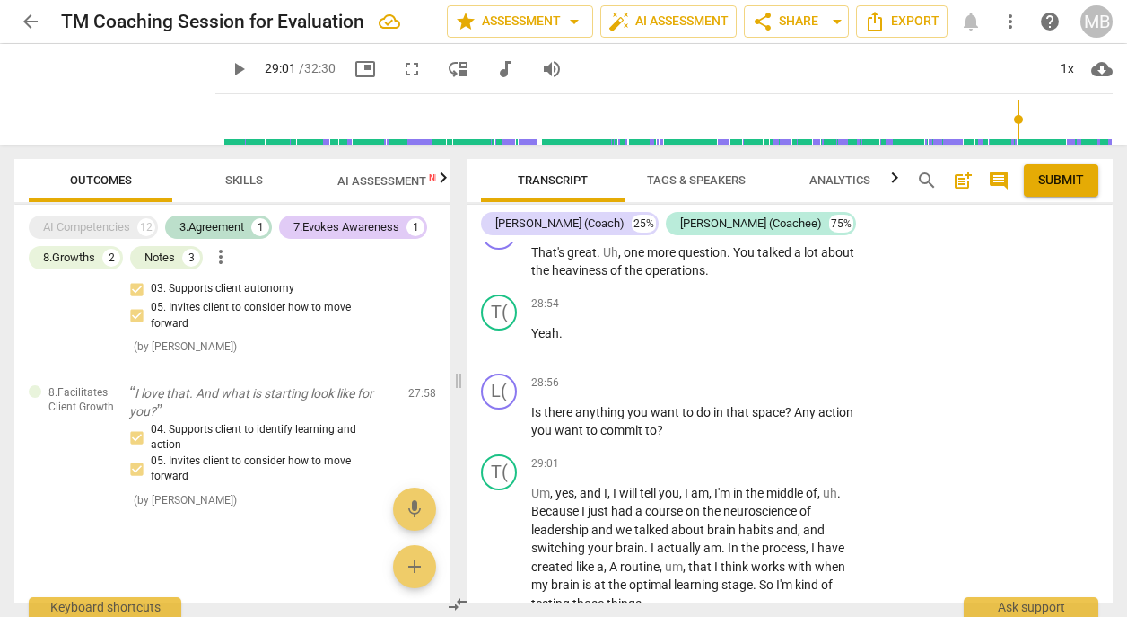
scroll to position [14971, 0]
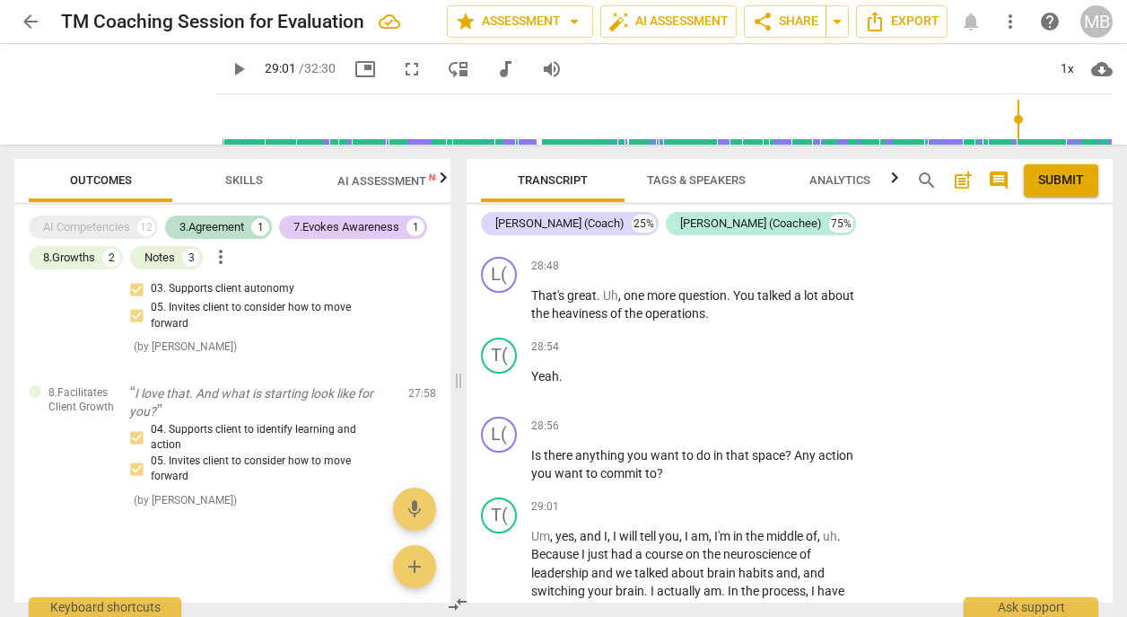
click at [228, 67] on span "play_arrow" at bounding box center [239, 69] width 22 height 22
click at [228, 67] on span "pause" at bounding box center [239, 69] width 22 height 22
type input "1742"
drag, startPoint x: 530, startPoint y: 374, endPoint x: 791, endPoint y: 375, distance: 260.3
click at [791, 409] on div "L( play_arrow pause 28:56 + Add competency keyboard_arrow_right Is there anythi…" at bounding box center [790, 449] width 646 height 81
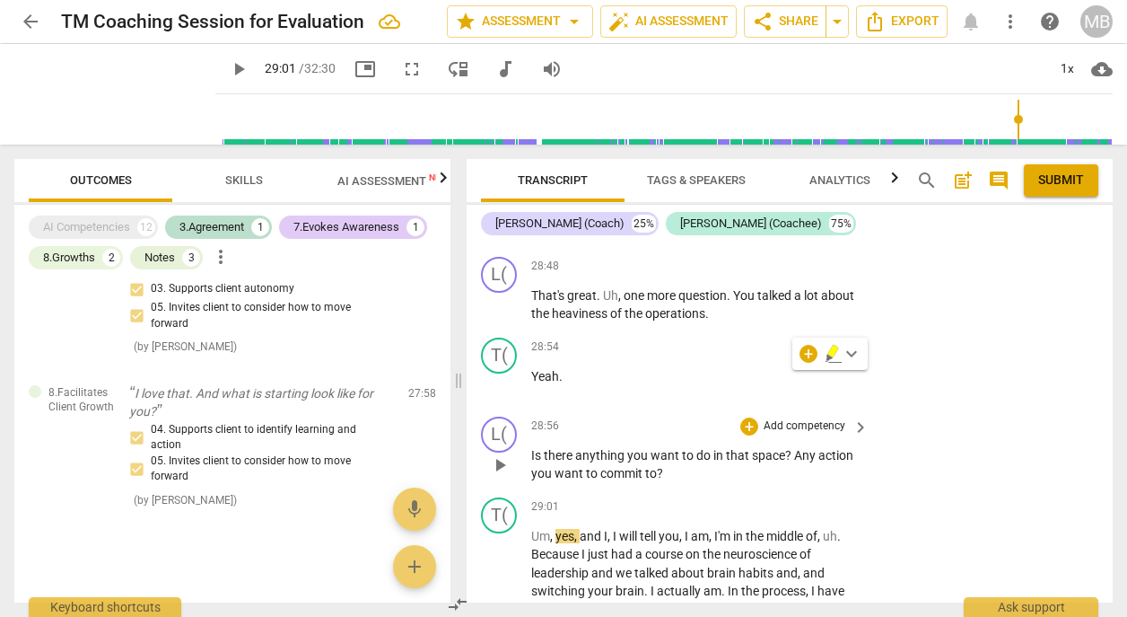
click at [775, 418] on p "Add competency" at bounding box center [804, 426] width 85 height 16
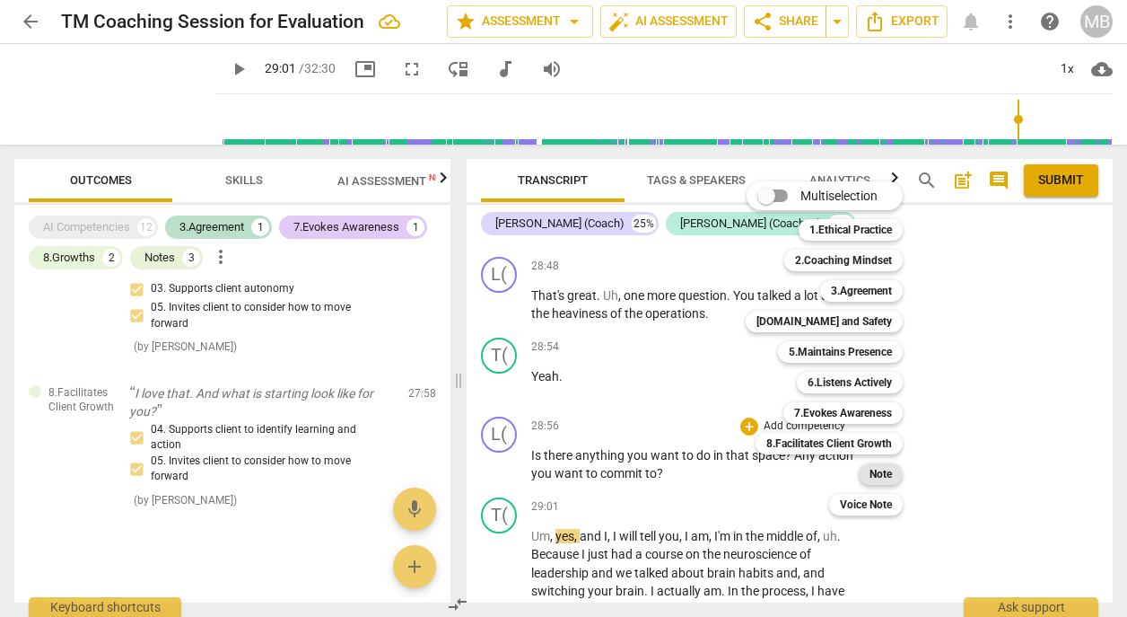
click at [879, 470] on b "Note" at bounding box center [881, 474] width 22 height 22
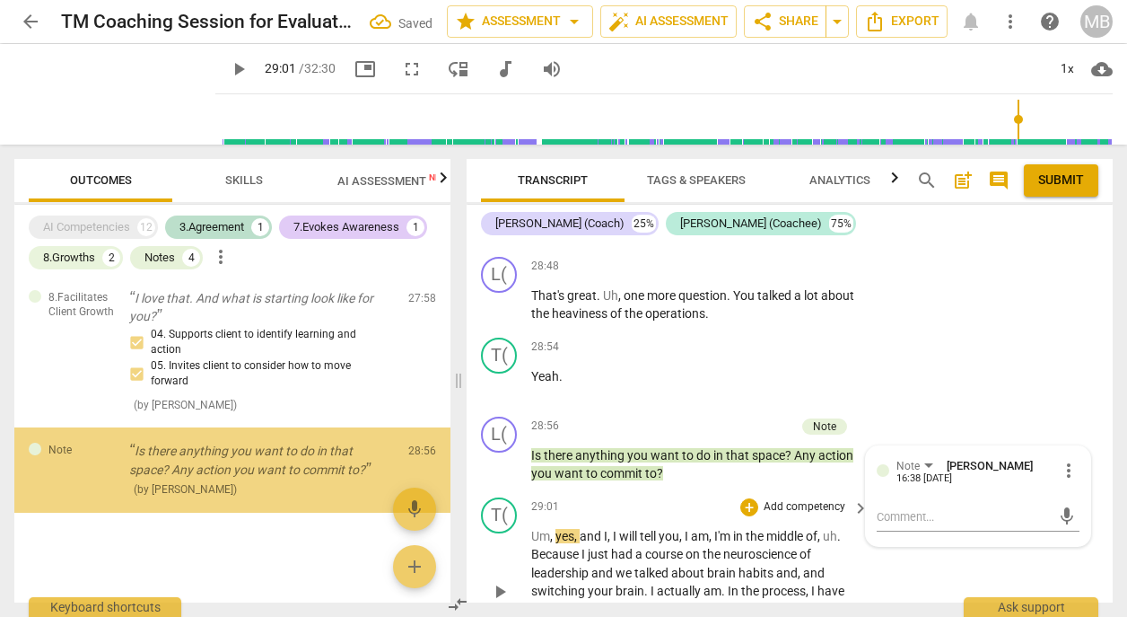
scroll to position [968, 0]
type textarea "i"
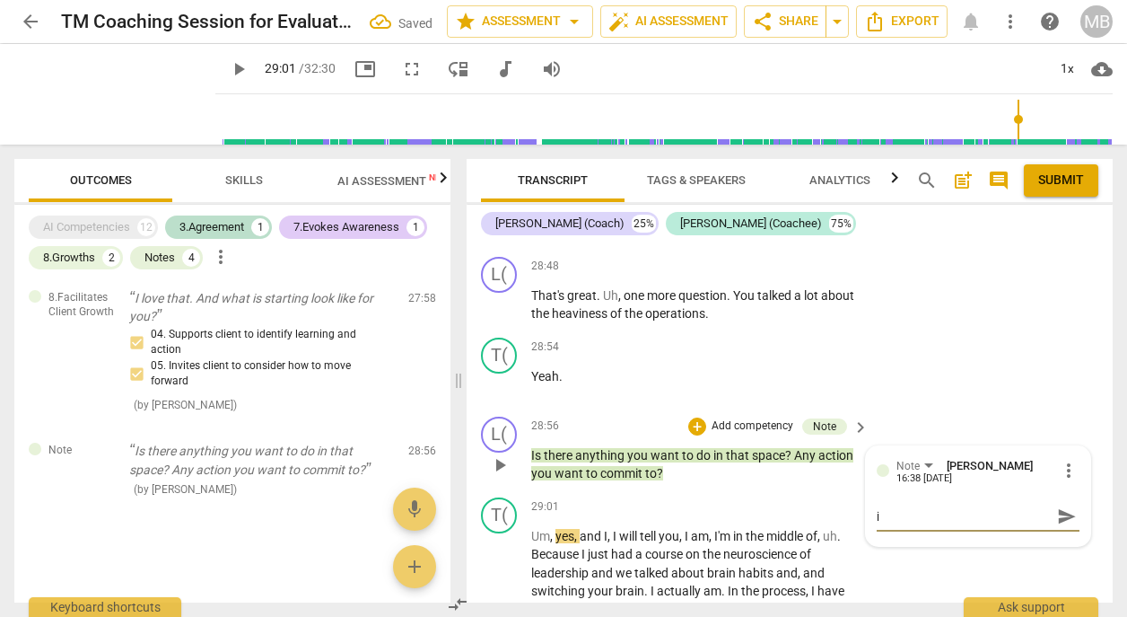
type textarea "it"
type textarea "it'"
type textarea "it's"
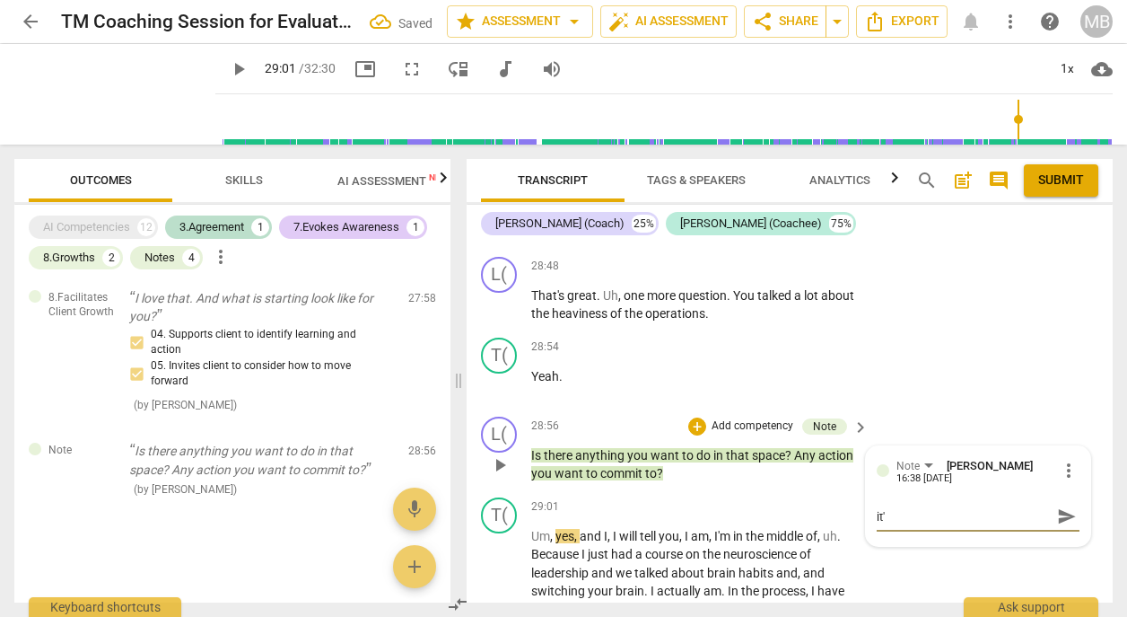
type textarea "it's"
type textarea "it's f"
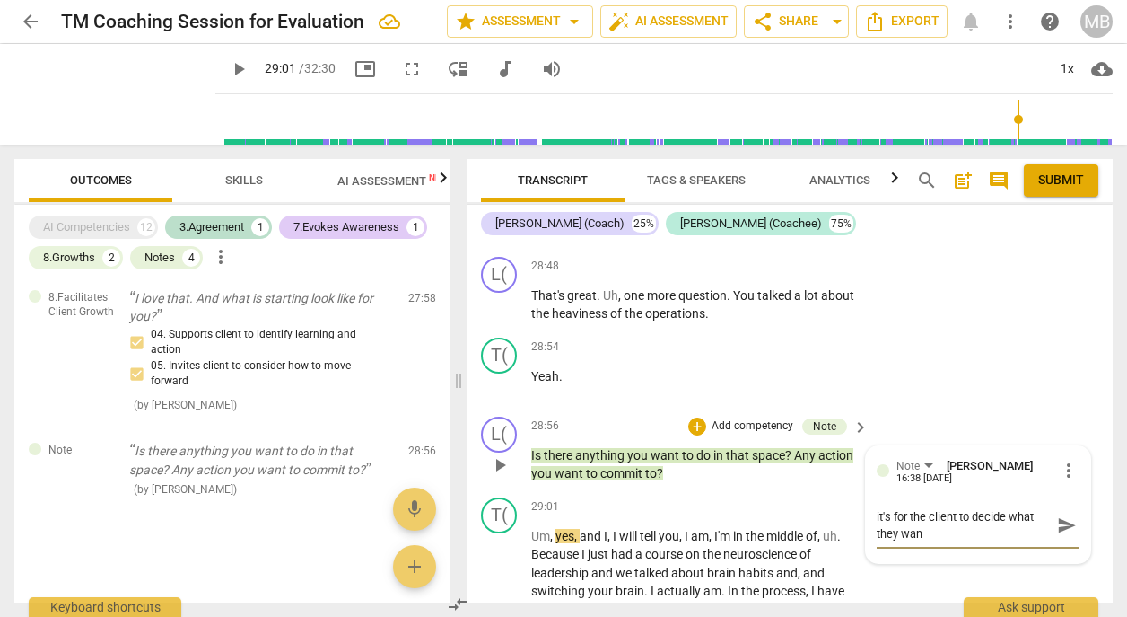
scroll to position [0, 0]
click at [1059, 515] on span "send" at bounding box center [1067, 525] width 20 height 20
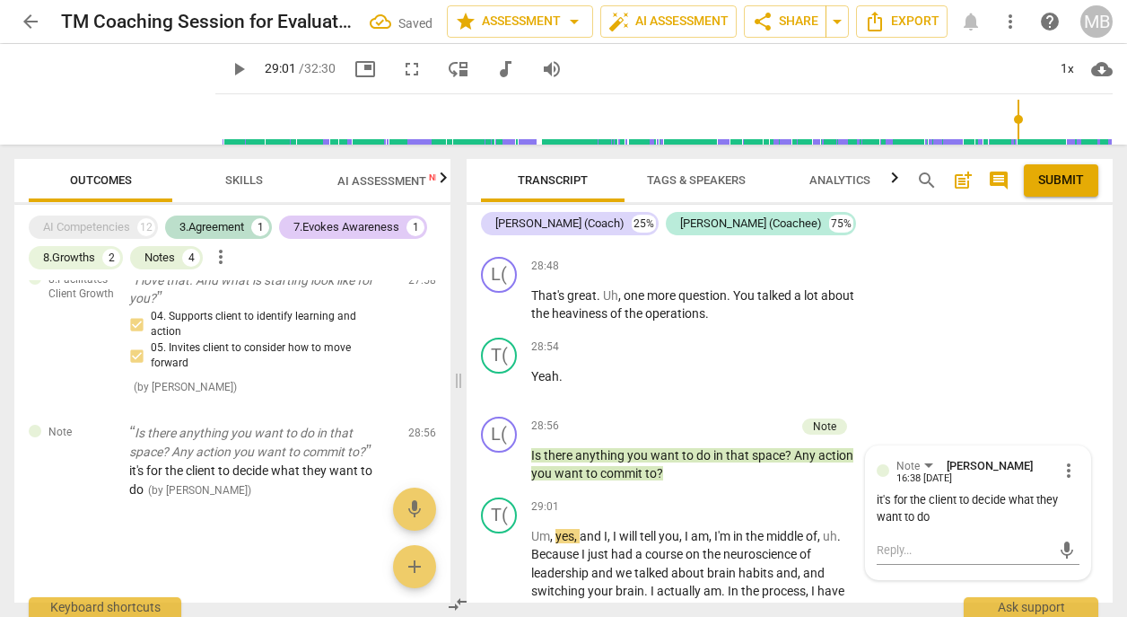
click at [228, 66] on span "play_arrow" at bounding box center [239, 69] width 22 height 22
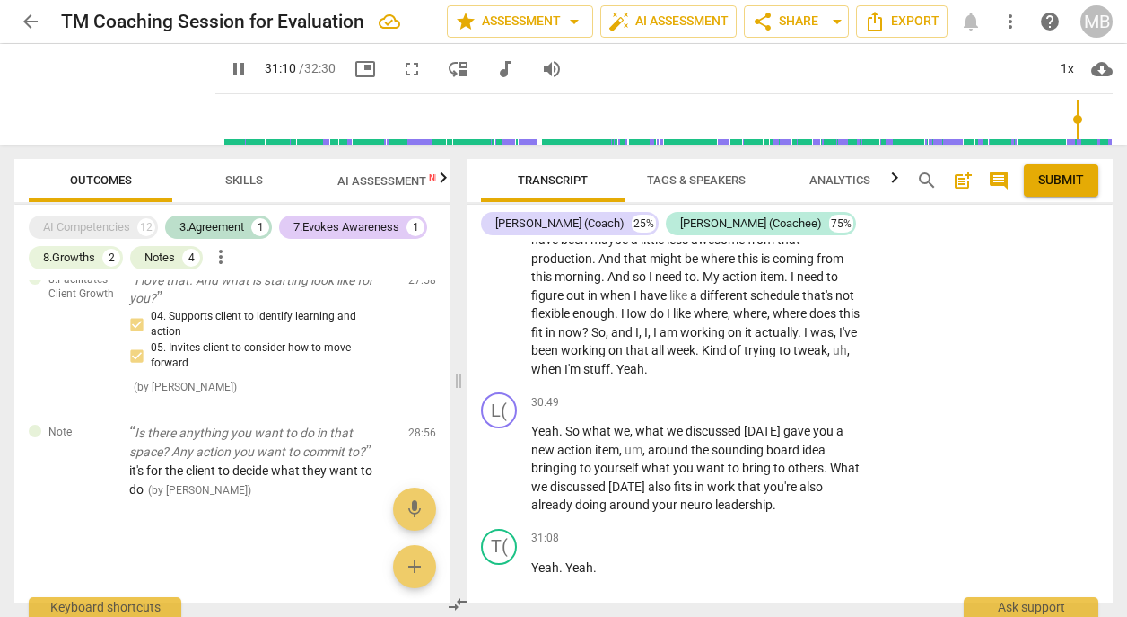
scroll to position [15659, 0]
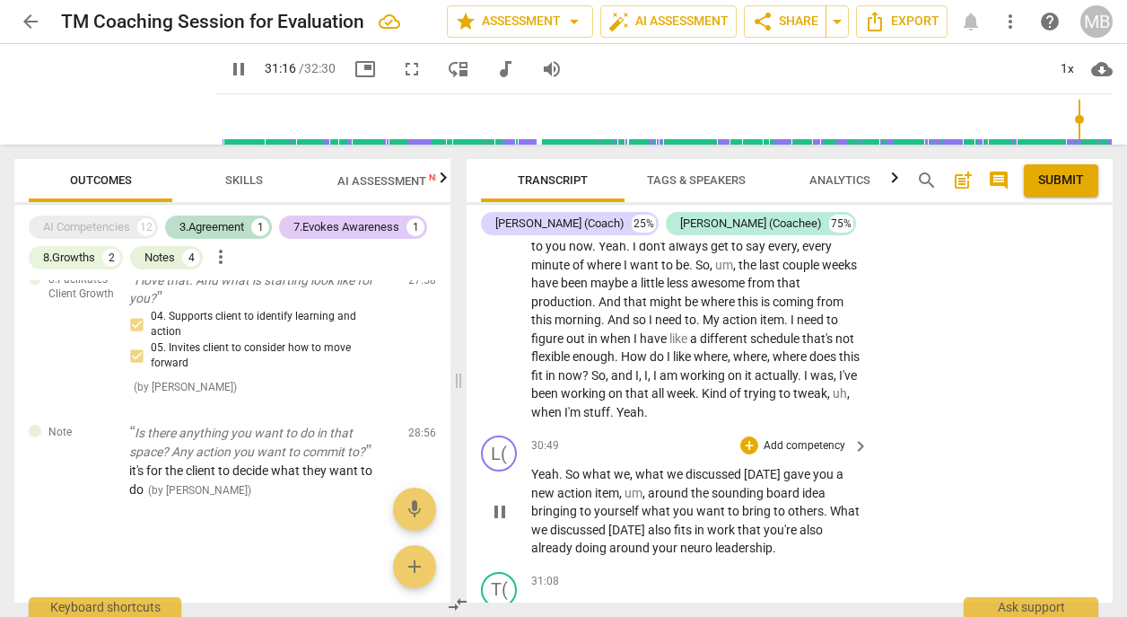
click at [501, 501] on span "pause" at bounding box center [500, 512] width 22 height 22
click at [228, 64] on span "play_arrow" at bounding box center [239, 69] width 22 height 22
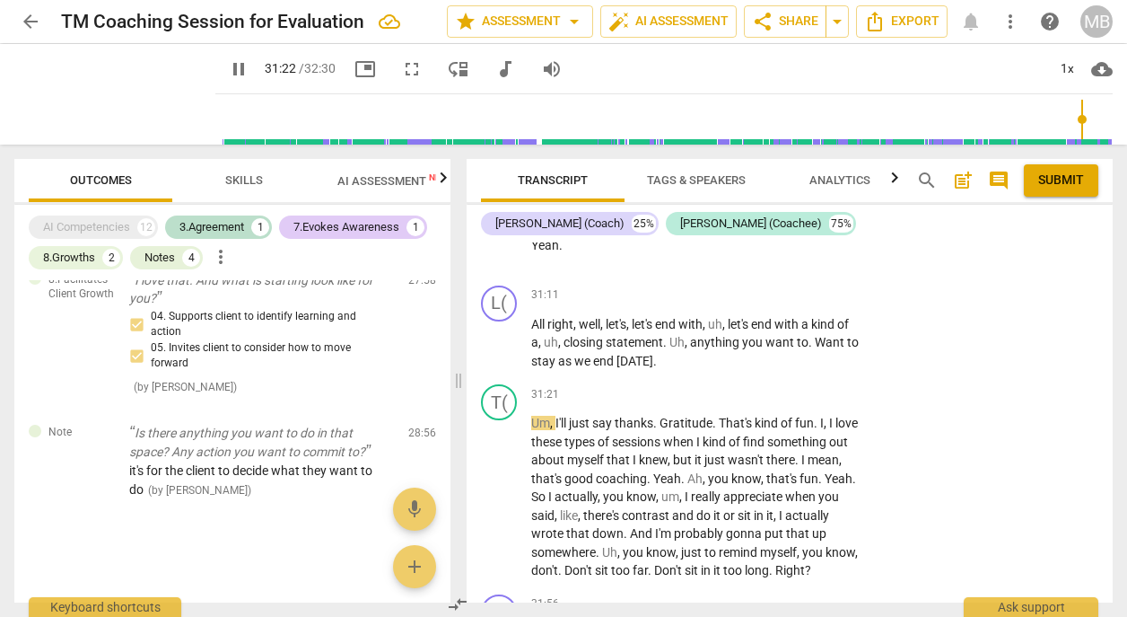
click at [228, 64] on span "pause" at bounding box center [239, 69] width 22 height 22
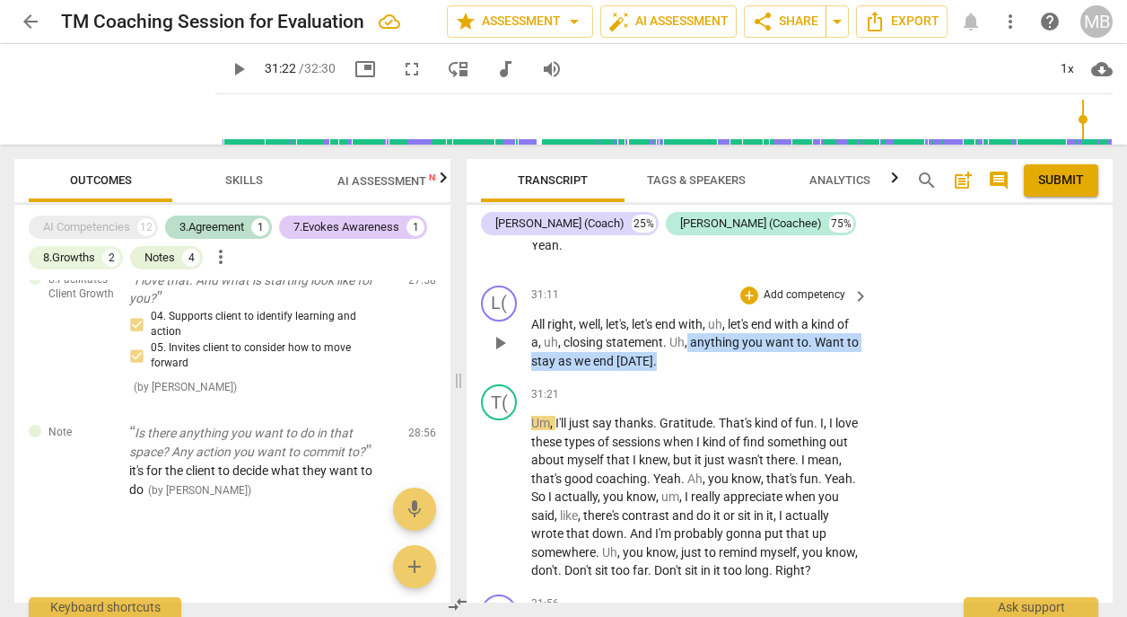
drag, startPoint x: 688, startPoint y: 252, endPoint x: 740, endPoint y: 267, distance: 53.4
click at [740, 315] on p "All right , well , let's , let's end with , uh , let's end with a kind of a , u…" at bounding box center [695, 343] width 329 height 56
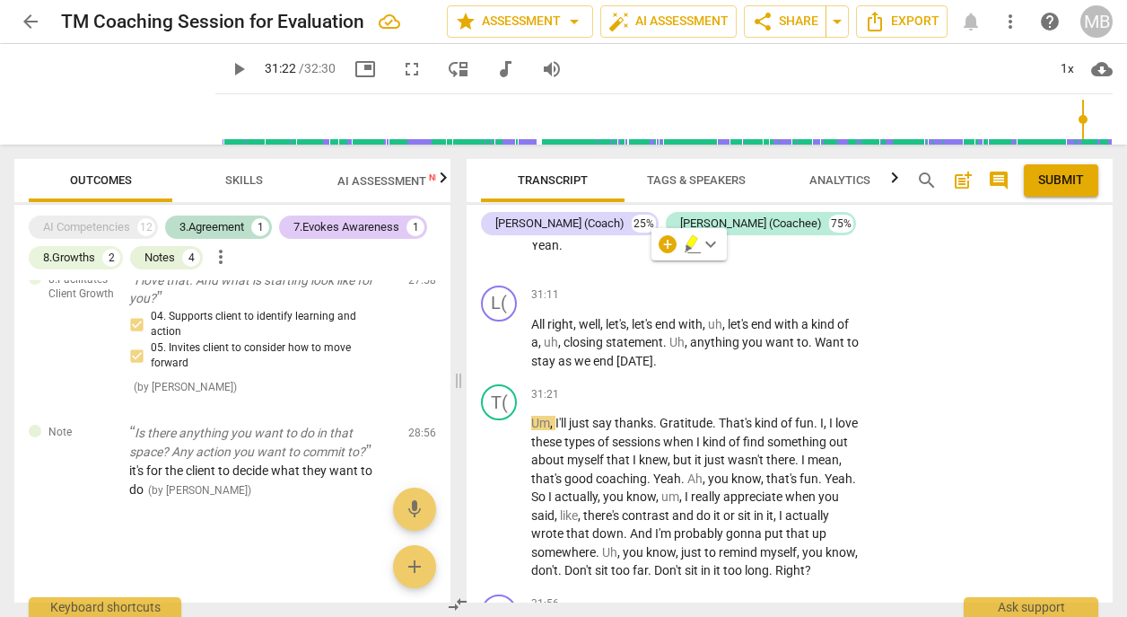
scroll to position [16132, 0]
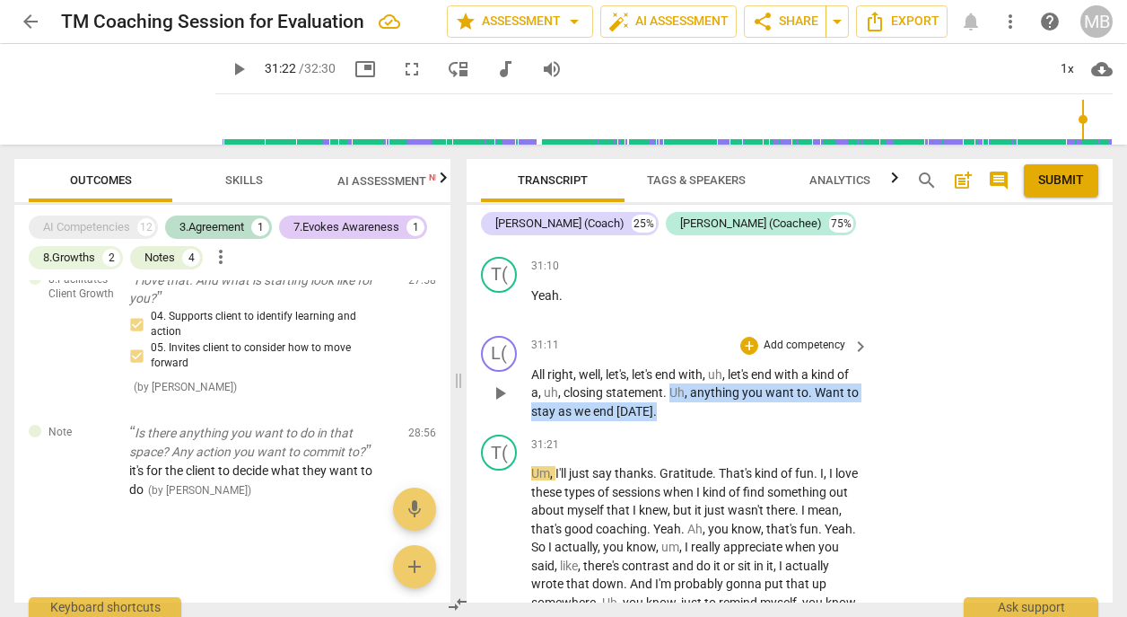
drag, startPoint x: 669, startPoint y: 304, endPoint x: 725, endPoint y: 311, distance: 56.9
click at [727, 365] on p "All right , well , let's , let's end with , uh , let's end with a kind of a , u…" at bounding box center [695, 393] width 329 height 56
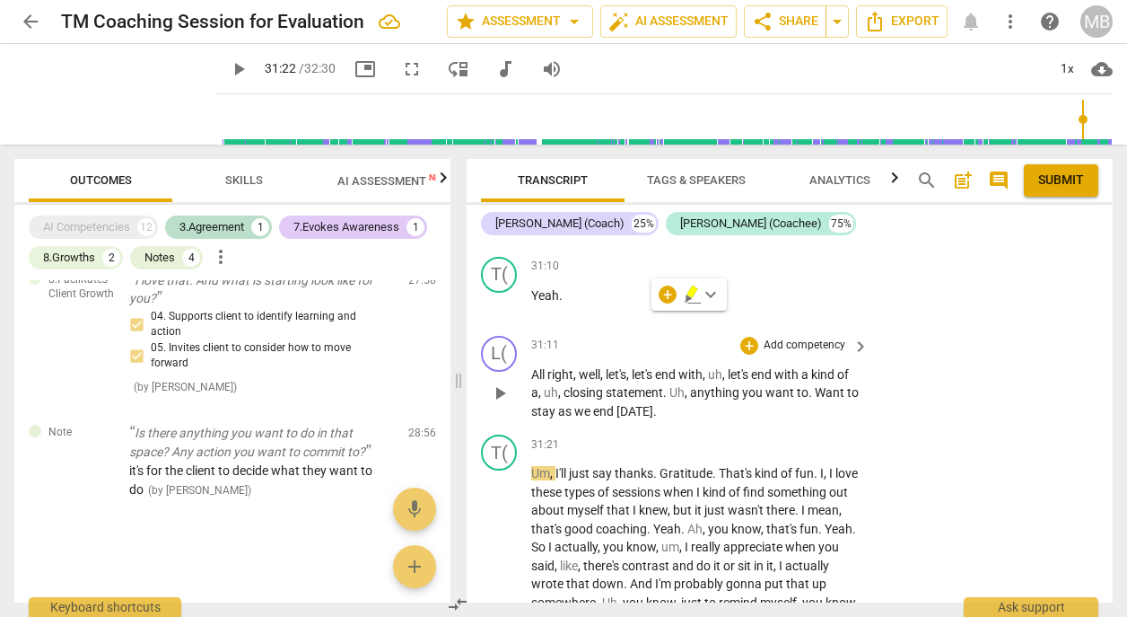
click at [781, 338] on p "Add competency" at bounding box center [804, 346] width 85 height 16
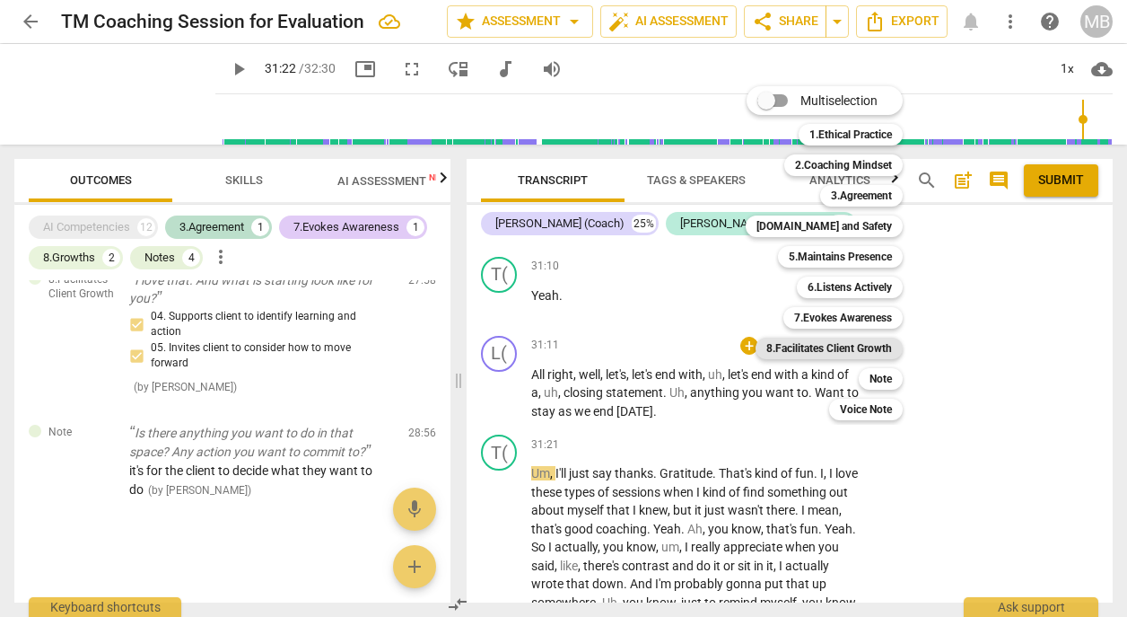
click at [847, 346] on b "8.Facilitates Client Growth" at bounding box center [830, 349] width 126 height 22
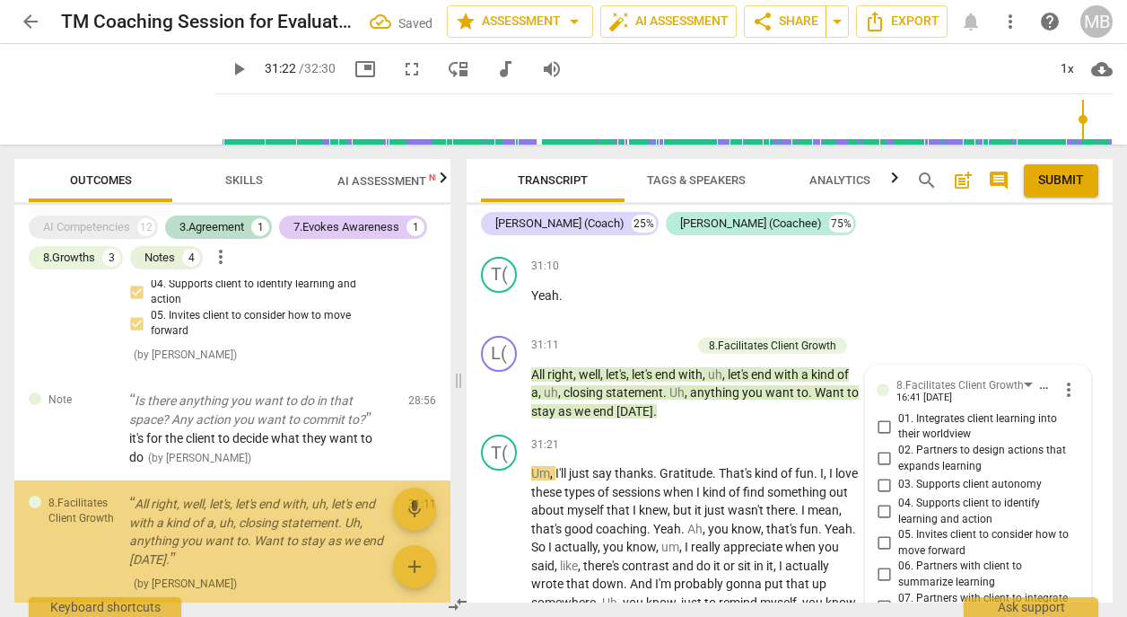
scroll to position [1109, 0]
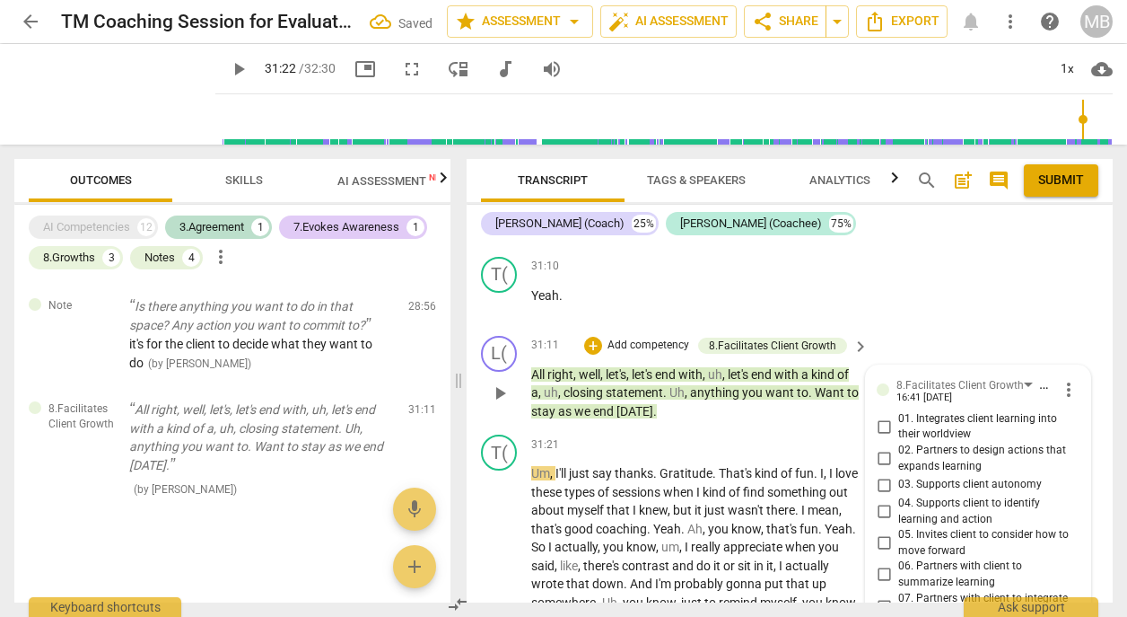
click at [907, 238] on div "[PERSON_NAME] (Coach) 25% [PERSON_NAME] (Coachee) 75%" at bounding box center [790, 223] width 618 height 31
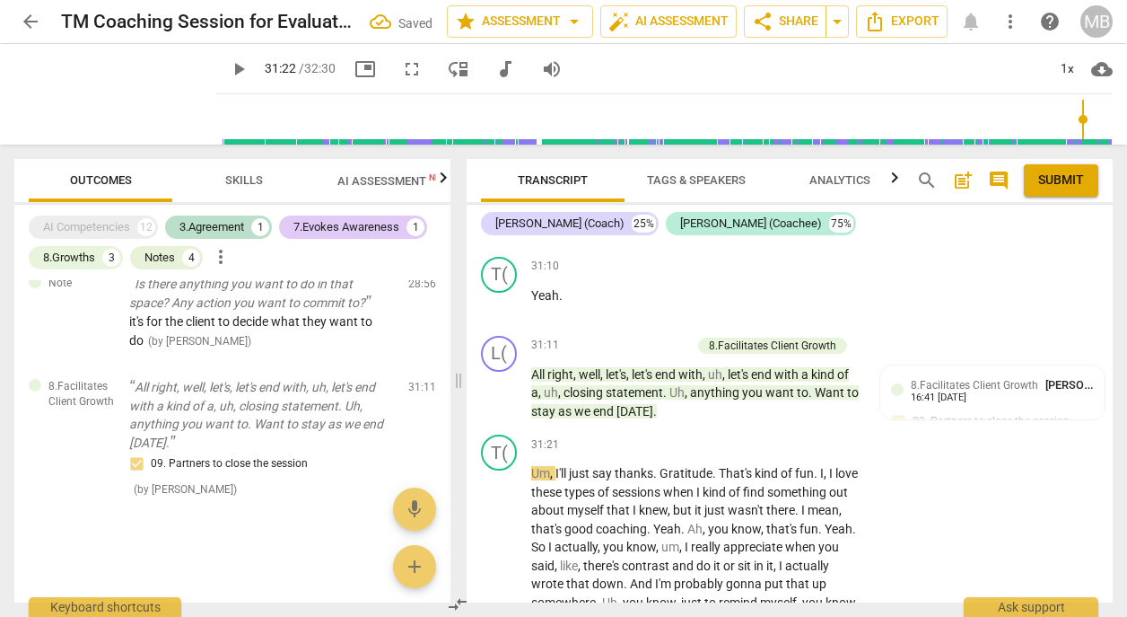
click at [228, 64] on span "play_arrow" at bounding box center [239, 69] width 22 height 22
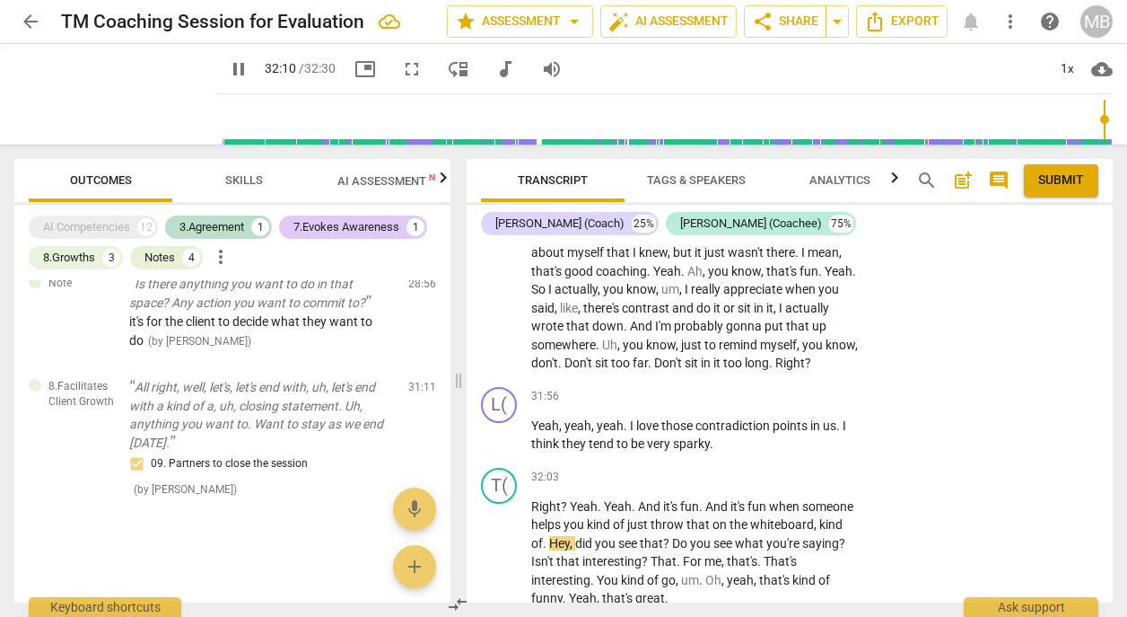
scroll to position [16390, 0]
click at [228, 65] on span "pause" at bounding box center [239, 69] width 22 height 22
click at [228, 66] on span "play_arrow" at bounding box center [239, 69] width 22 height 22
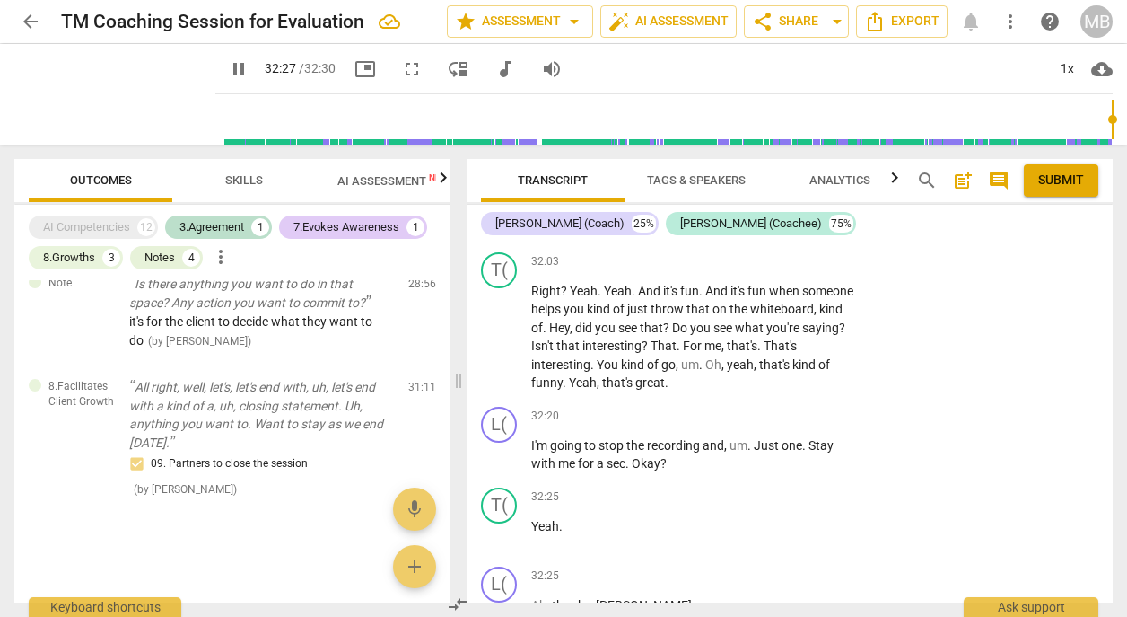
click at [228, 66] on span "pause" at bounding box center [239, 69] width 22 height 22
